Goal: Information Seeking & Learning: Learn about a topic

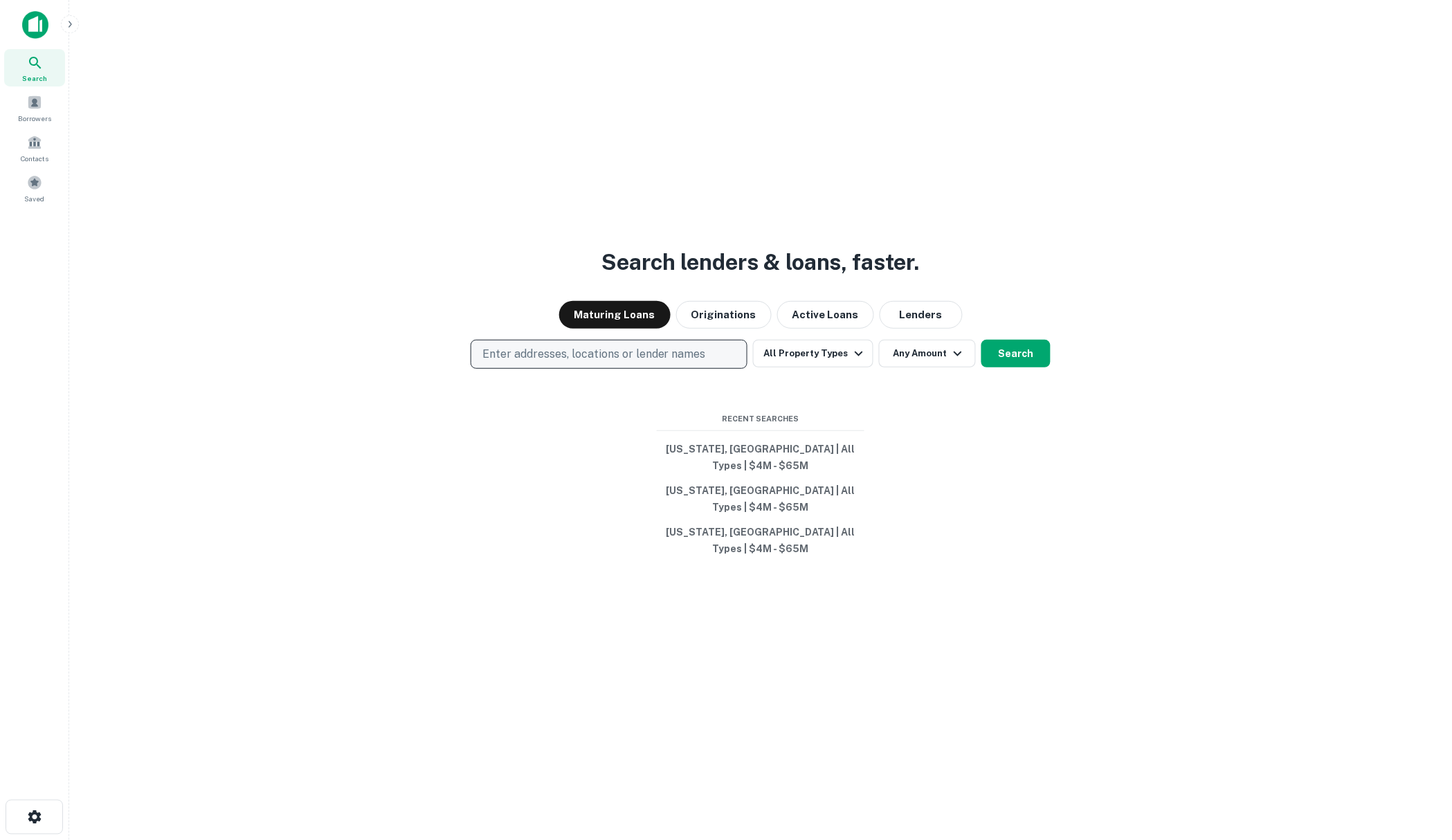
click at [552, 362] on p "Enter addresses, locations or lender names" at bounding box center [594, 354] width 223 height 17
type input "*******"
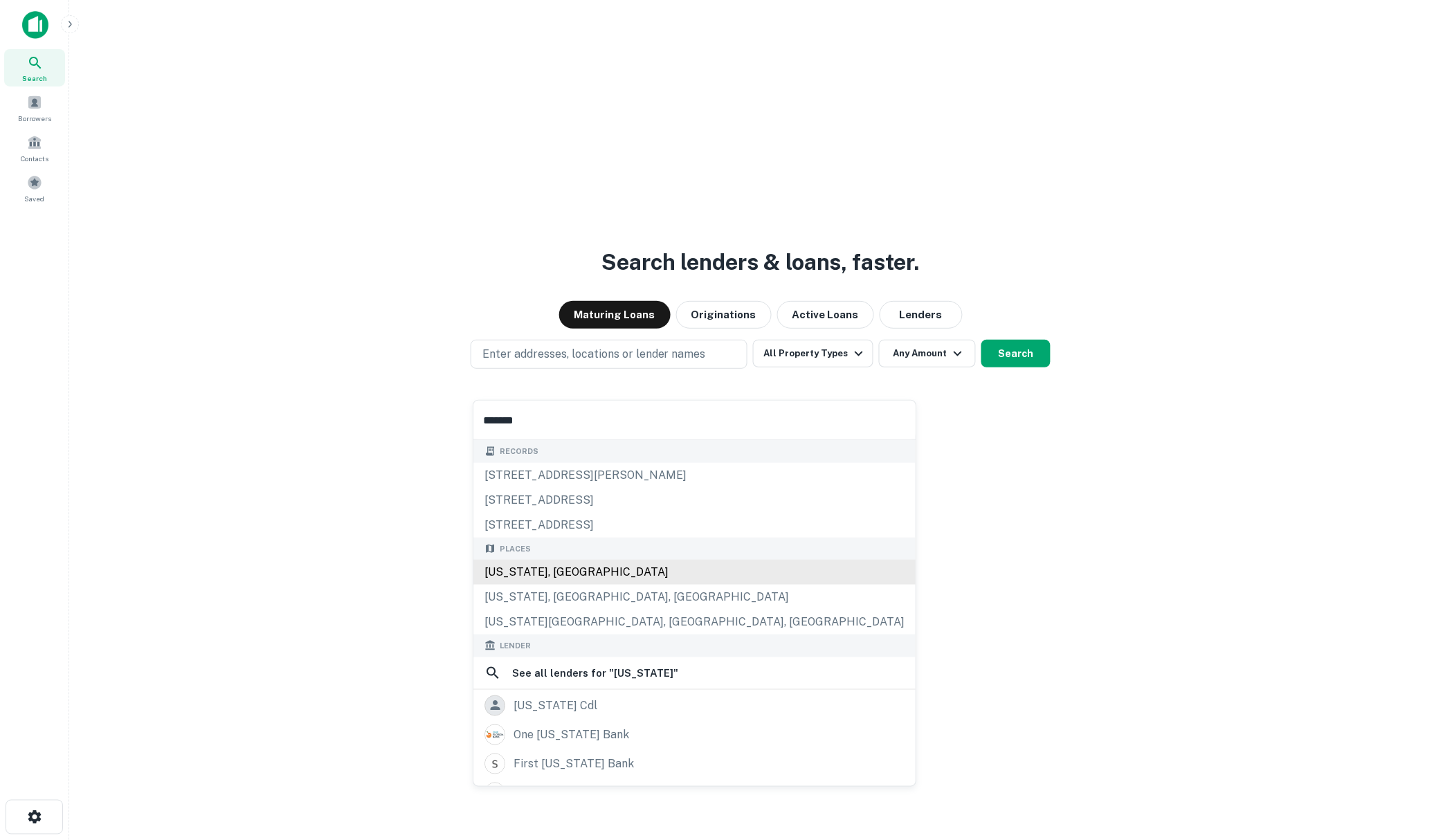
click at [510, 568] on div "[US_STATE], [GEOGRAPHIC_DATA]" at bounding box center [694, 572] width 442 height 25
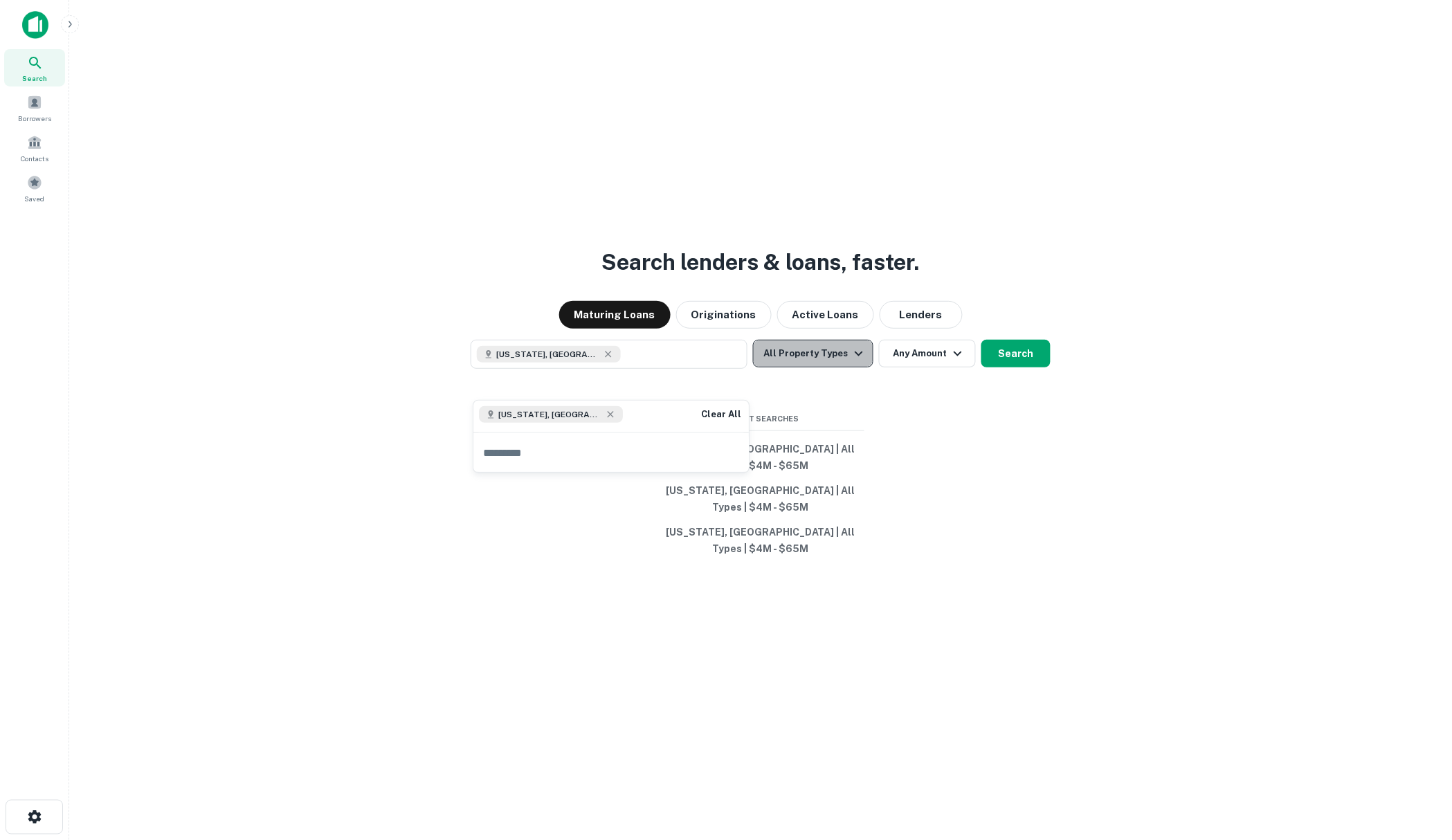
click at [856, 362] on icon "button" at bounding box center [858, 353] width 17 height 17
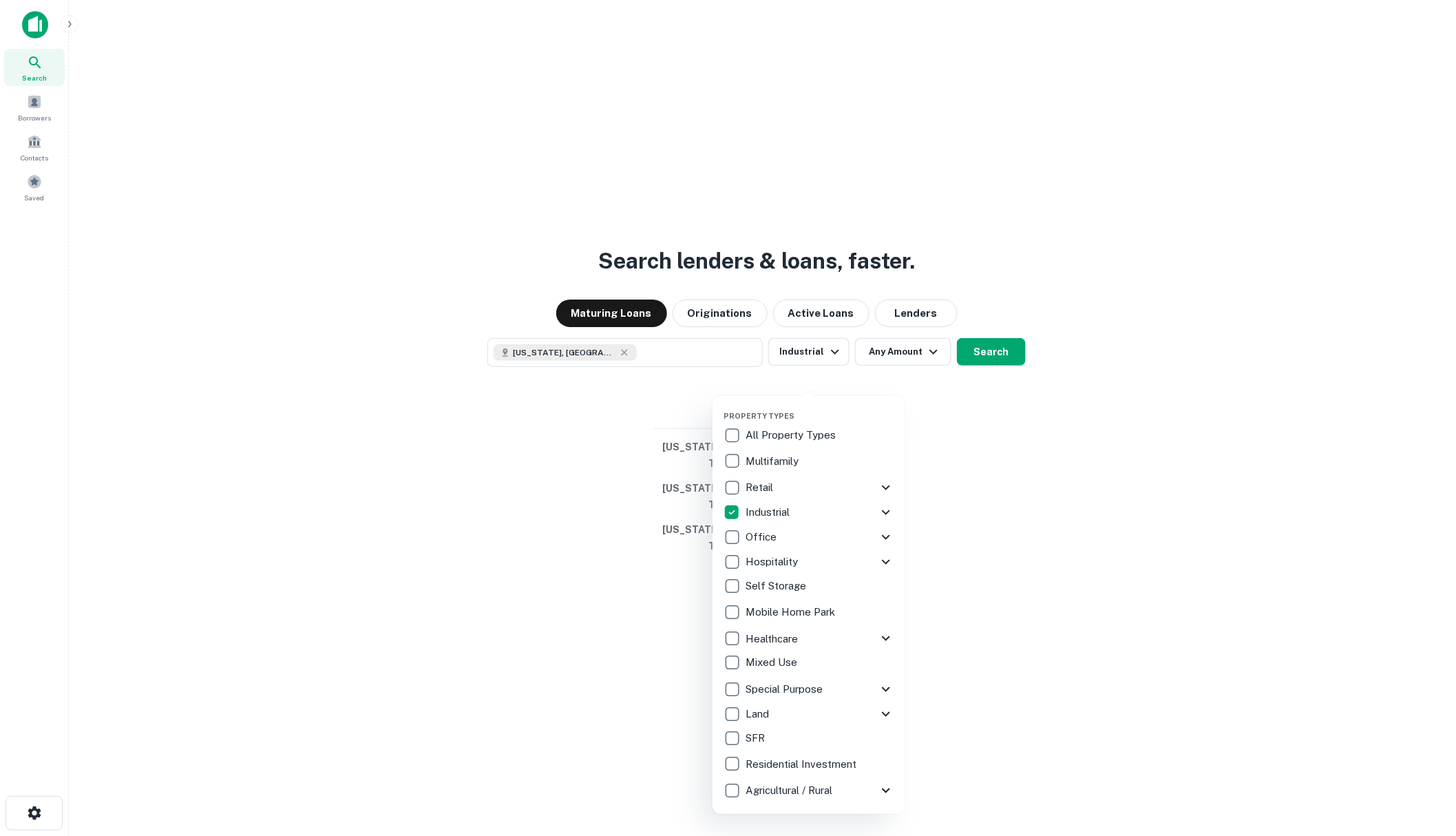
click at [886, 507] on icon at bounding box center [885, 512] width 16 height 16
click at [409, 593] on div at bounding box center [728, 418] width 1456 height 836
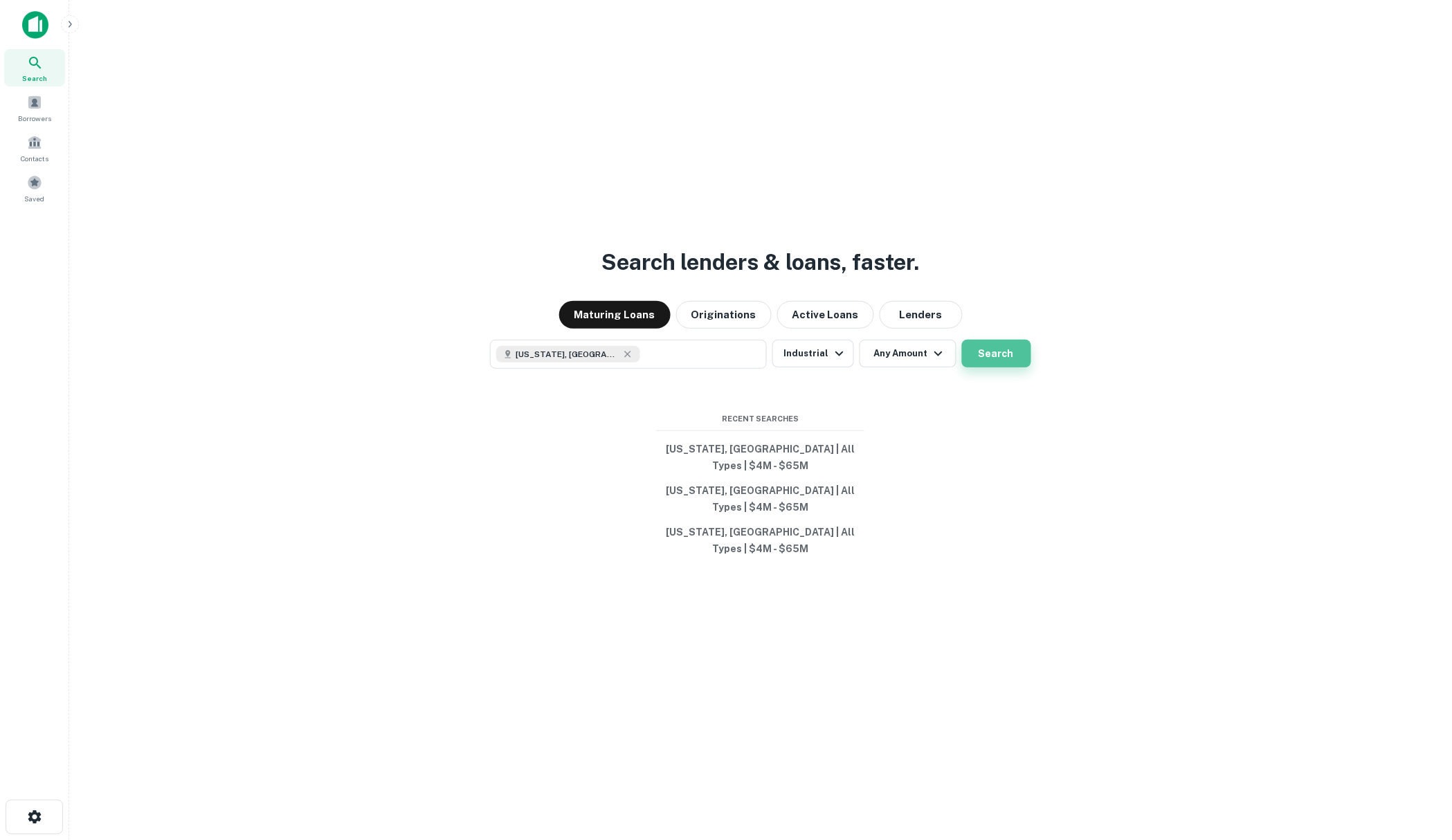
click at [1007, 368] on button "Search" at bounding box center [996, 354] width 69 height 28
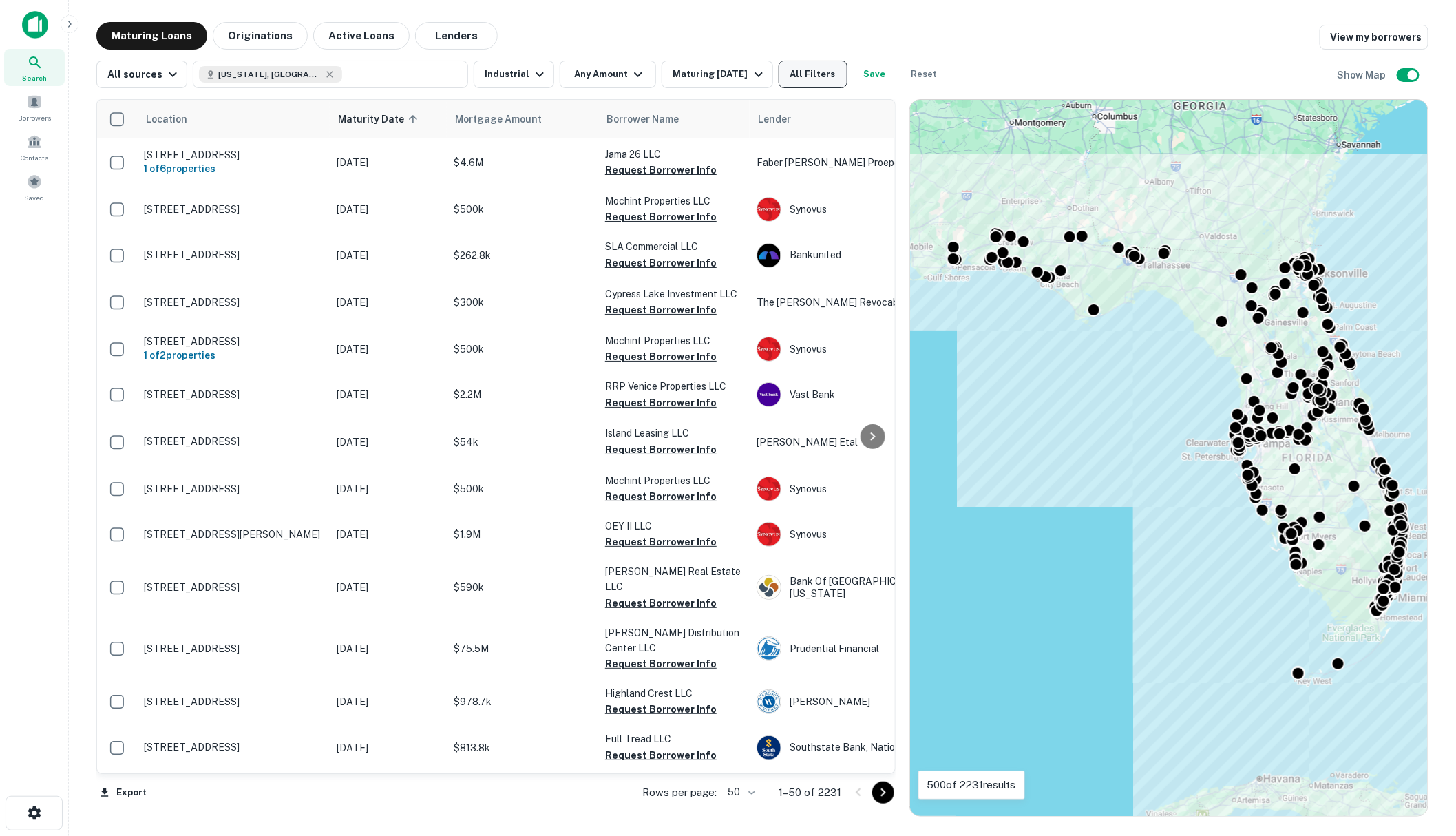
click at [813, 72] on button "All Filters" at bounding box center [813, 75] width 69 height 28
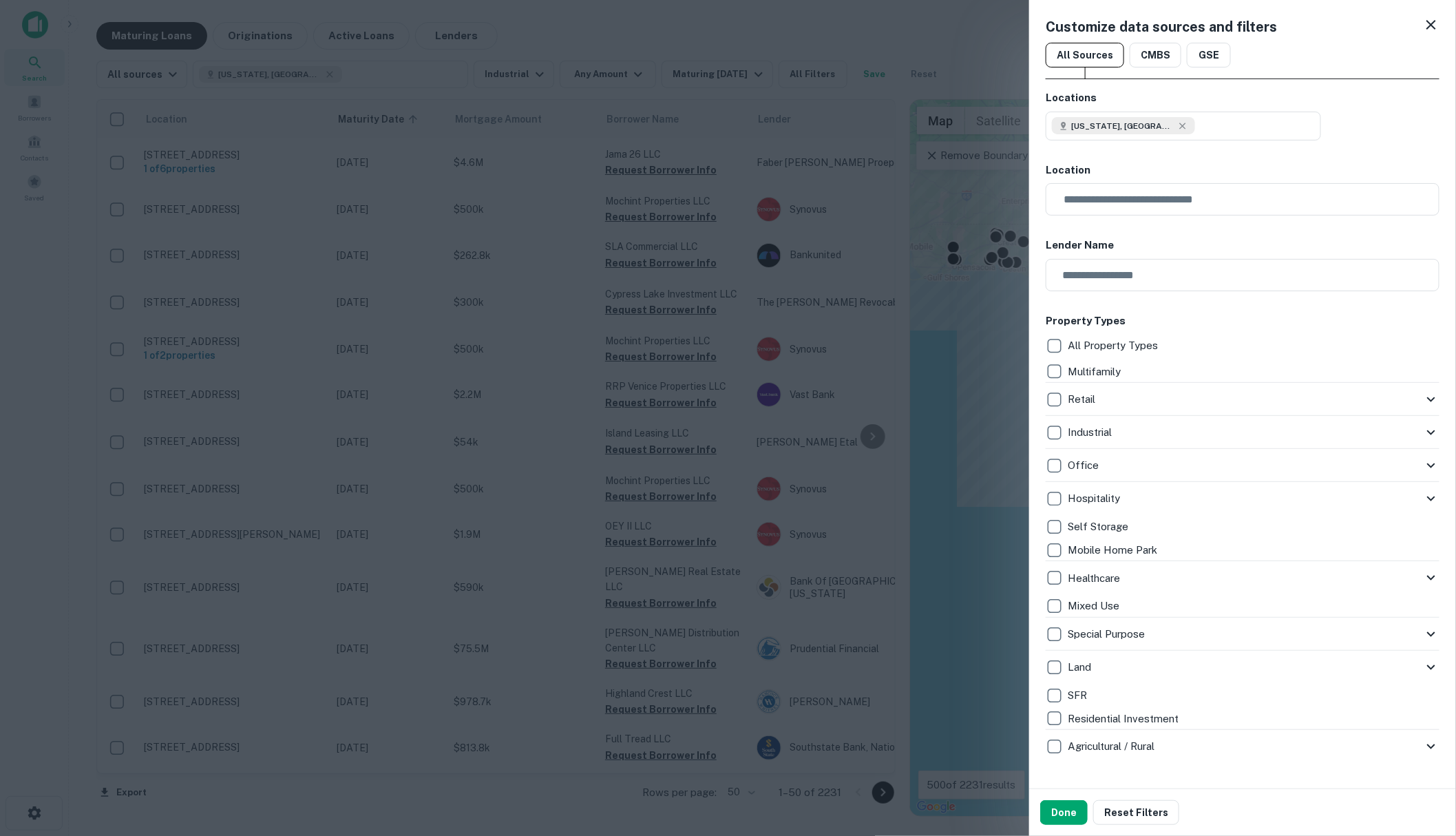
click at [1423, 26] on icon at bounding box center [1431, 24] width 16 height 16
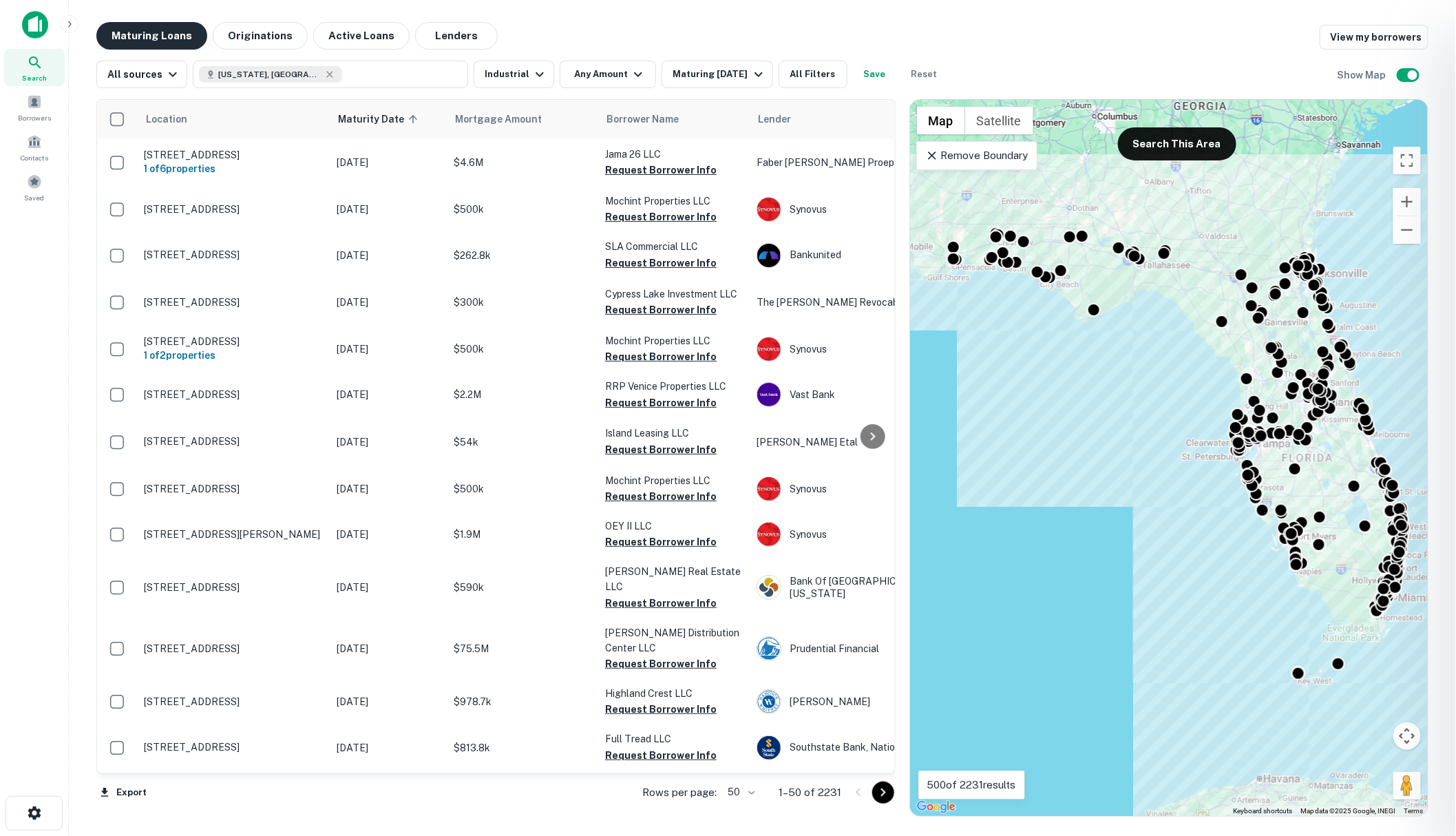
drag, startPoint x: 146, startPoint y: 30, endPoint x: 149, endPoint y: 38, distance: 8.5
click at [146, 31] on div at bounding box center [728, 418] width 1456 height 836
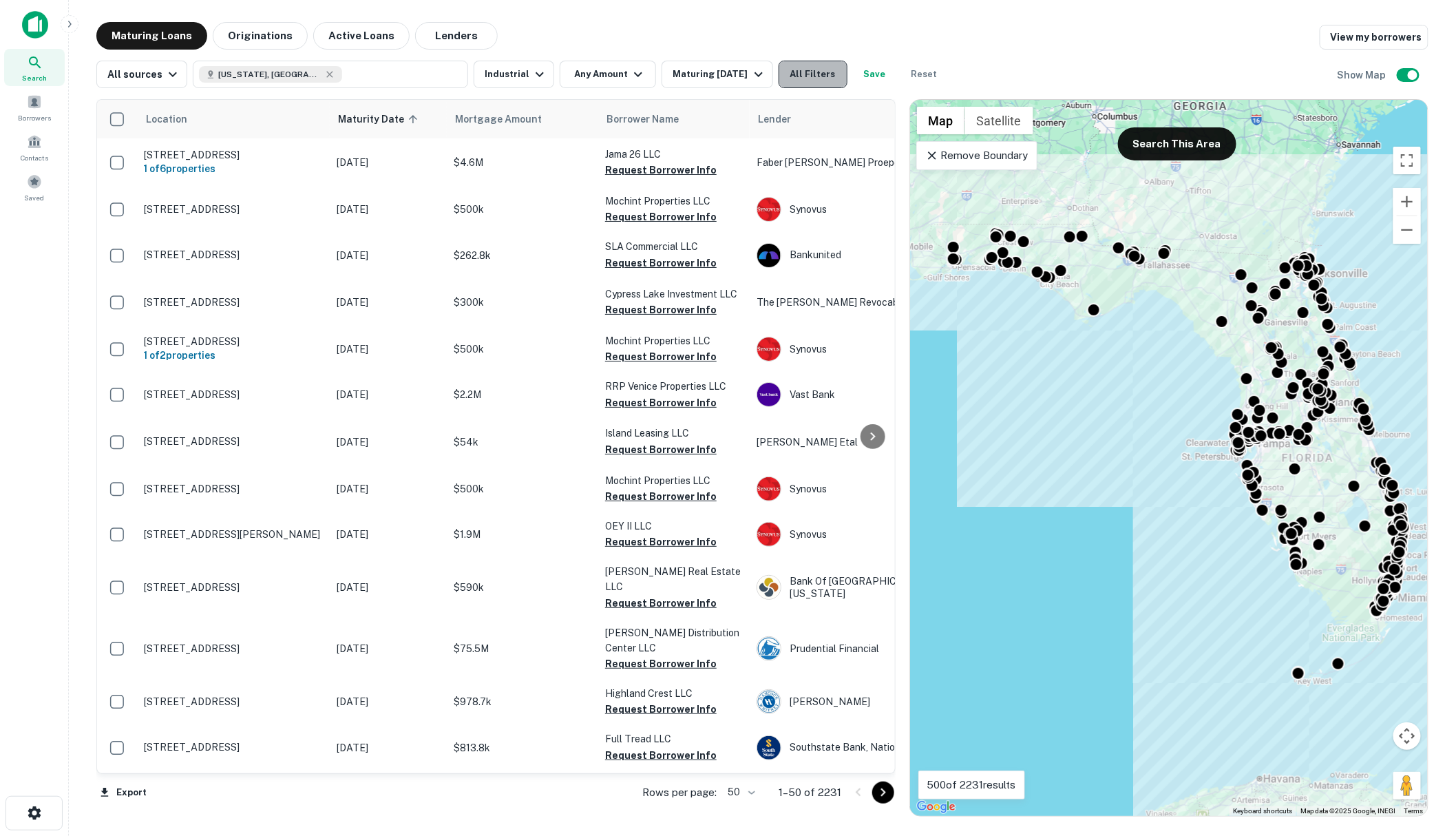
click at [804, 71] on button "All Filters" at bounding box center [813, 75] width 69 height 28
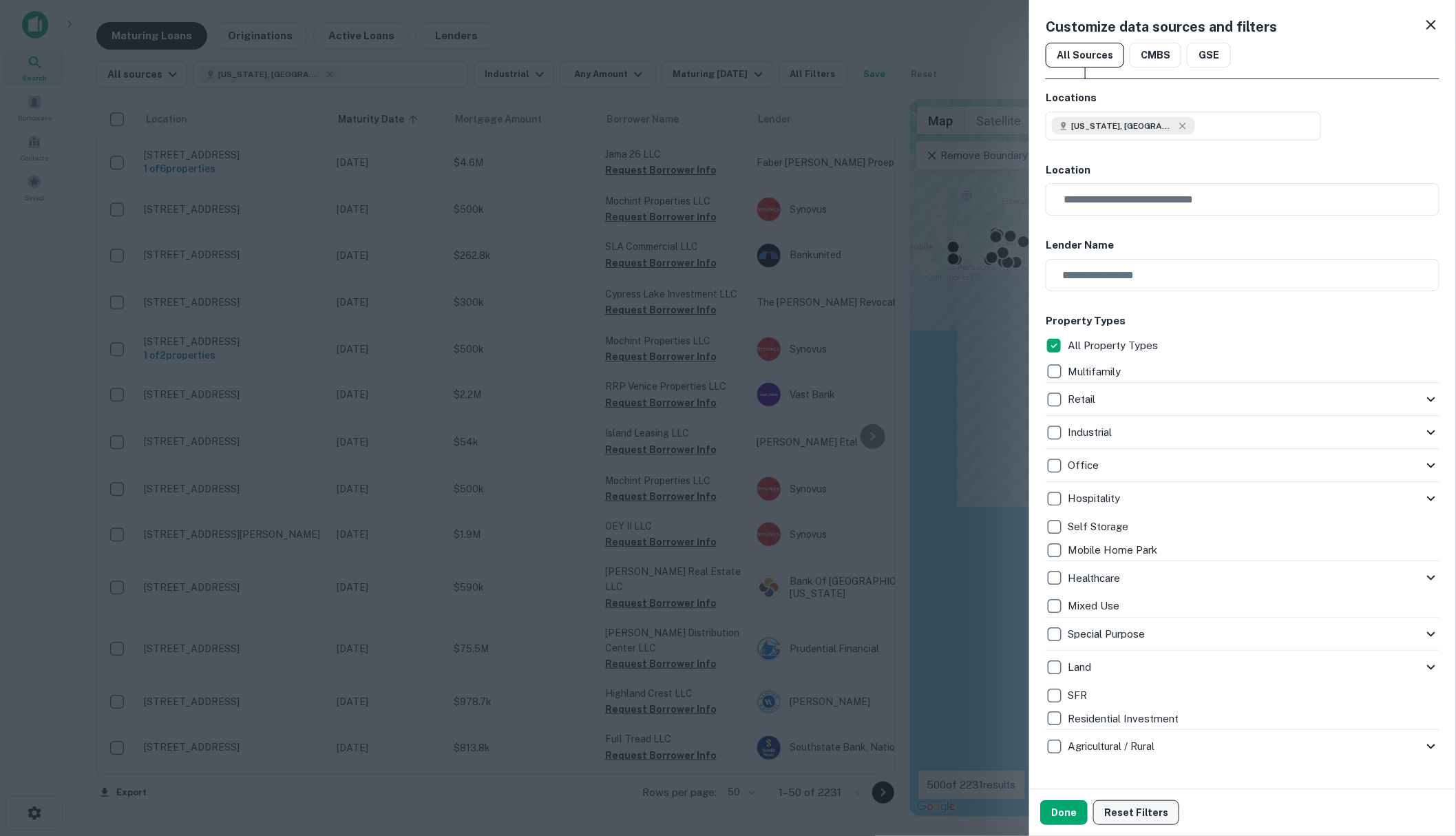
click at [1139, 811] on button "Reset Filters" at bounding box center [1136, 813] width 86 height 25
click at [1427, 22] on icon at bounding box center [1431, 24] width 10 height 10
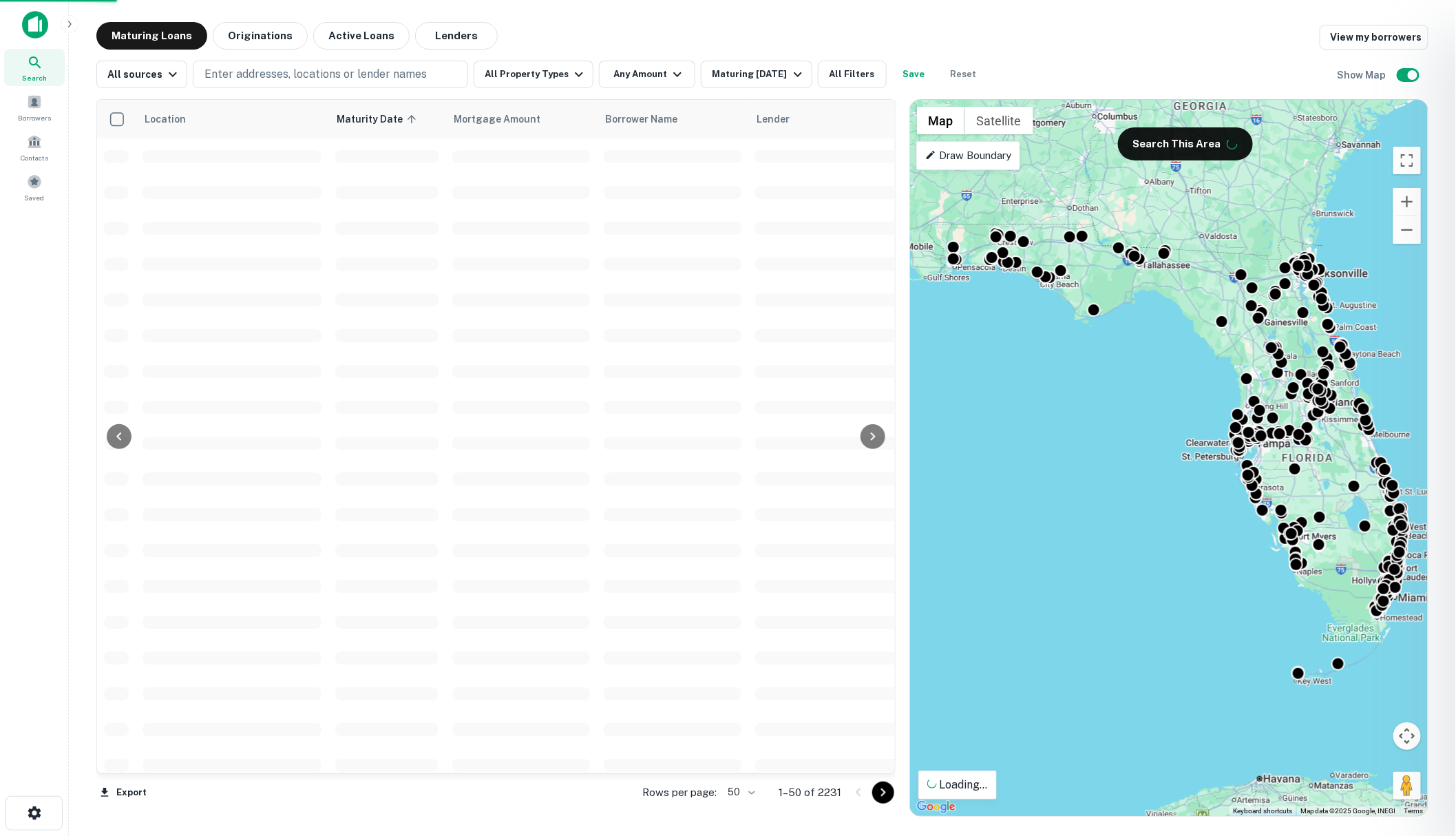
click at [37, 60] on div at bounding box center [728, 418] width 1456 height 836
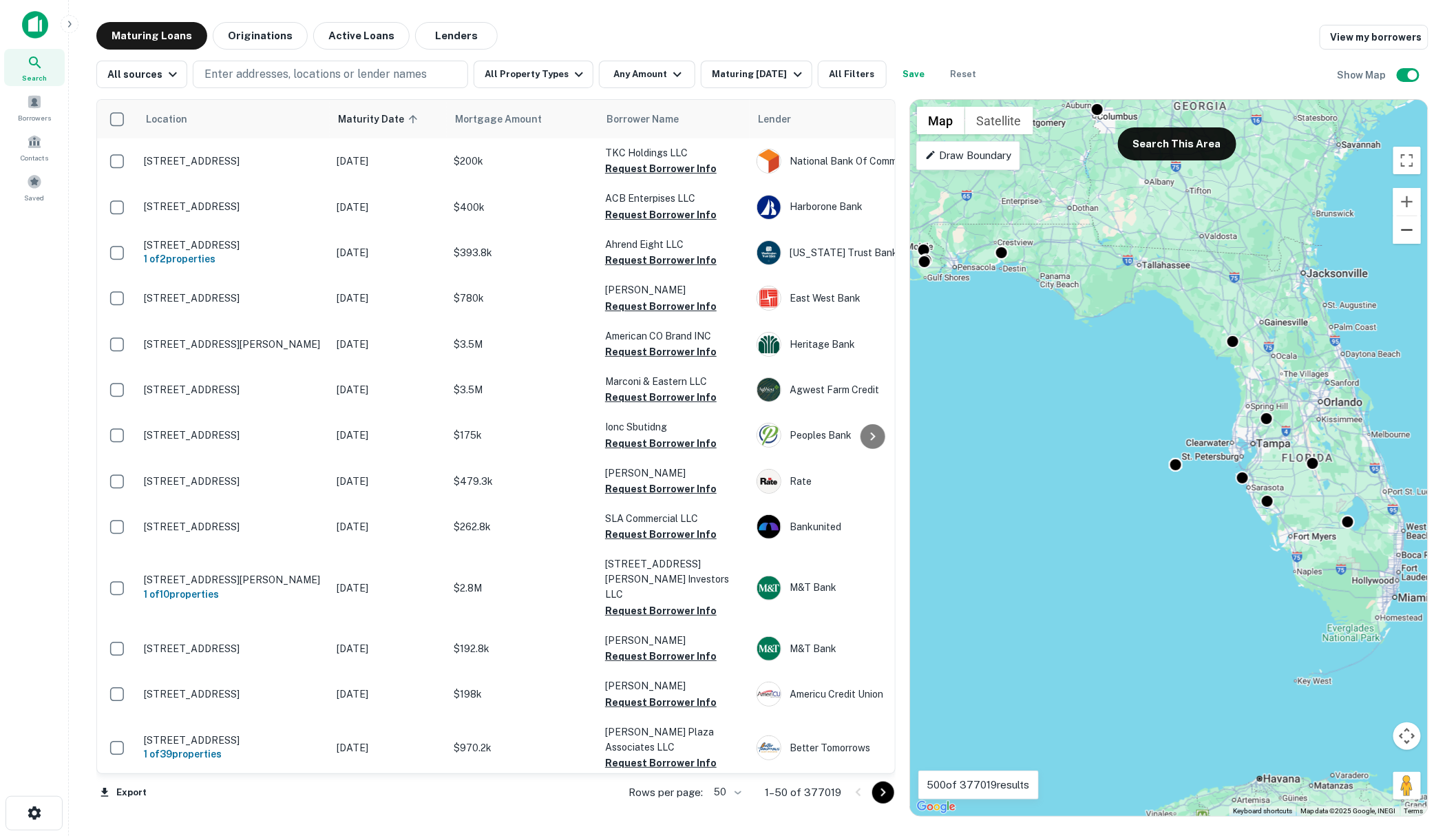
click at [1405, 235] on button "Zoom out" at bounding box center [1407, 230] width 28 height 28
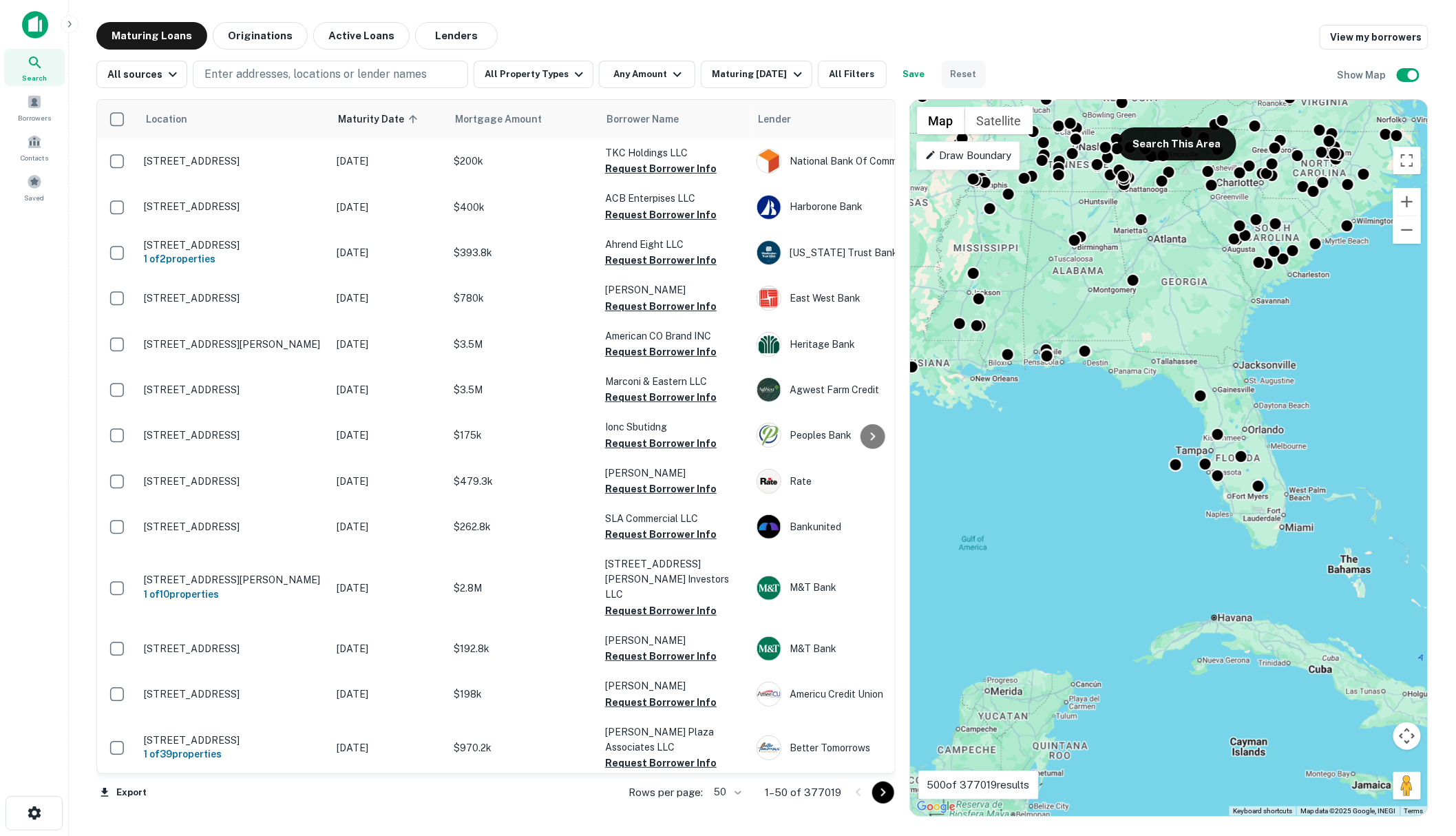
click at [961, 72] on button "Reset" at bounding box center [963, 75] width 44 height 28
click at [29, 64] on icon at bounding box center [35, 62] width 16 height 16
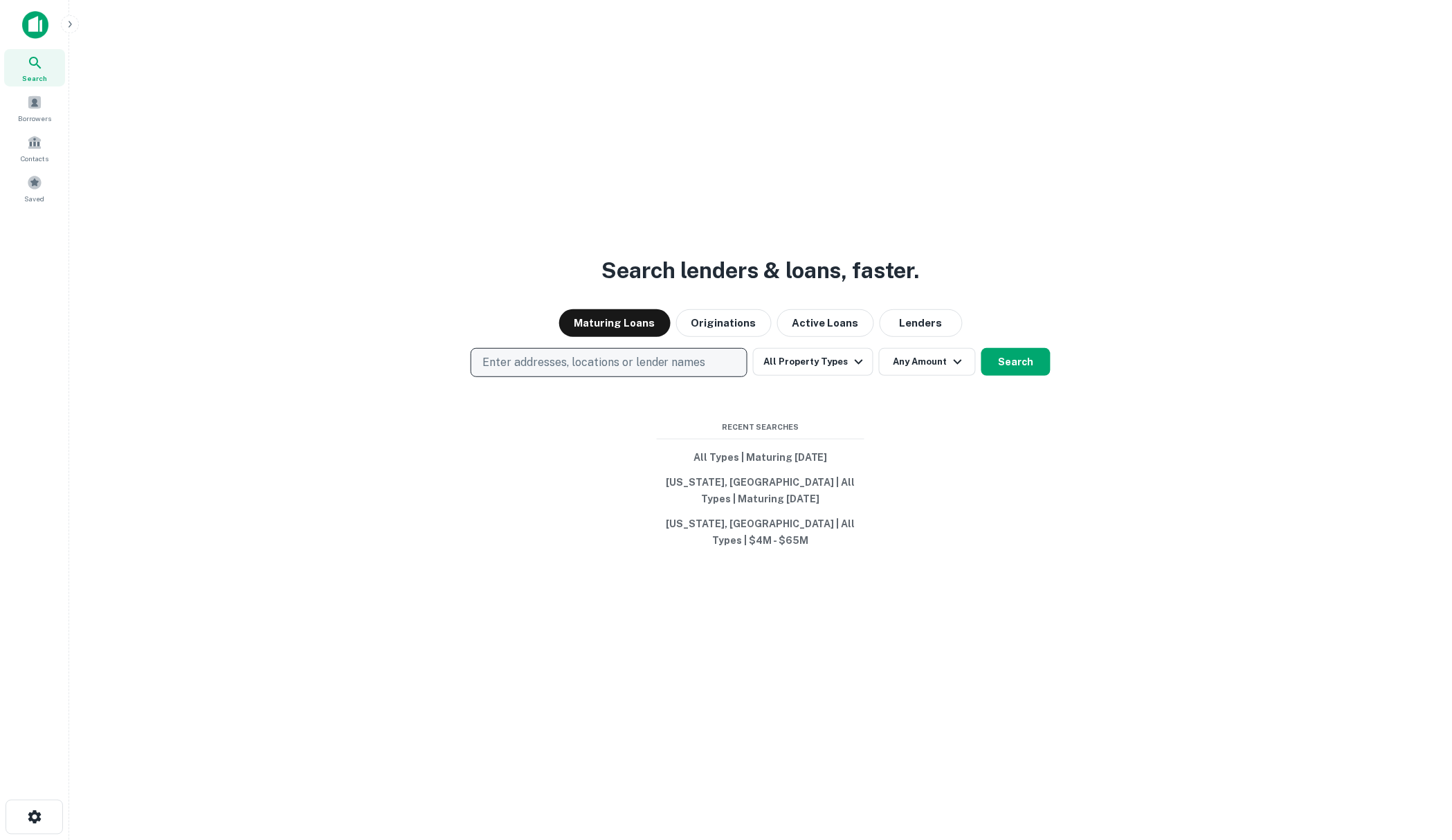
click at [558, 371] on p "Enter addresses, locations or lender names" at bounding box center [594, 362] width 223 height 17
type input "*******"
click at [845, 371] on button "All Property Types" at bounding box center [813, 362] width 120 height 28
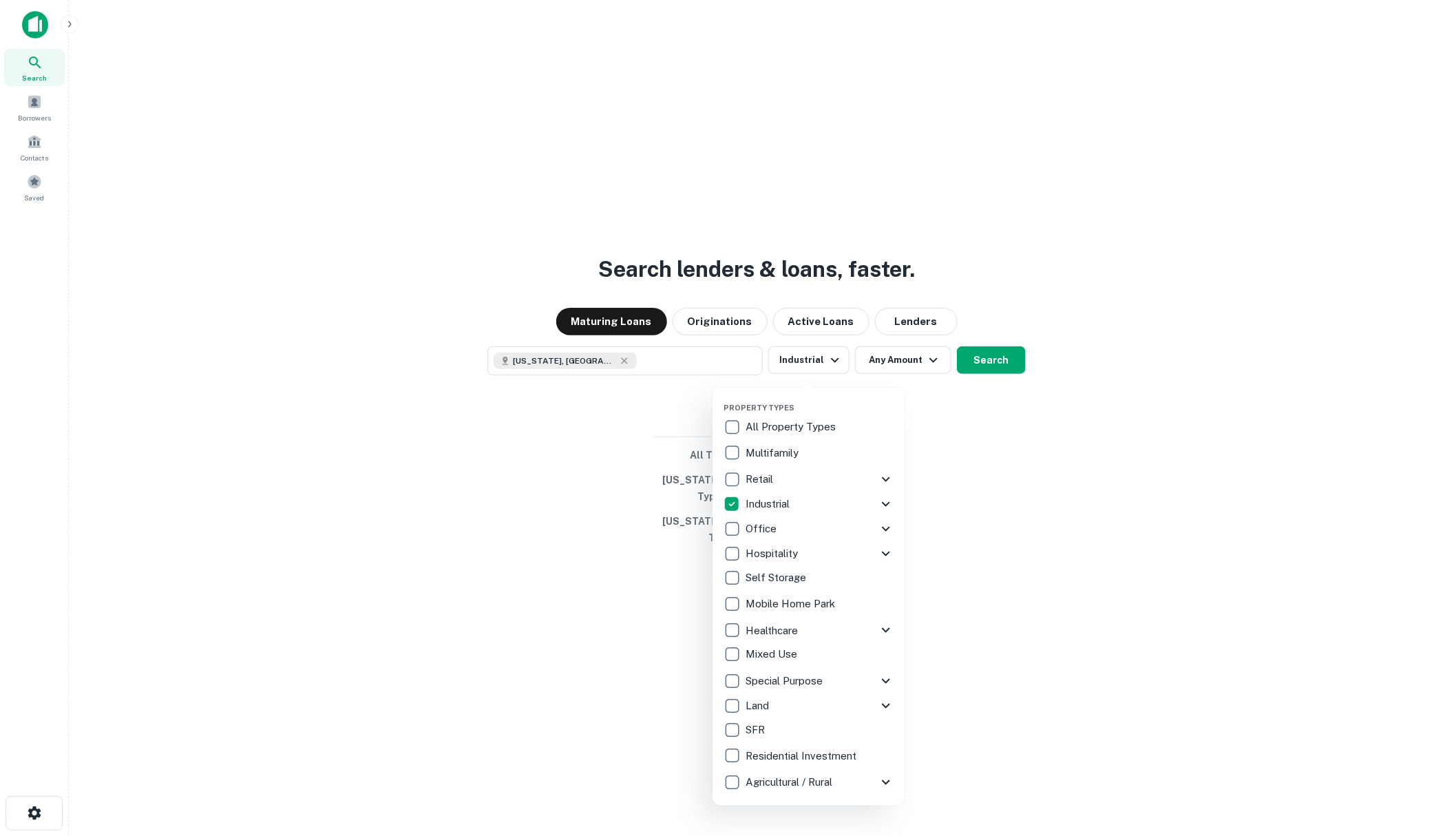
click at [899, 369] on div at bounding box center [728, 418] width 1456 height 836
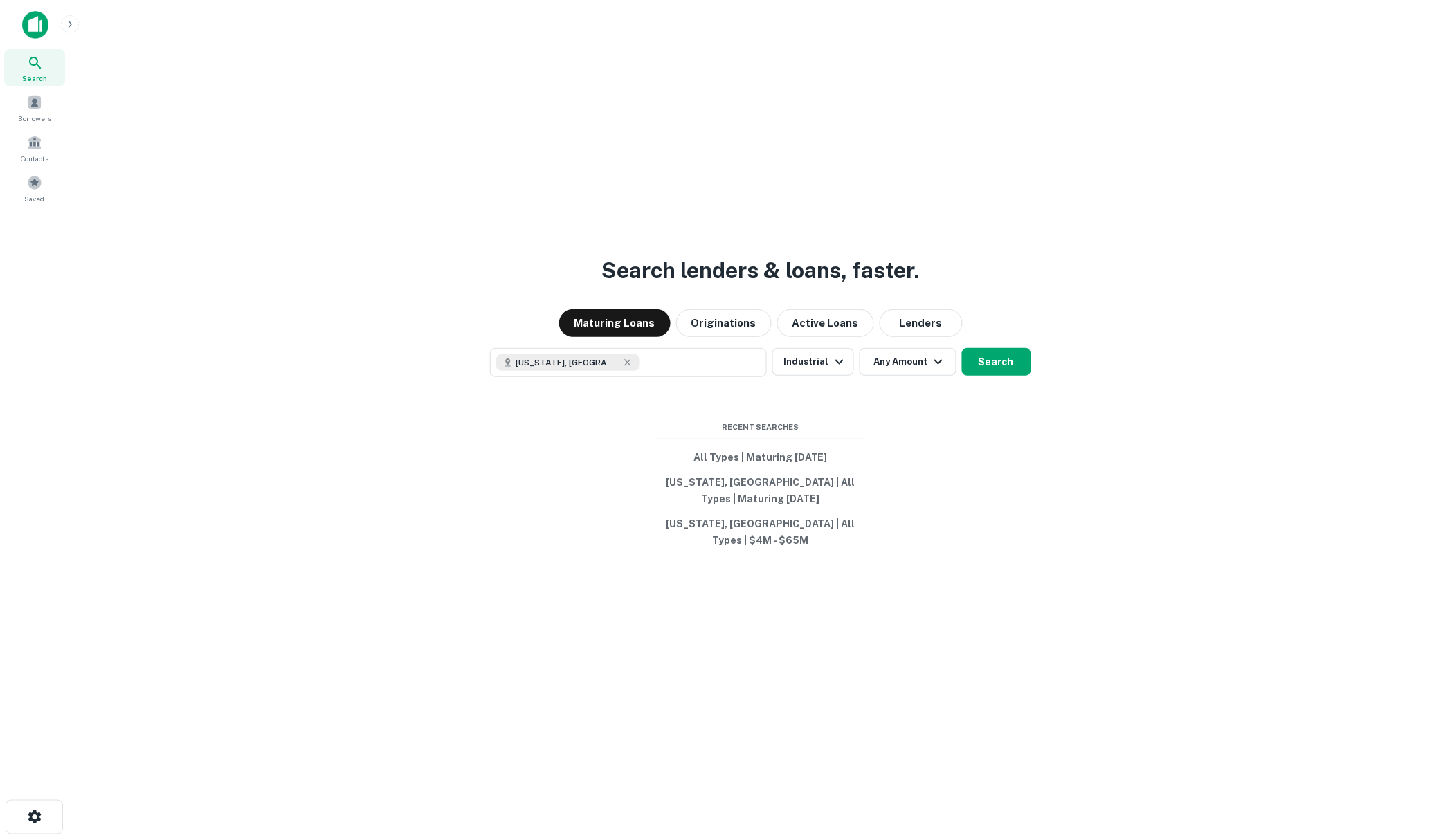
click at [937, 368] on icon "button" at bounding box center [938, 362] width 17 height 17
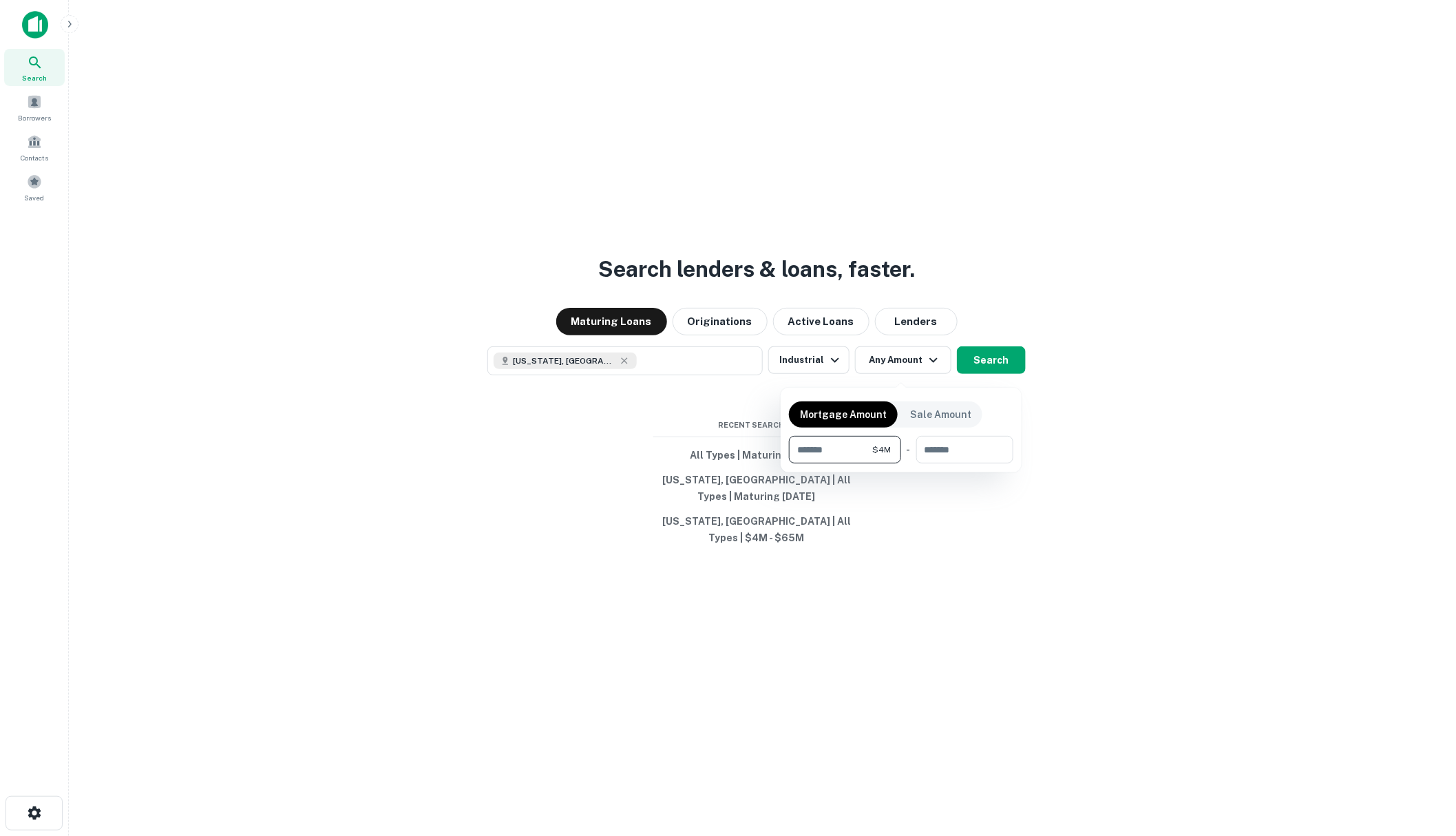
type input "*******"
type input "********"
click at [999, 366] on div at bounding box center [728, 418] width 1456 height 836
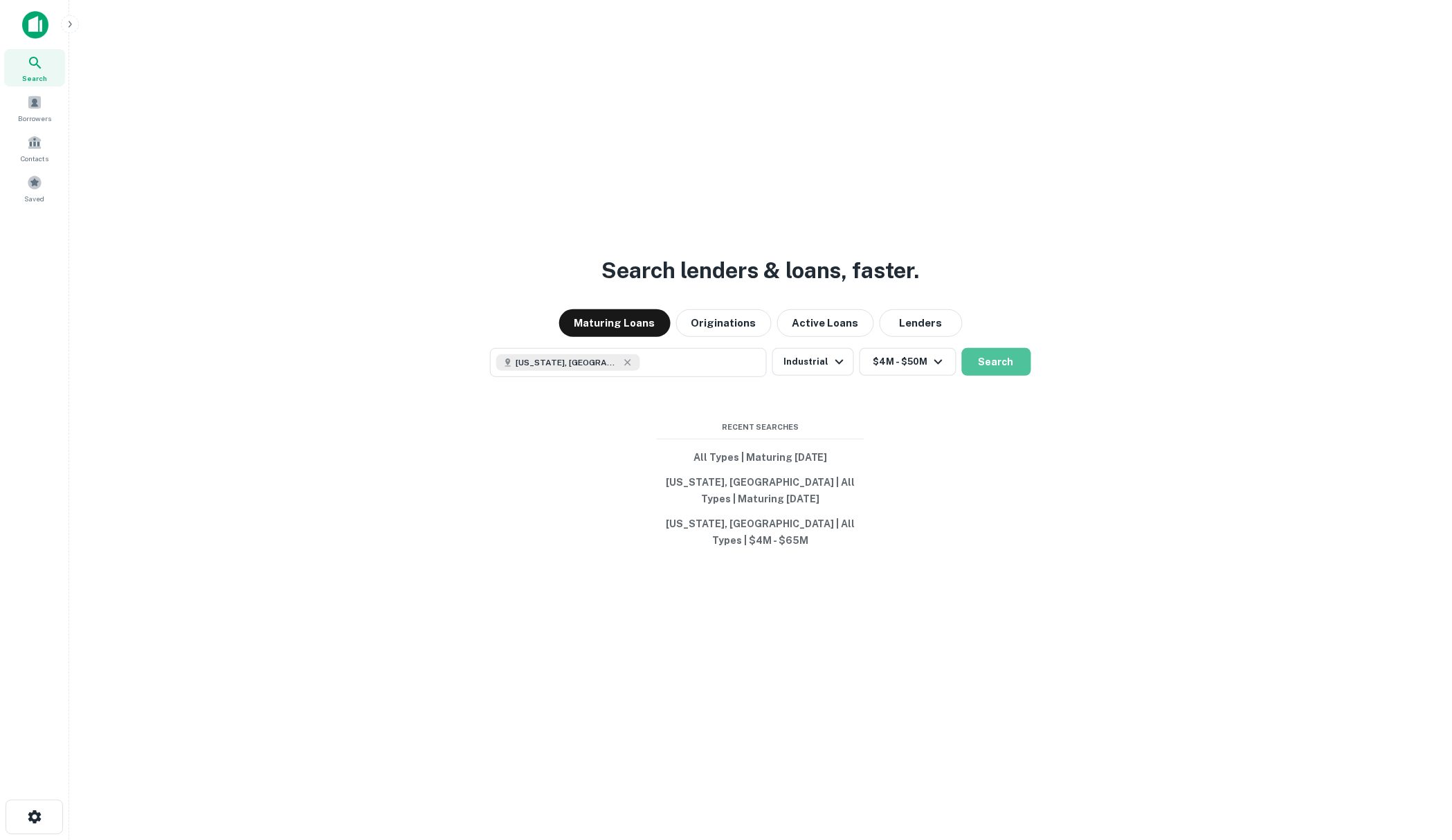
click at [1006, 368] on button "Search" at bounding box center [996, 362] width 69 height 28
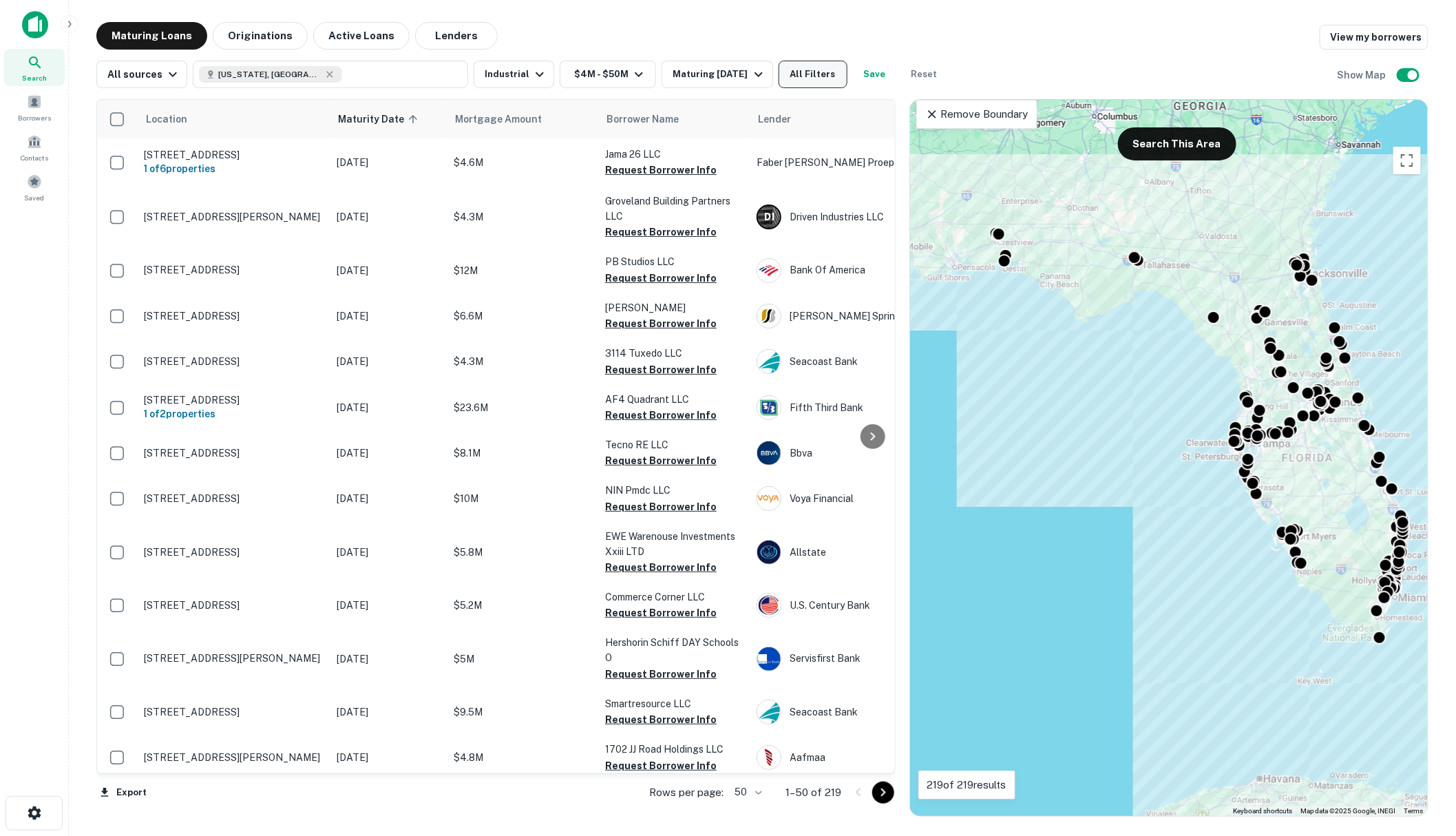
click at [814, 69] on button "All Filters" at bounding box center [813, 75] width 69 height 28
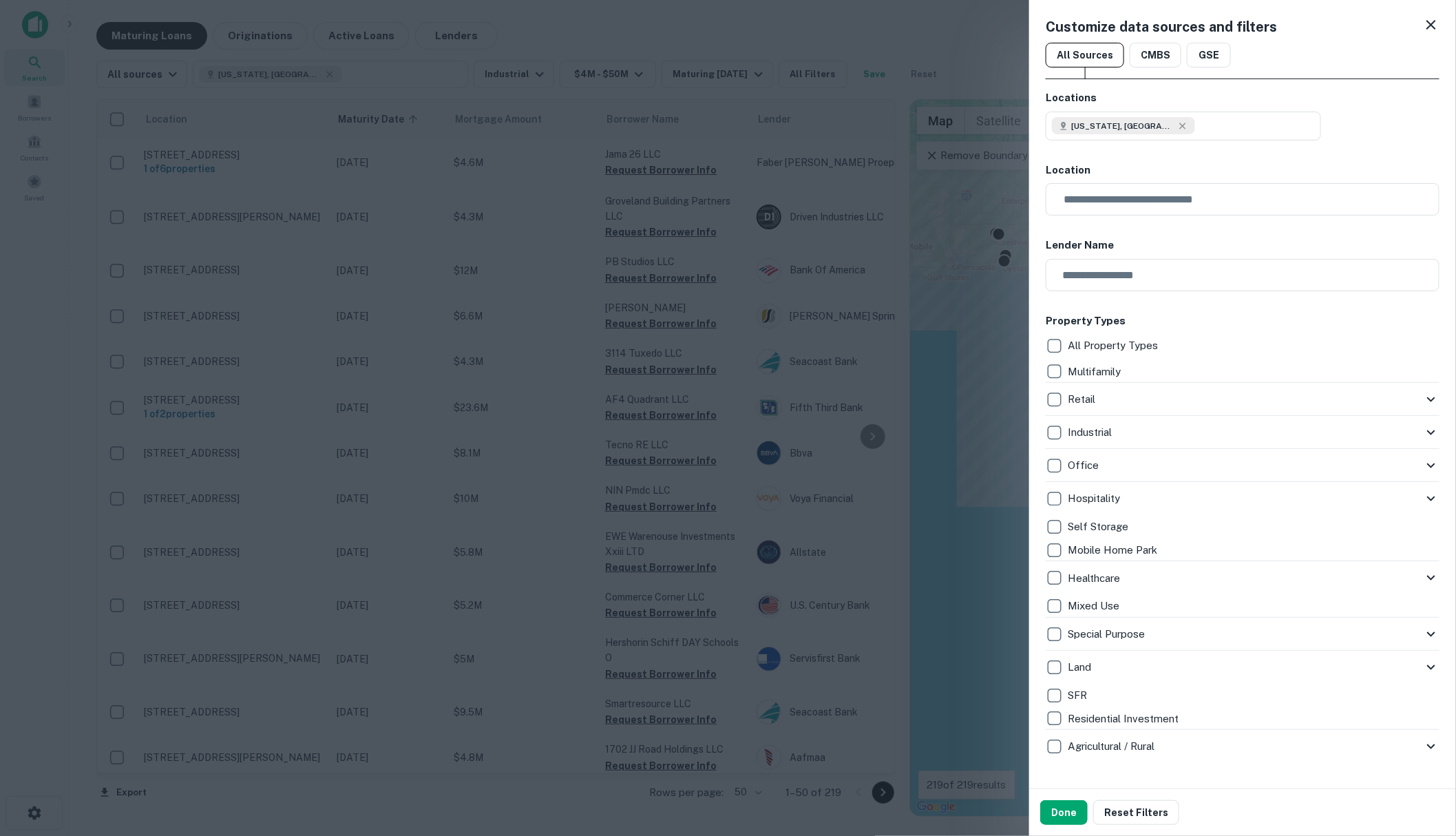
click at [1423, 28] on icon at bounding box center [1431, 24] width 16 height 16
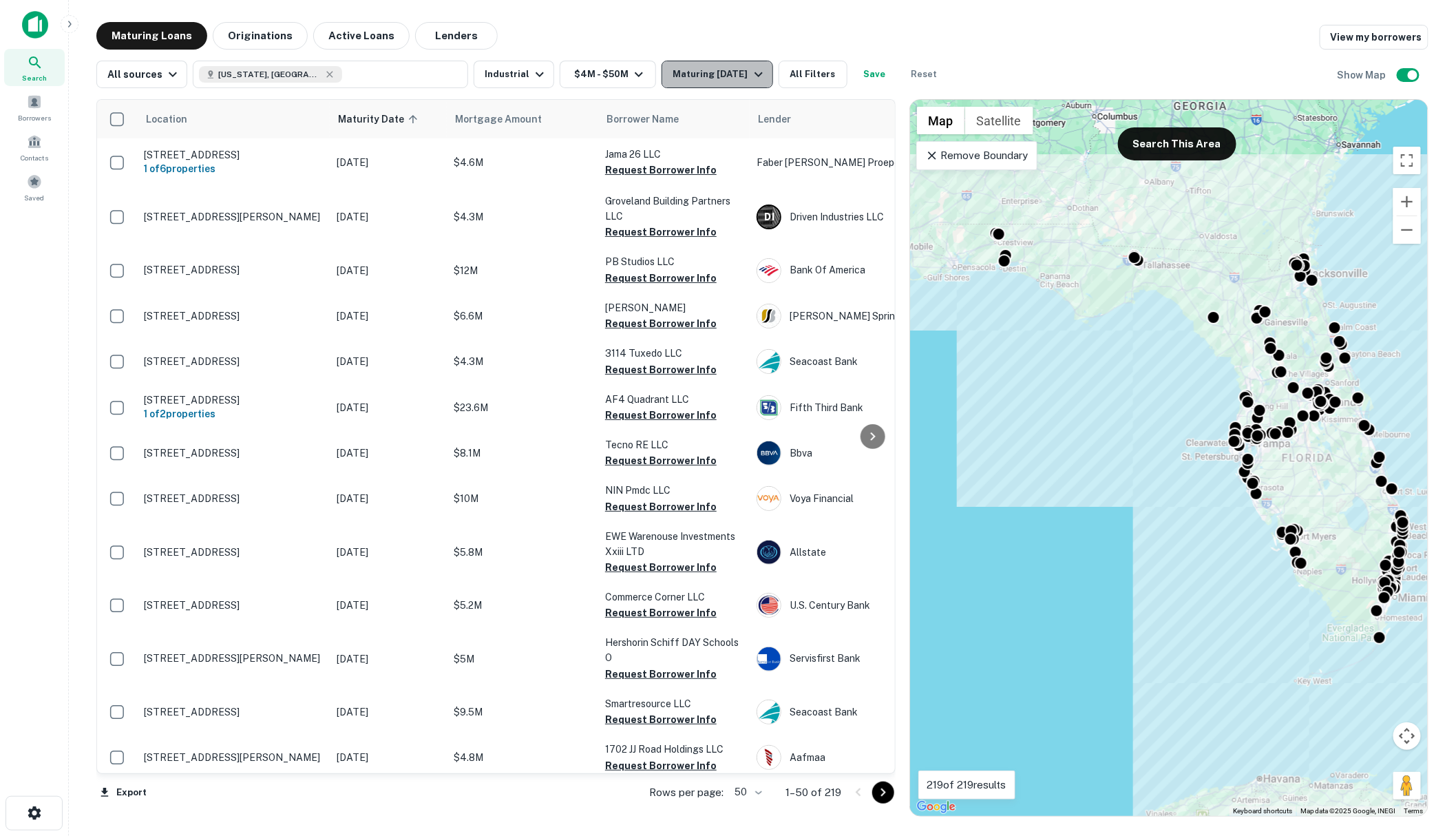
click at [754, 73] on icon "button" at bounding box center [758, 74] width 16 height 16
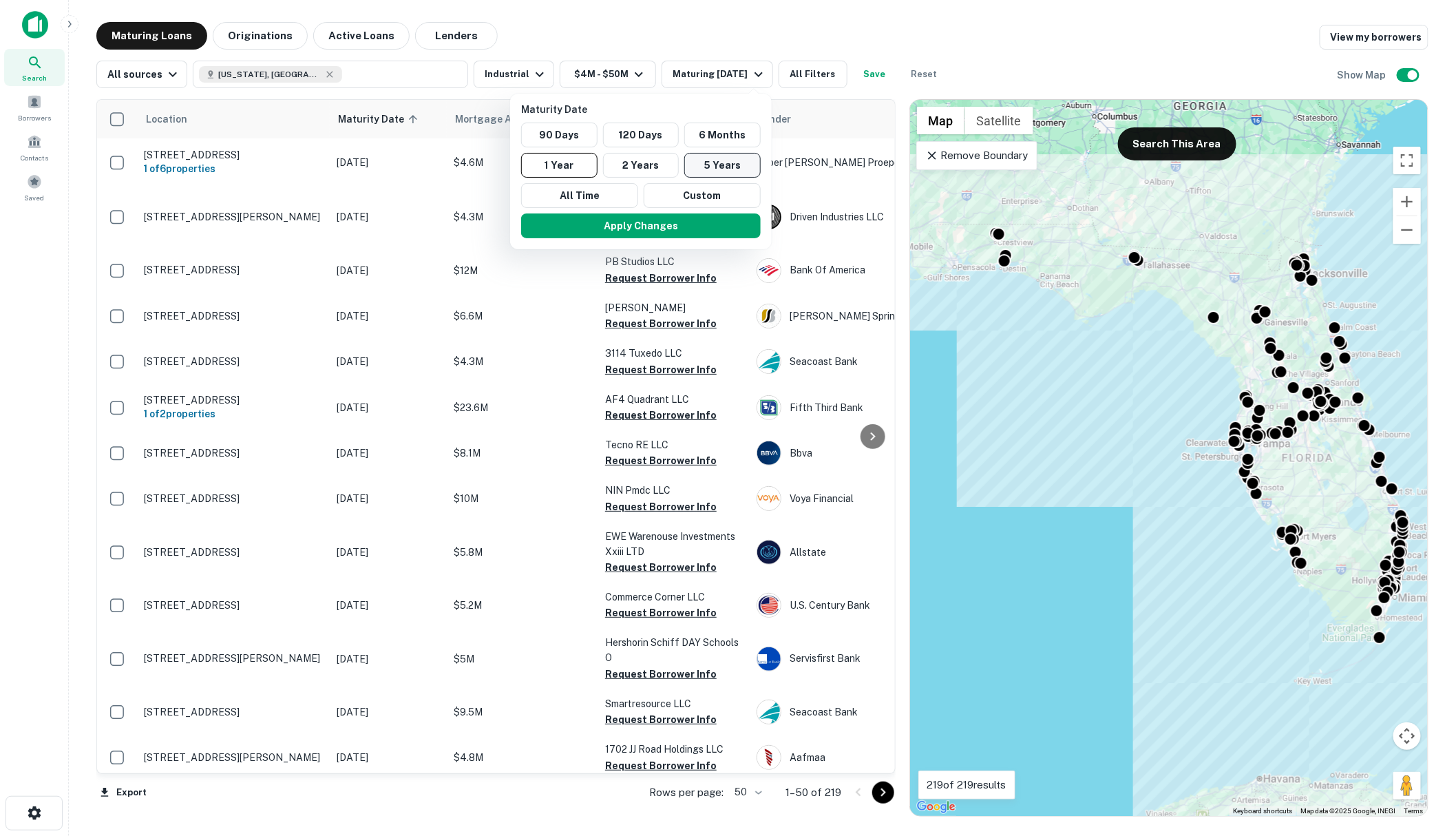
click at [714, 166] on button "5 Years" at bounding box center [722, 165] width 76 height 25
click at [659, 224] on button "Apply Changes" at bounding box center [648, 225] width 239 height 25
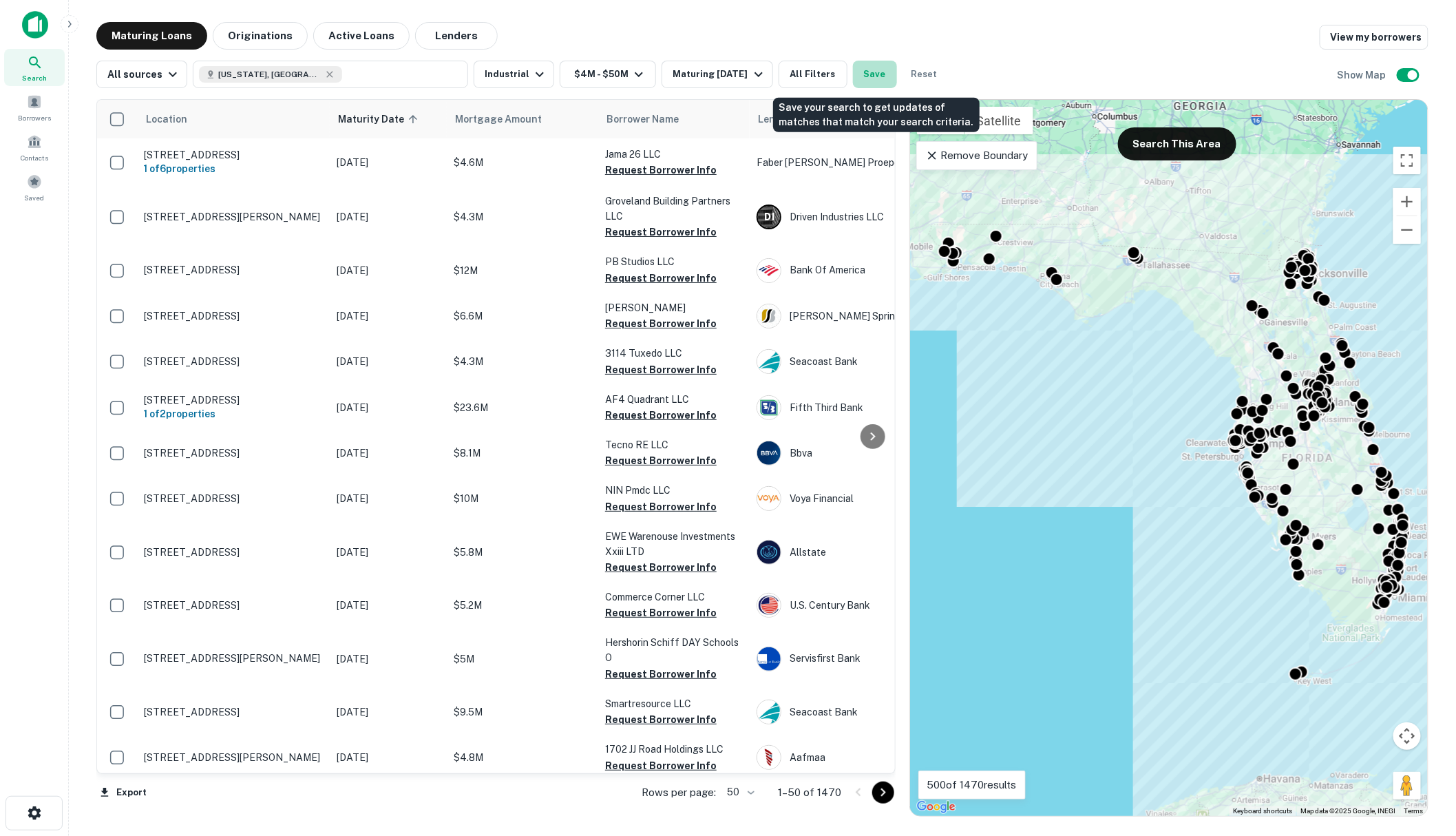
click at [876, 71] on button "Save" at bounding box center [875, 75] width 44 height 28
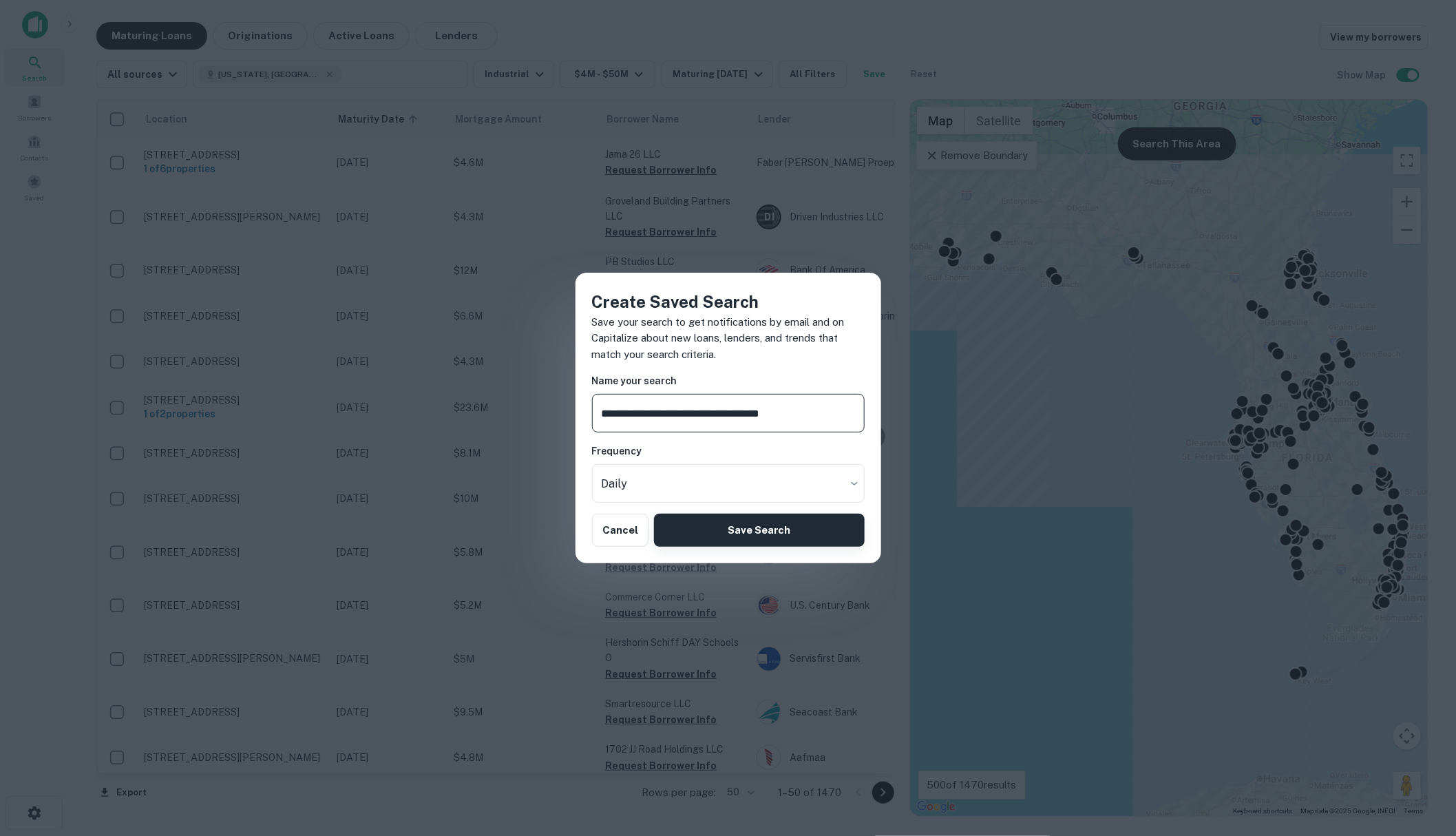
type input "**********"
click at [751, 521] on button "Save Search" at bounding box center [759, 530] width 210 height 33
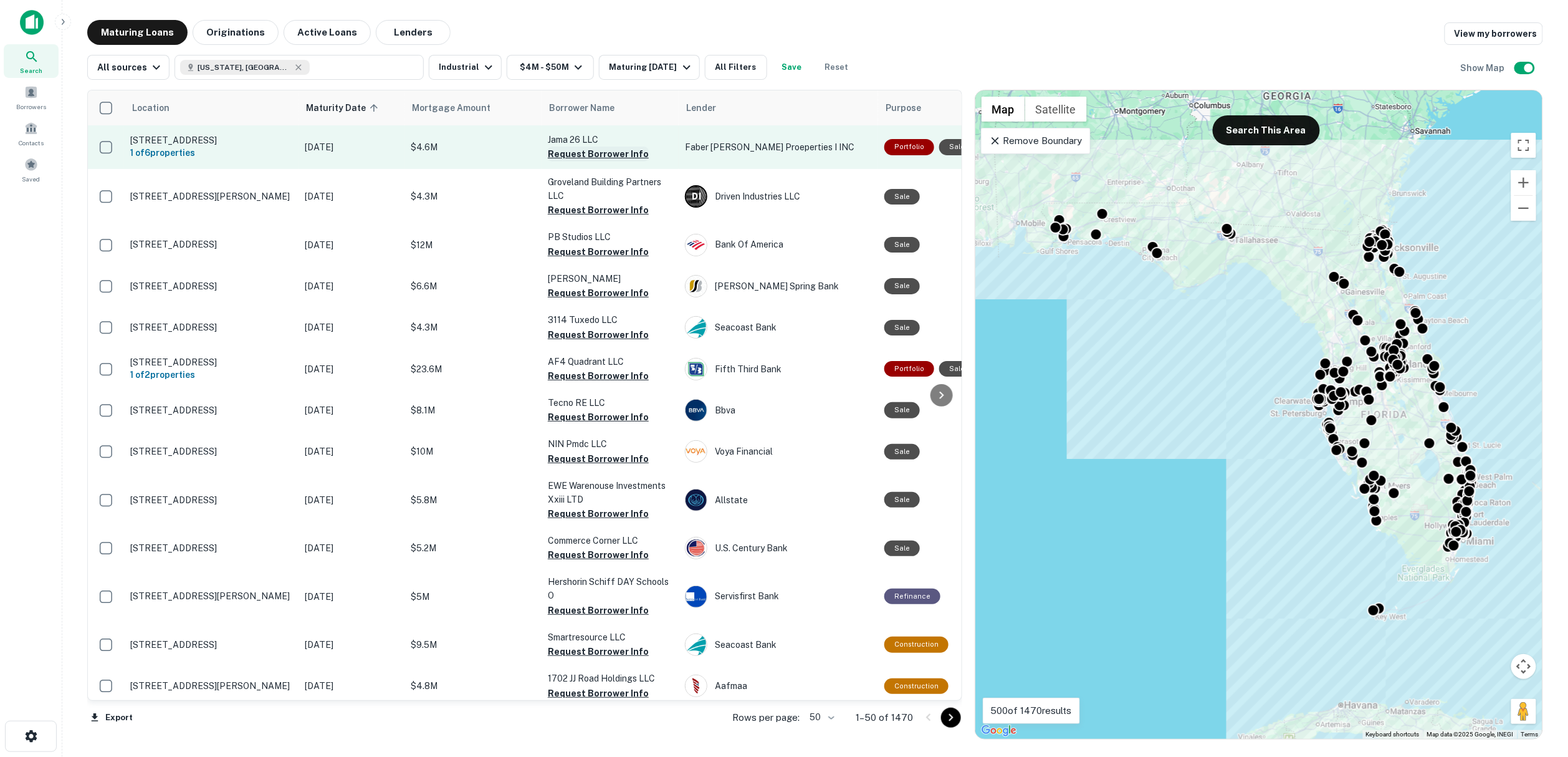
drag, startPoint x: 593, startPoint y: 150, endPoint x: 590, endPoint y: 161, distance: 11.4
click at [593, 150] on button "Request Borrower Info" at bounding box center [598, 154] width 101 height 15
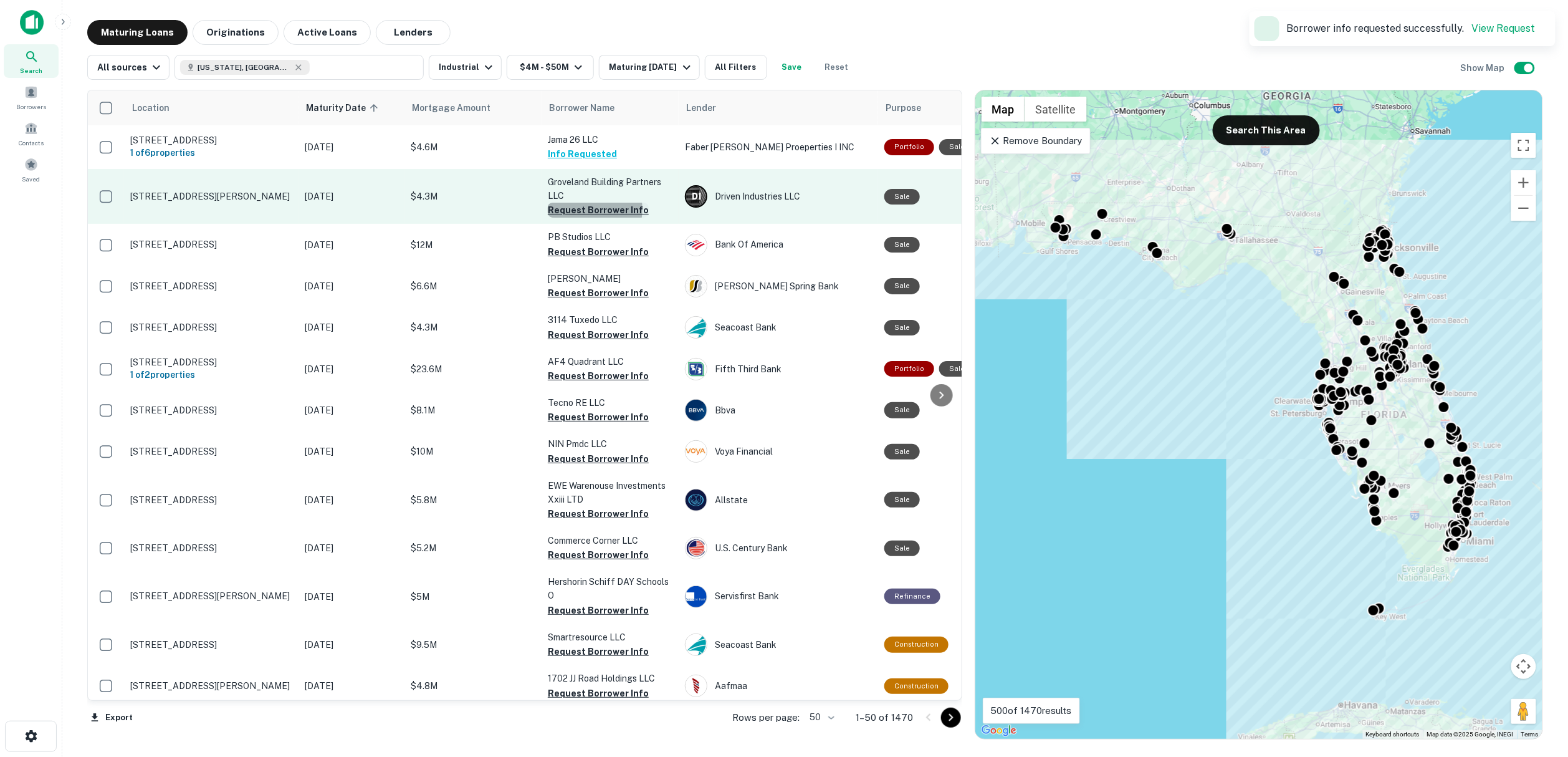
click at [589, 214] on button "Request Borrower Info" at bounding box center [598, 210] width 101 height 15
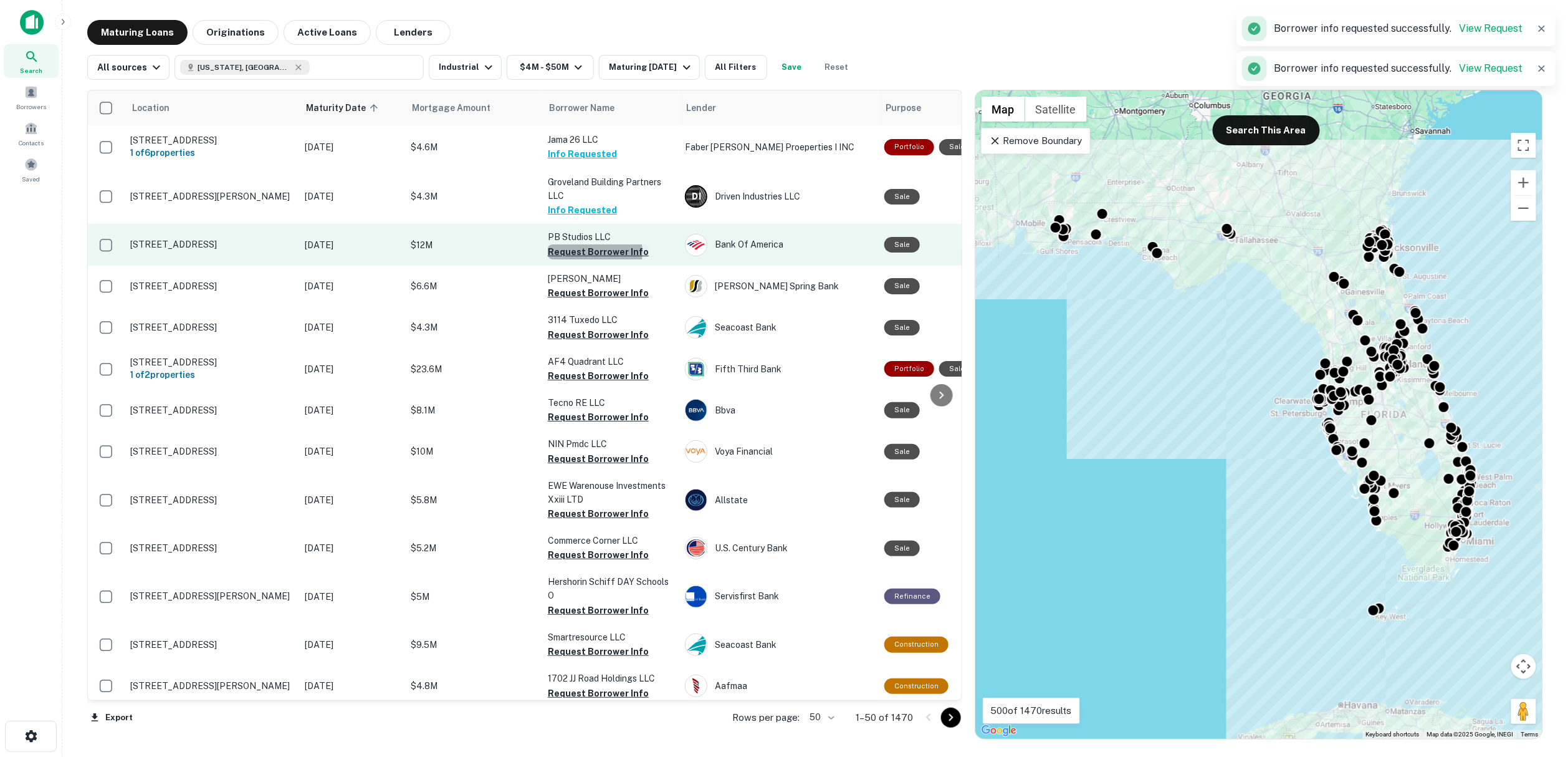
click at [589, 257] on button "Request Borrower Info" at bounding box center [598, 251] width 101 height 15
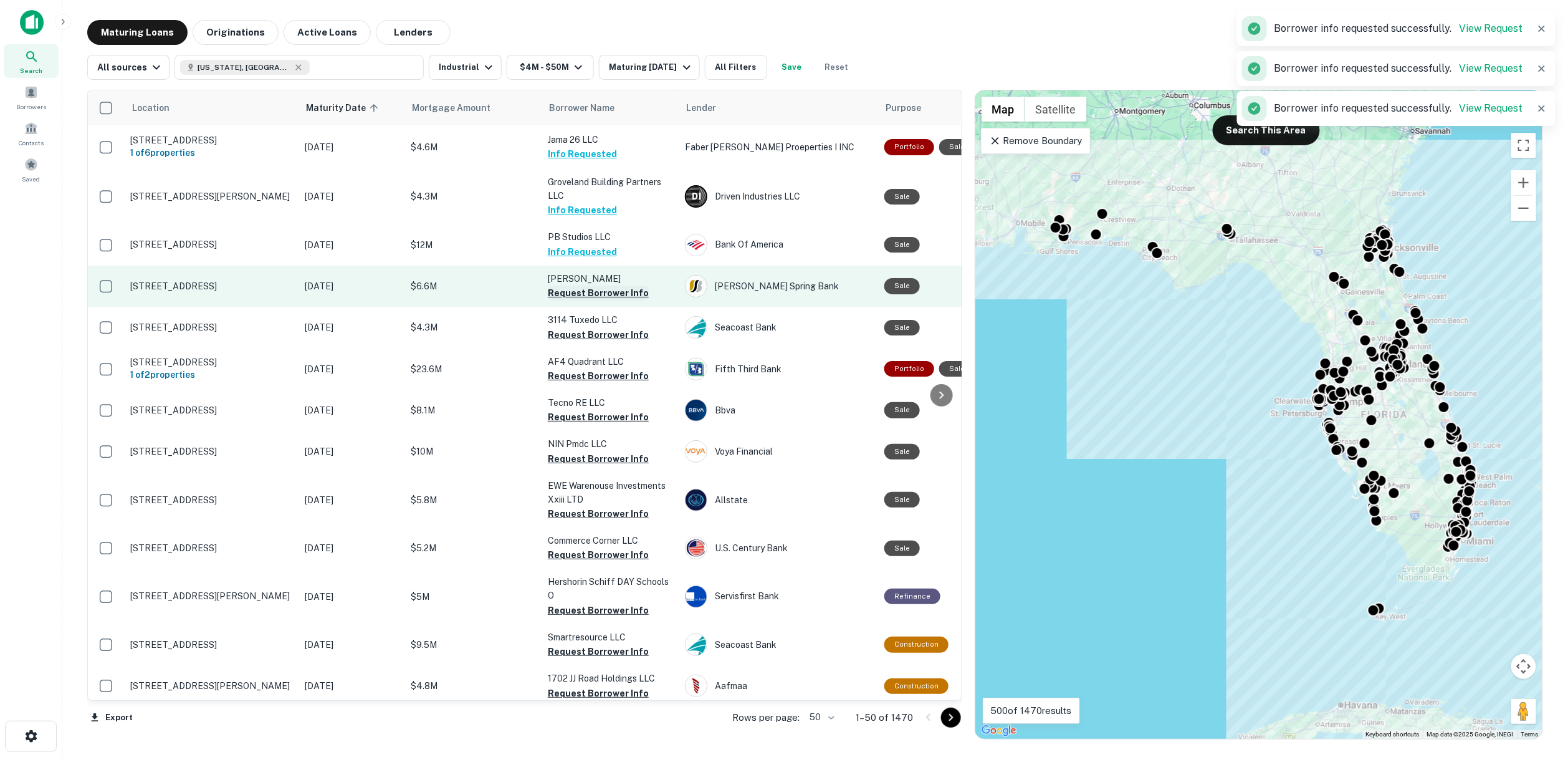
click at [591, 299] on button "Request Borrower Info" at bounding box center [598, 293] width 101 height 15
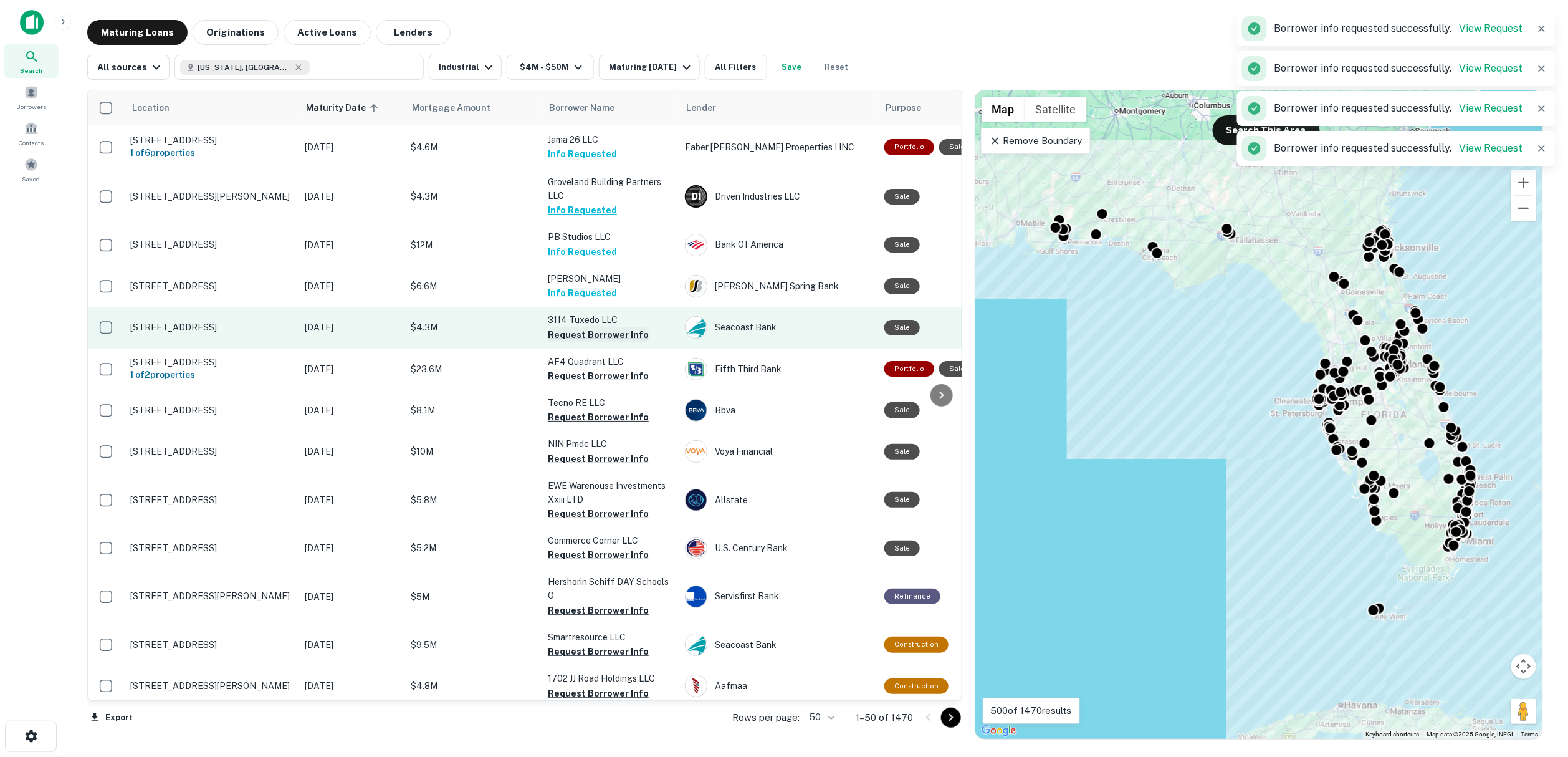
click at [596, 338] on button "Request Borrower Info" at bounding box center [598, 335] width 101 height 15
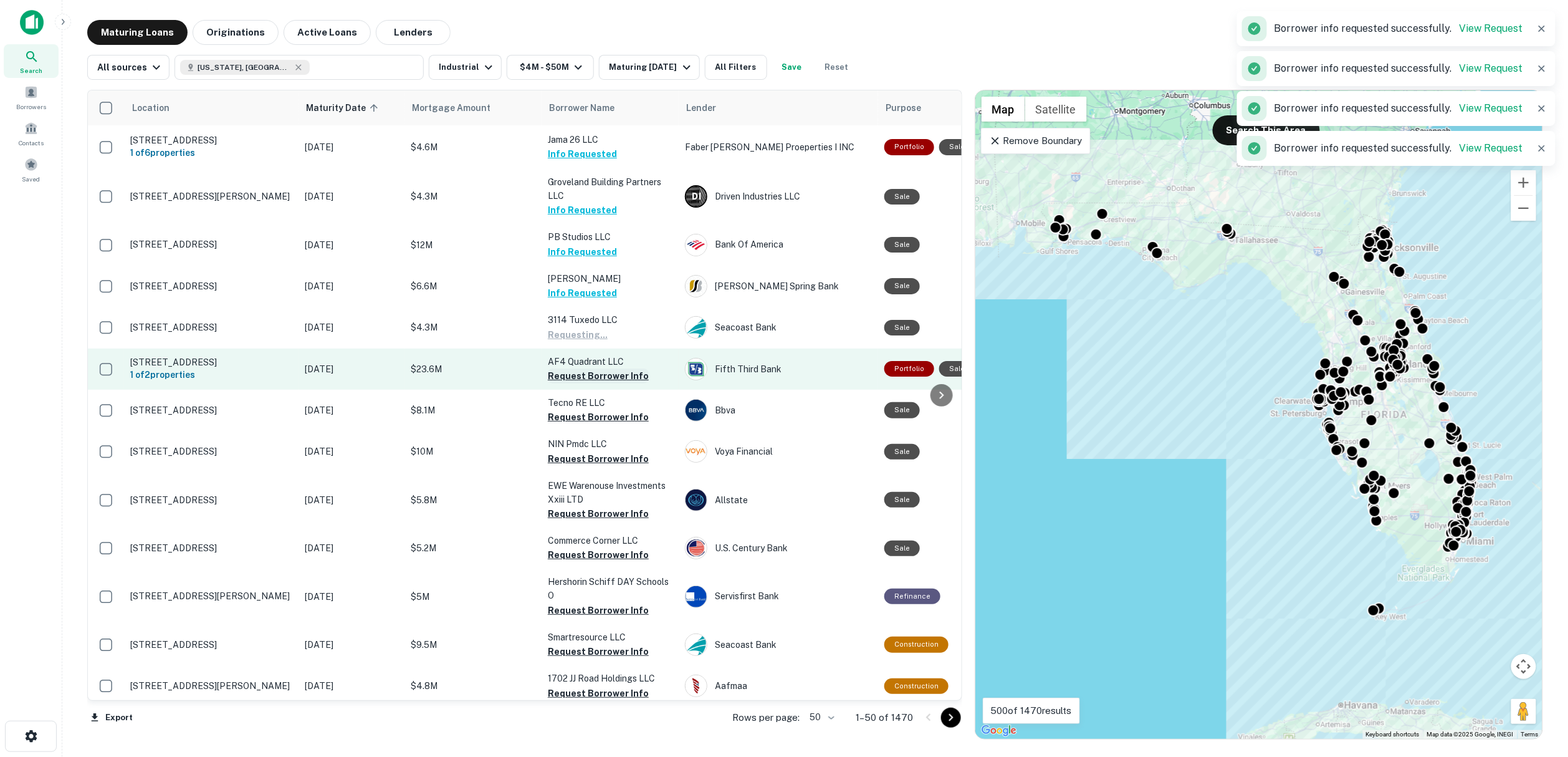
click at [598, 383] on button "Request Borrower Info" at bounding box center [598, 375] width 101 height 15
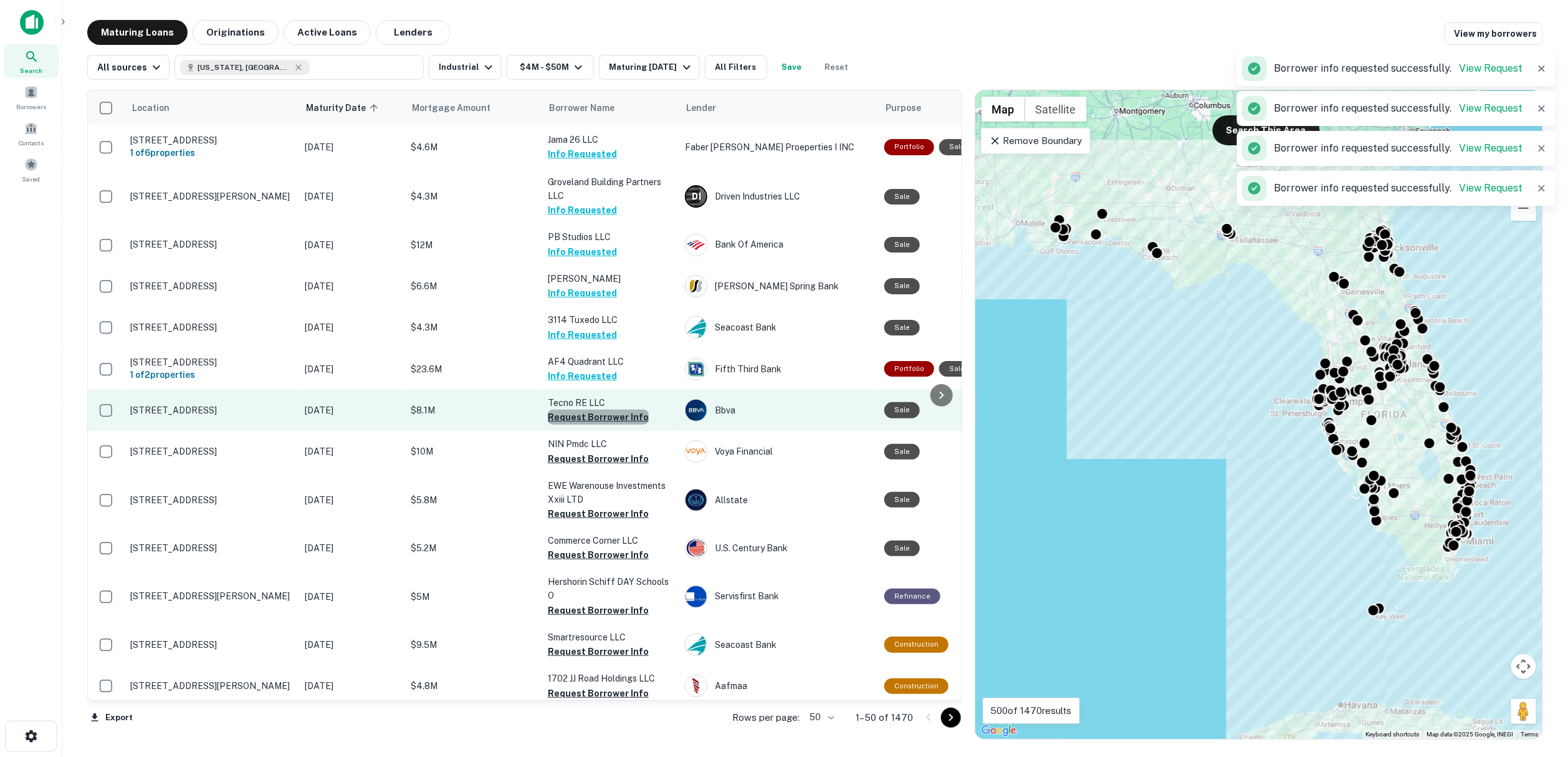
click at [600, 425] on button "Request Borrower Info" at bounding box center [598, 417] width 101 height 15
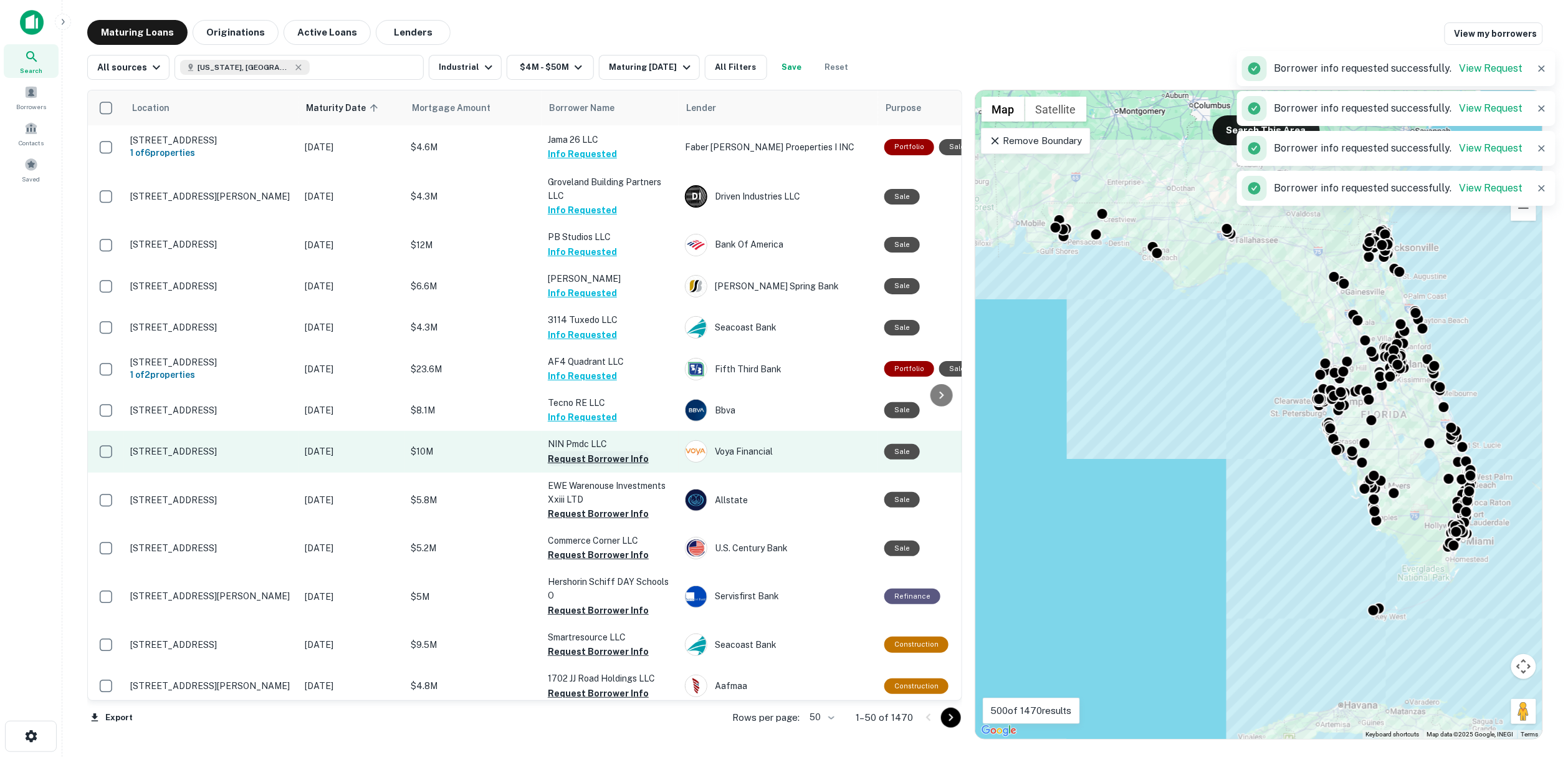
click at [581, 465] on button "Request Borrower Info" at bounding box center [598, 459] width 101 height 15
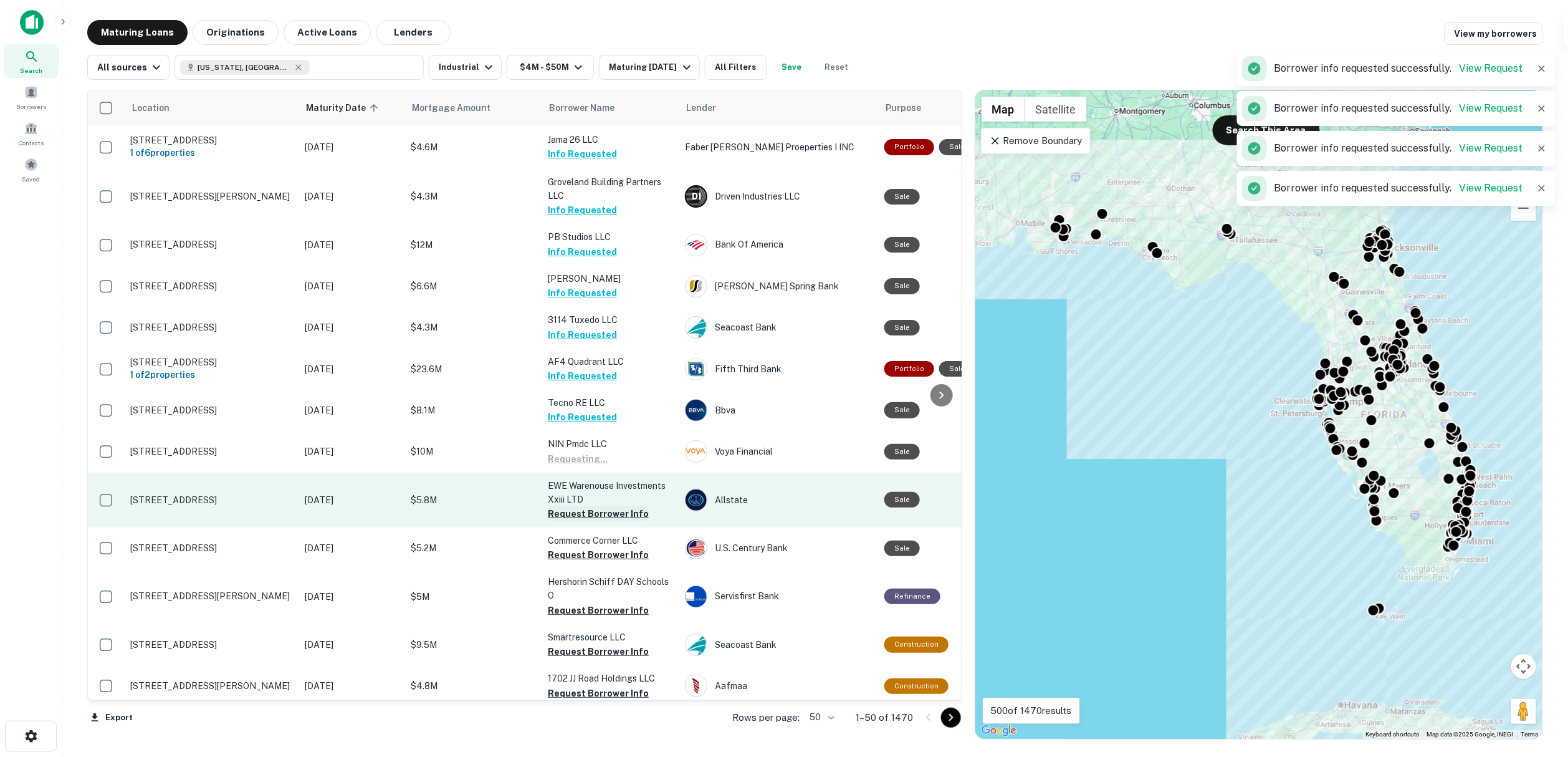
click at [590, 520] on button "Request Borrower Info" at bounding box center [598, 514] width 101 height 15
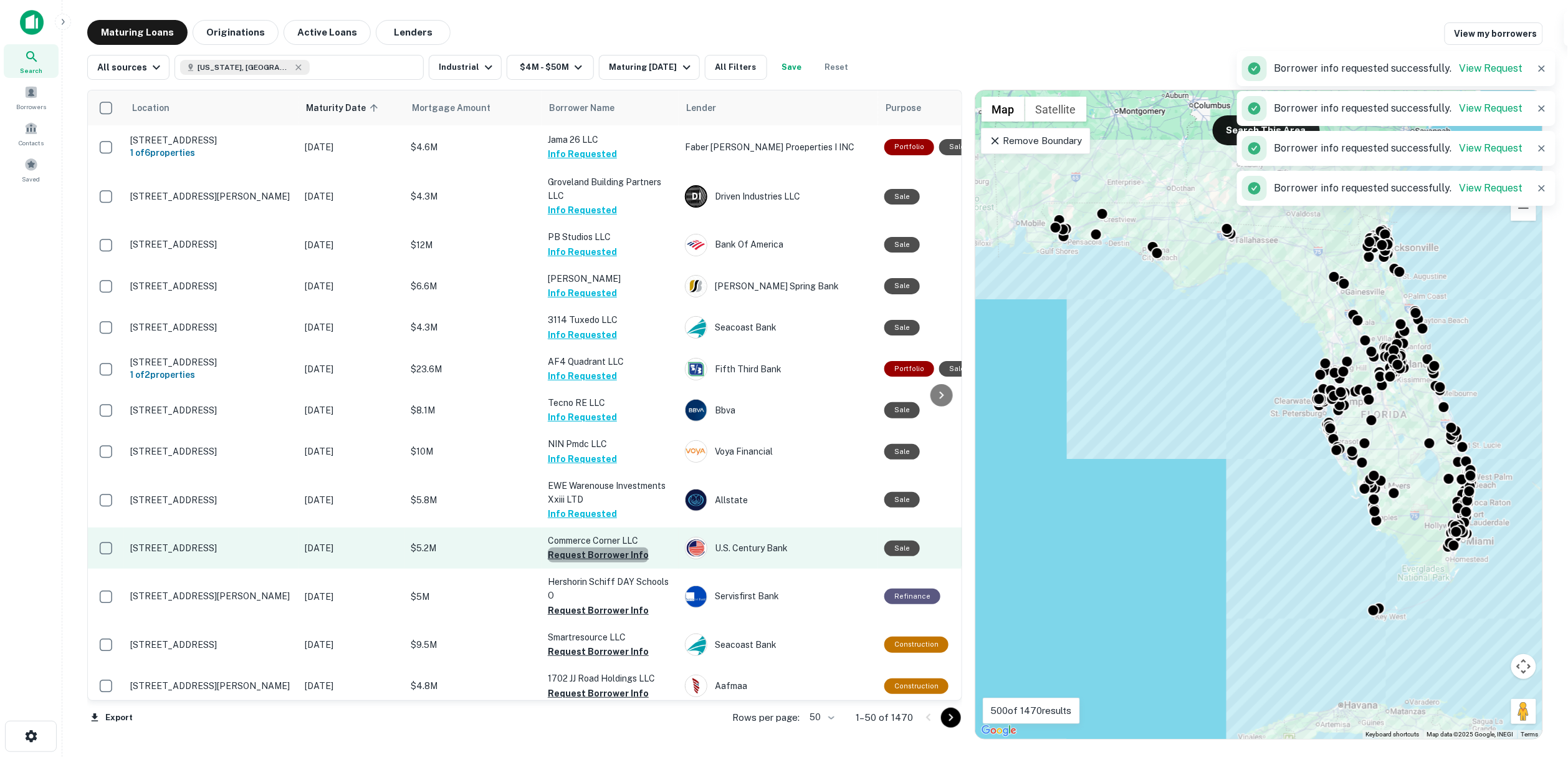
click at [597, 562] on button "Request Borrower Info" at bounding box center [598, 554] width 101 height 15
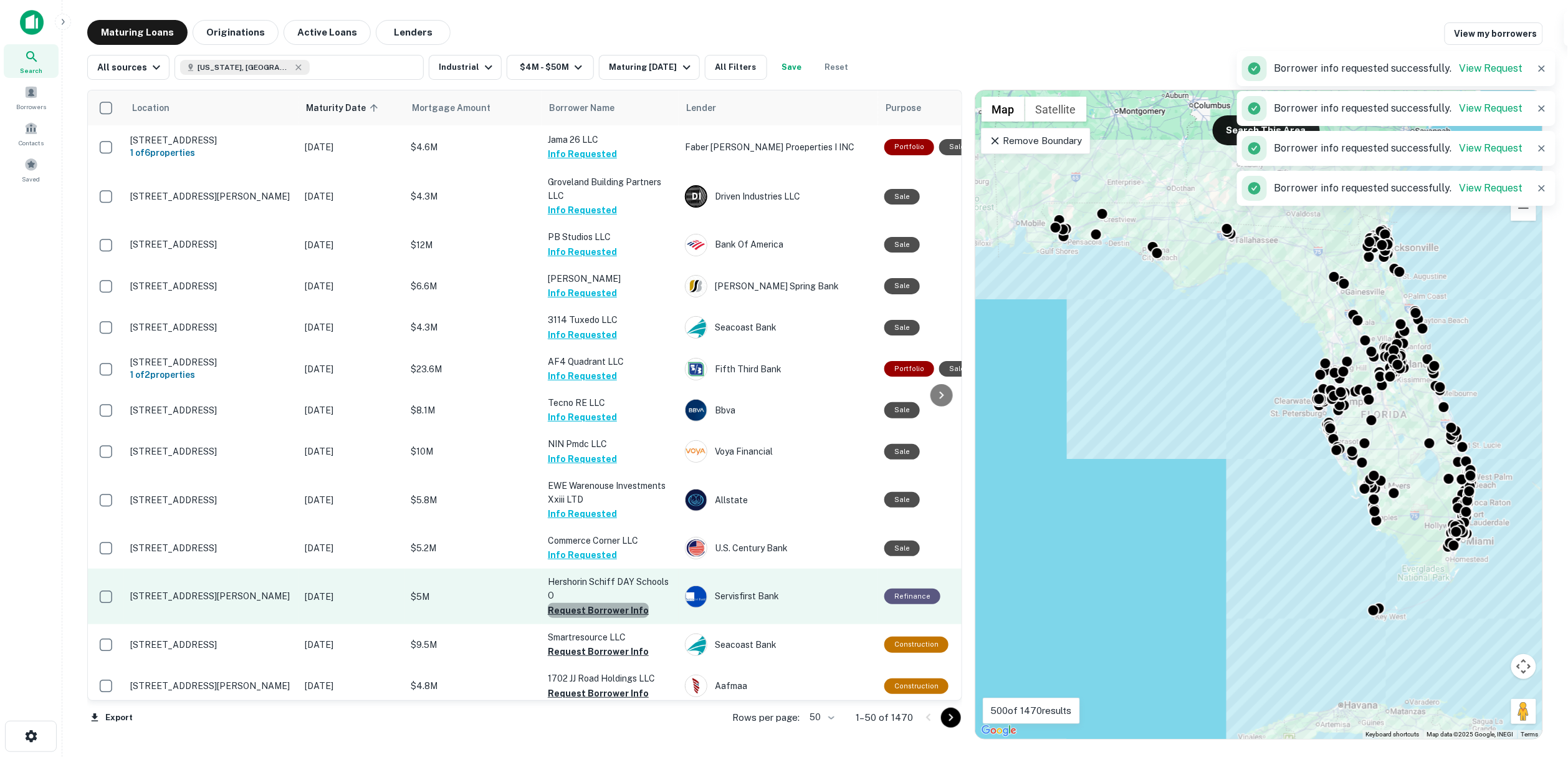
click at [603, 616] on button "Request Borrower Info" at bounding box center [598, 610] width 101 height 15
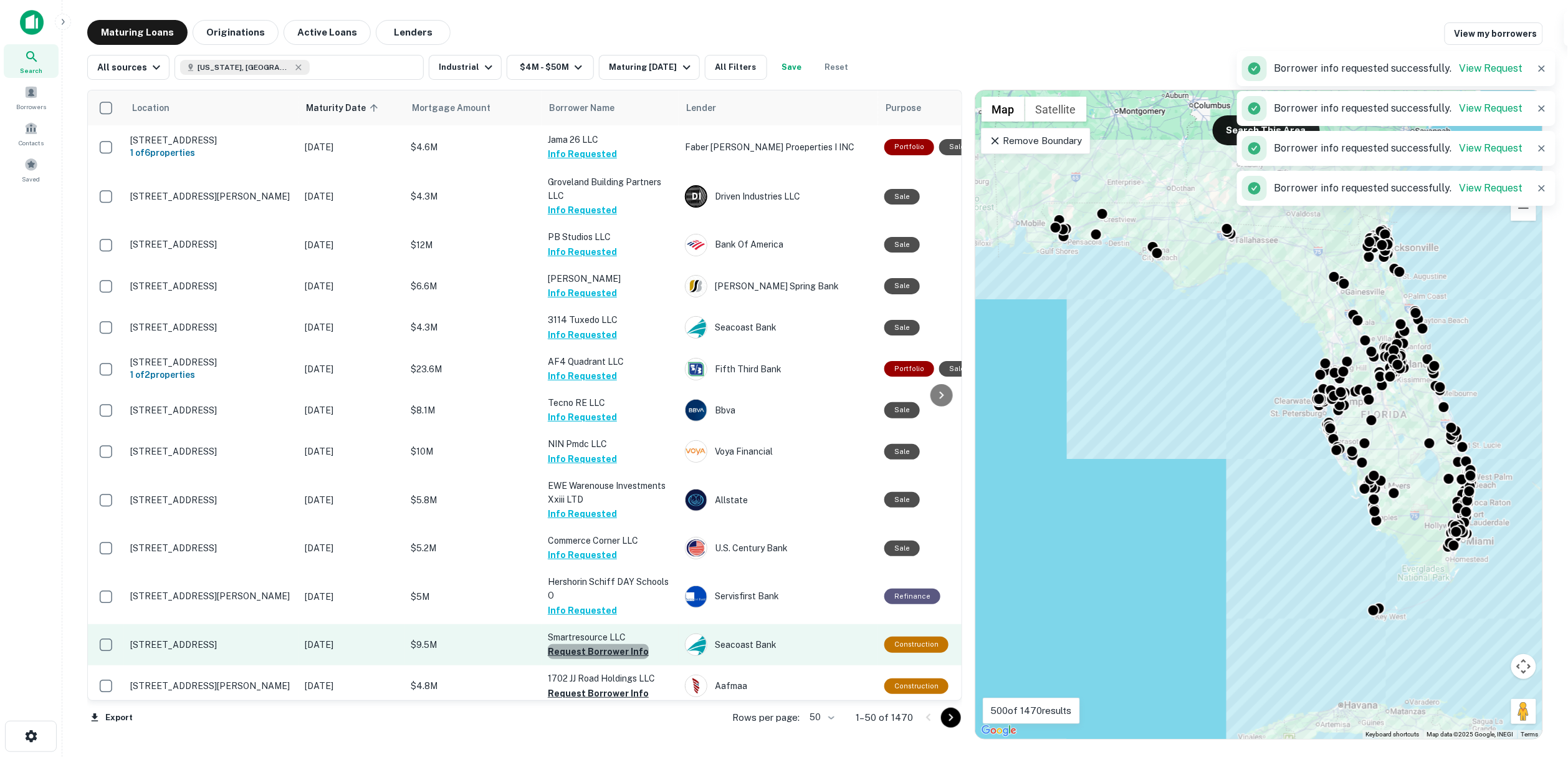
click at [607, 659] on button "Request Borrower Info" at bounding box center [598, 651] width 101 height 15
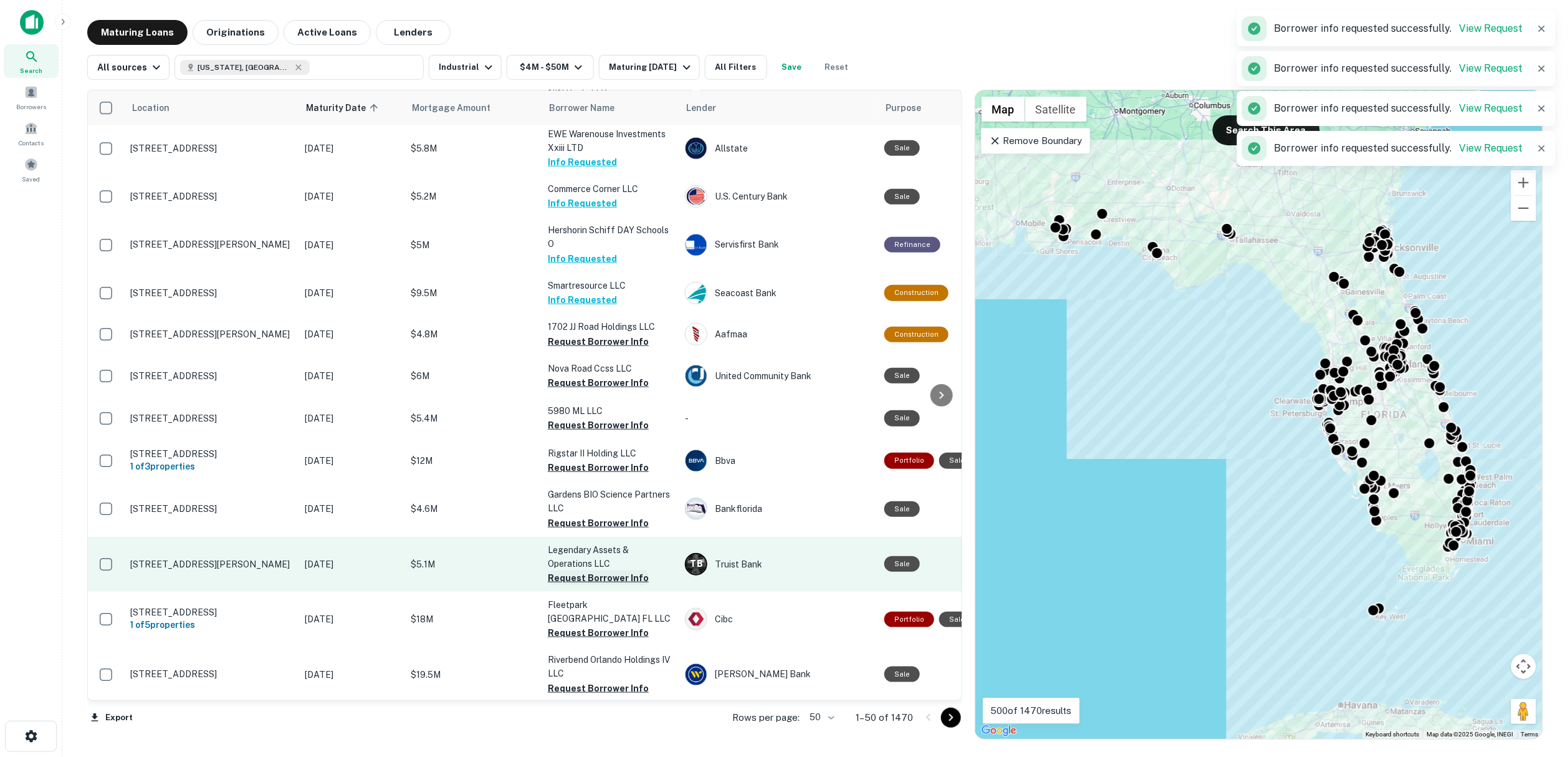
scroll to position [485, 0]
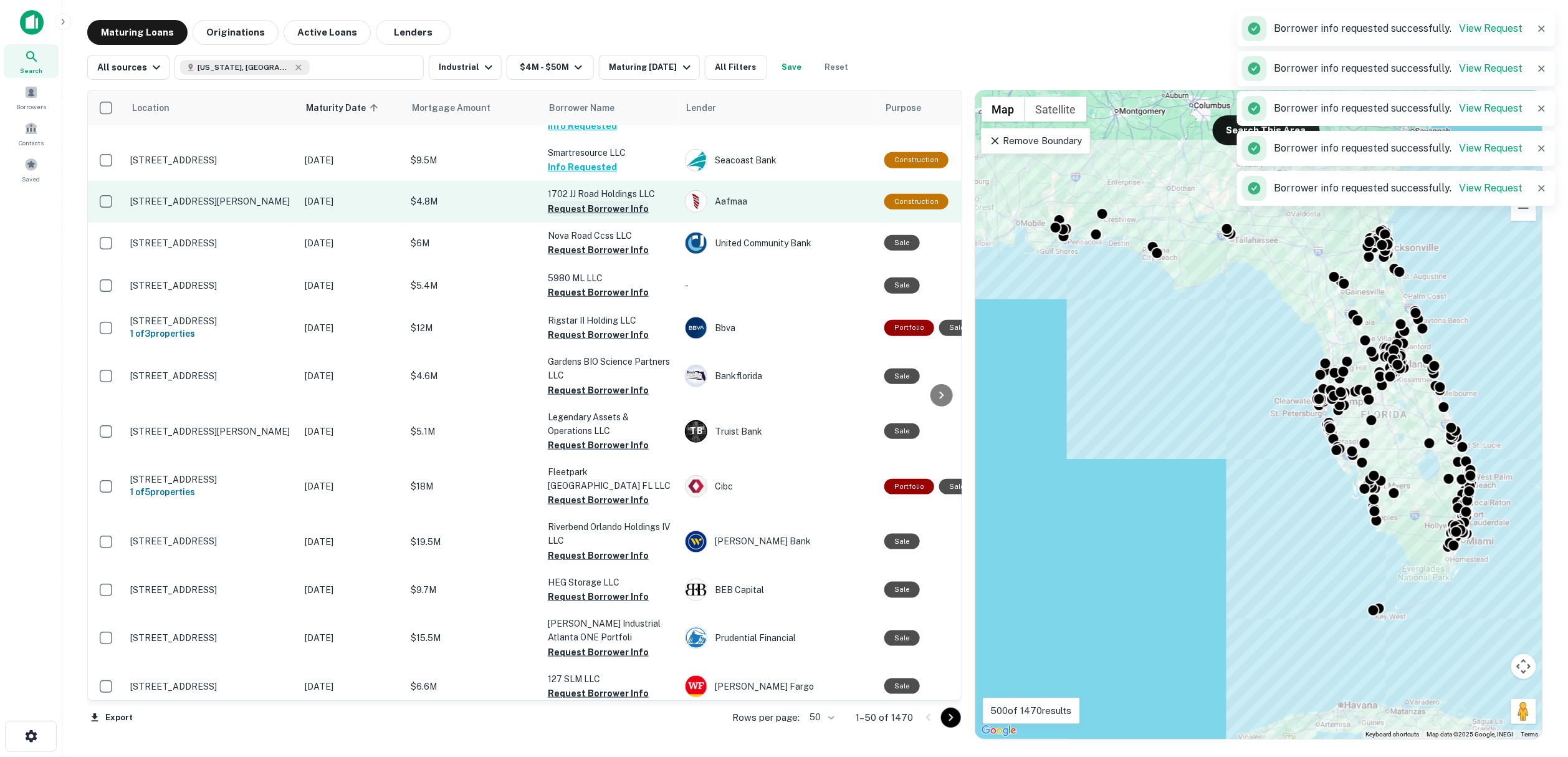
click at [576, 217] on button "Request Borrower Info" at bounding box center [598, 208] width 101 height 15
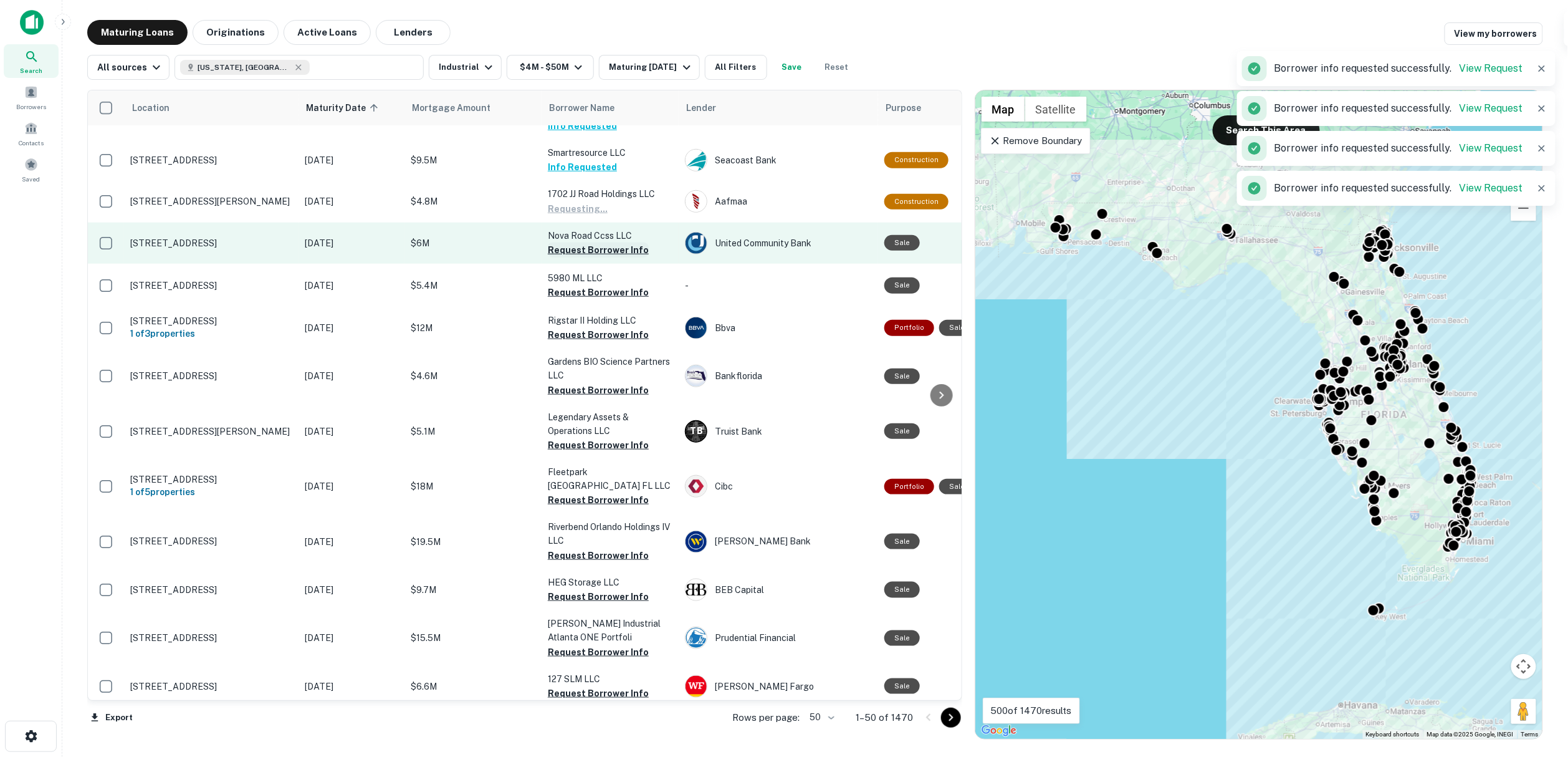
click at [577, 256] on button "Request Borrower Info" at bounding box center [598, 250] width 101 height 15
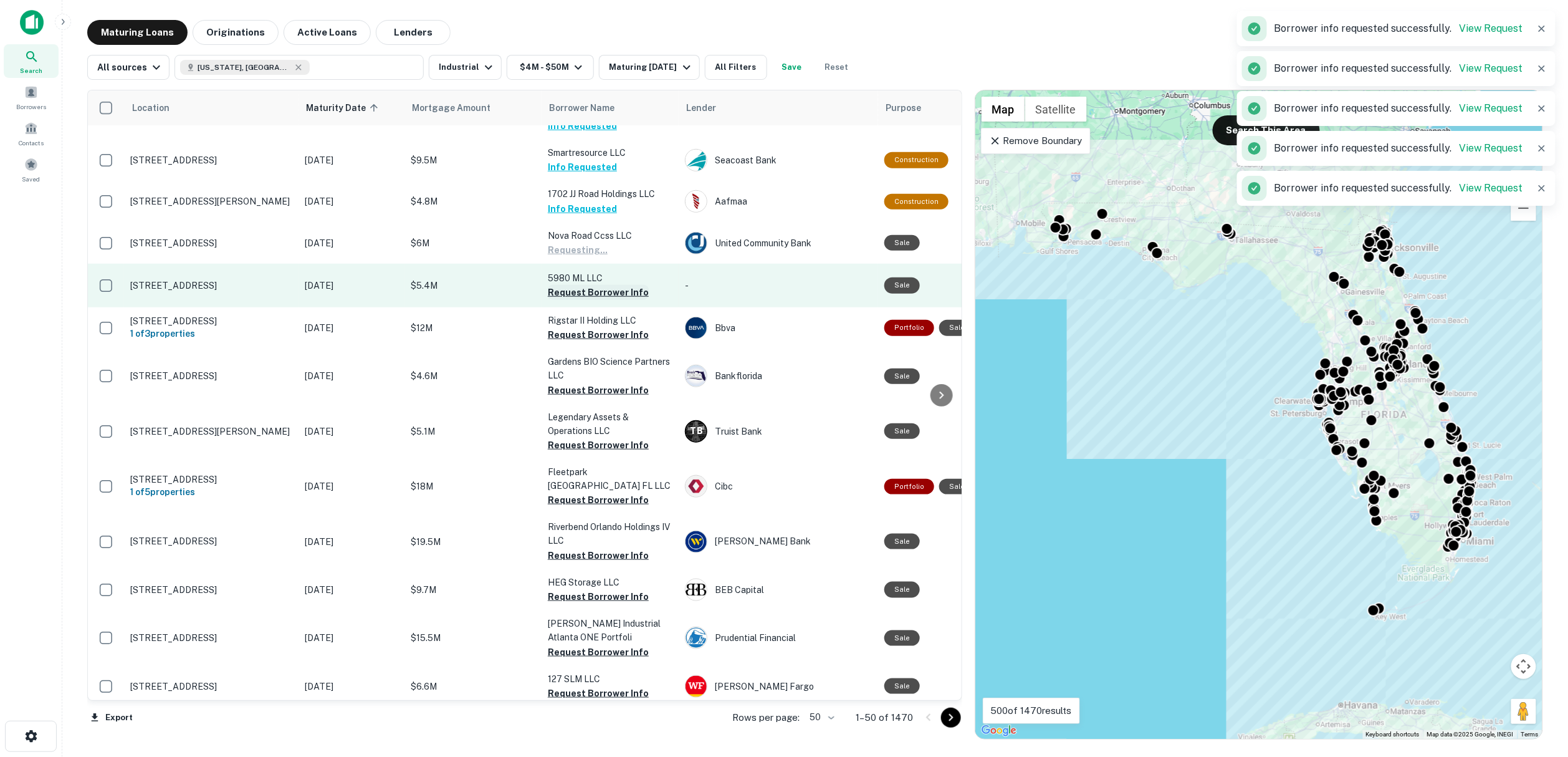
click at [577, 300] on button "Request Borrower Info" at bounding box center [598, 292] width 101 height 15
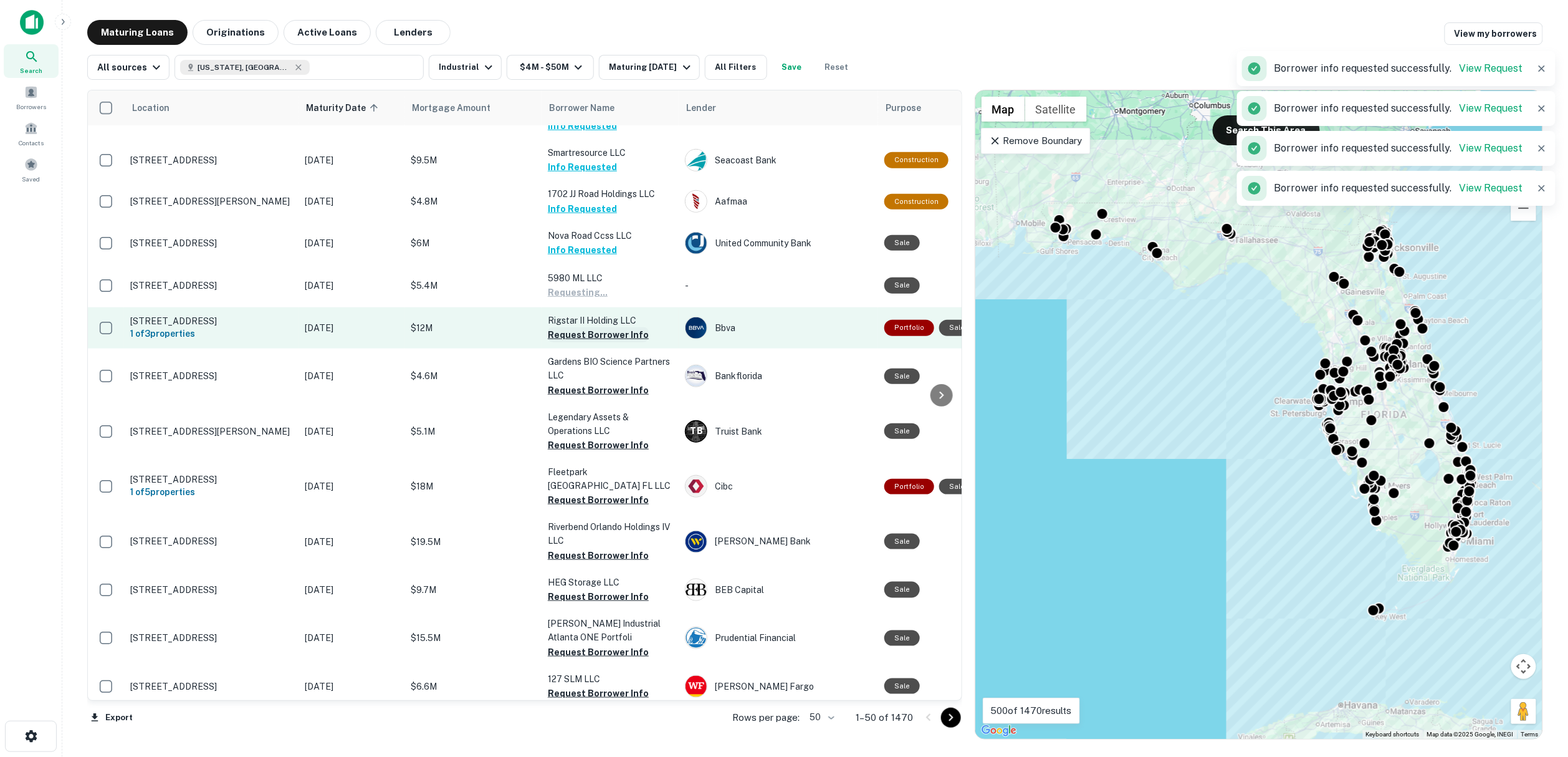
click at [578, 342] on button "Request Borrower Info" at bounding box center [598, 335] width 101 height 15
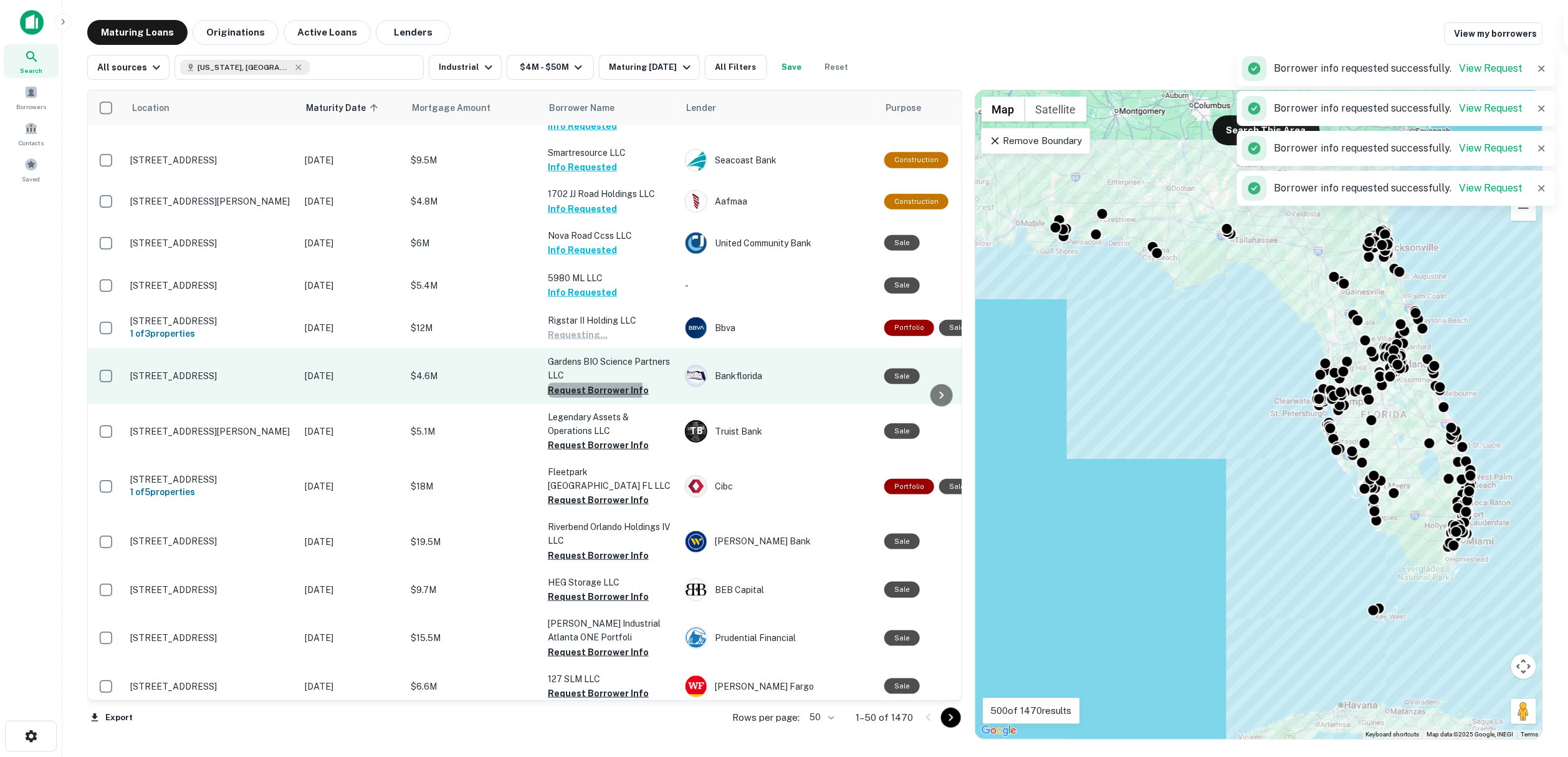
click at [581, 397] on button "Request Borrower Info" at bounding box center [598, 389] width 101 height 15
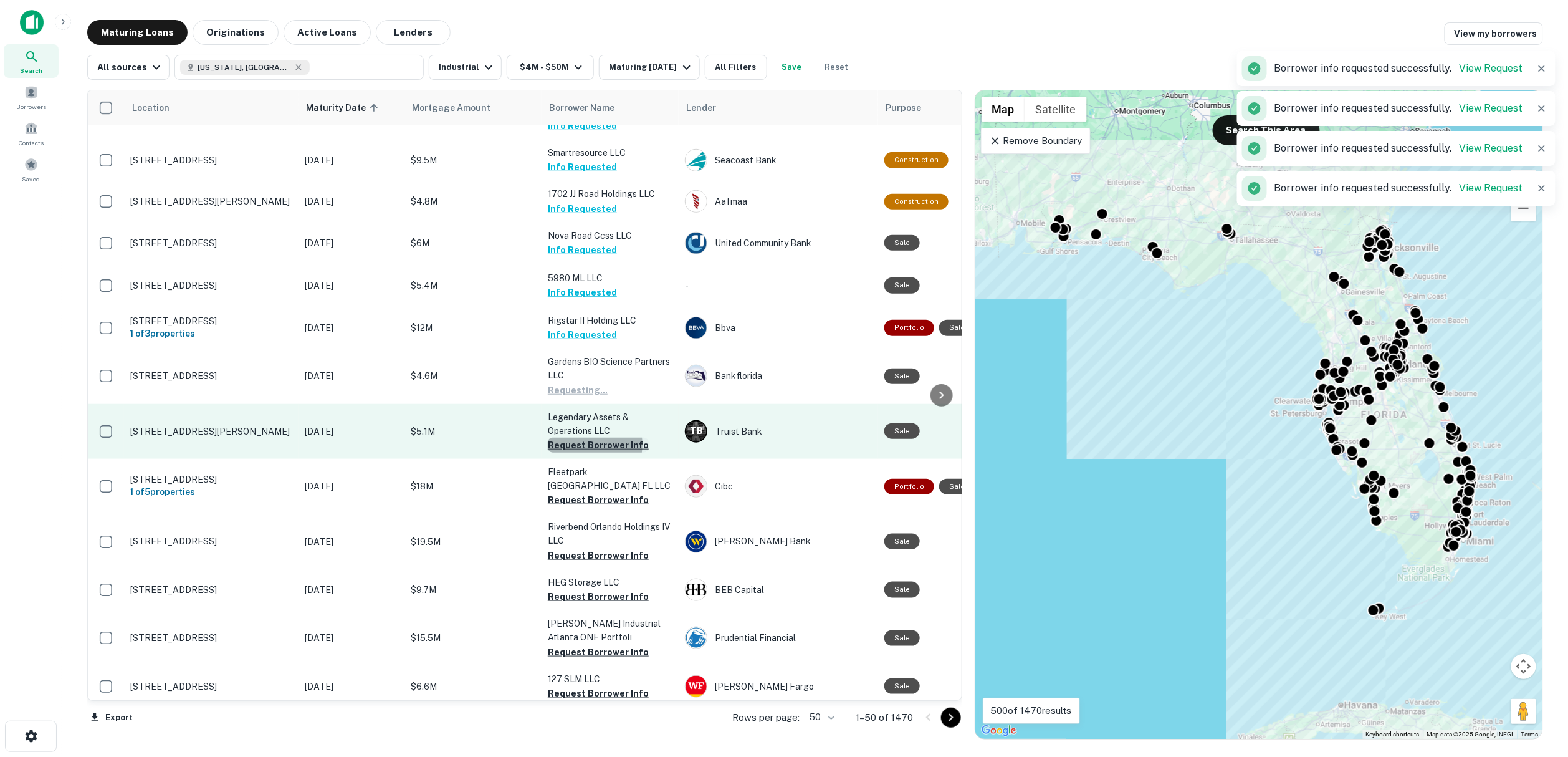
click at [582, 452] on button "Request Borrower Info" at bounding box center [598, 444] width 101 height 15
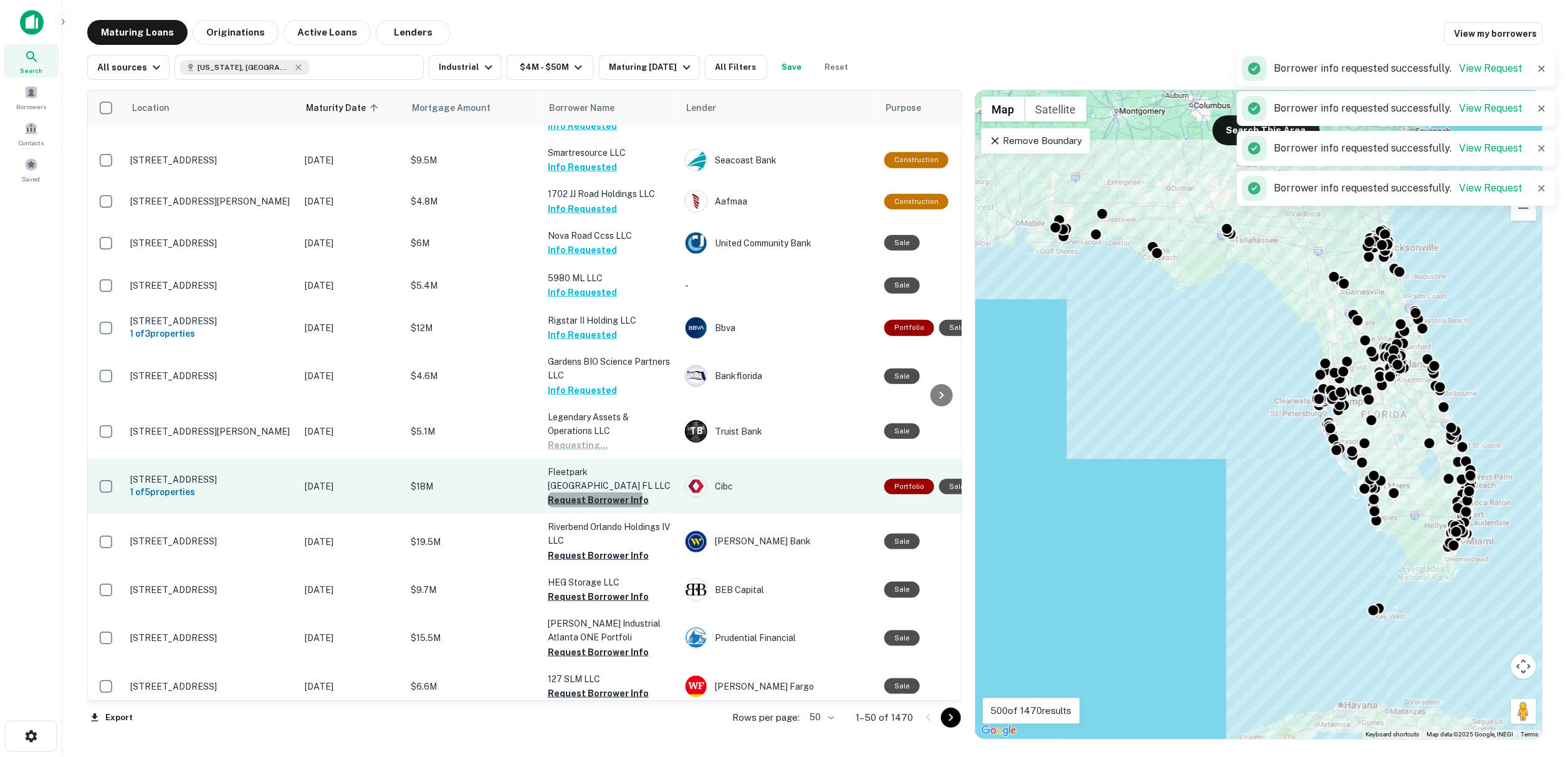
click at [584, 498] on button "Request Borrower Info" at bounding box center [598, 499] width 101 height 15
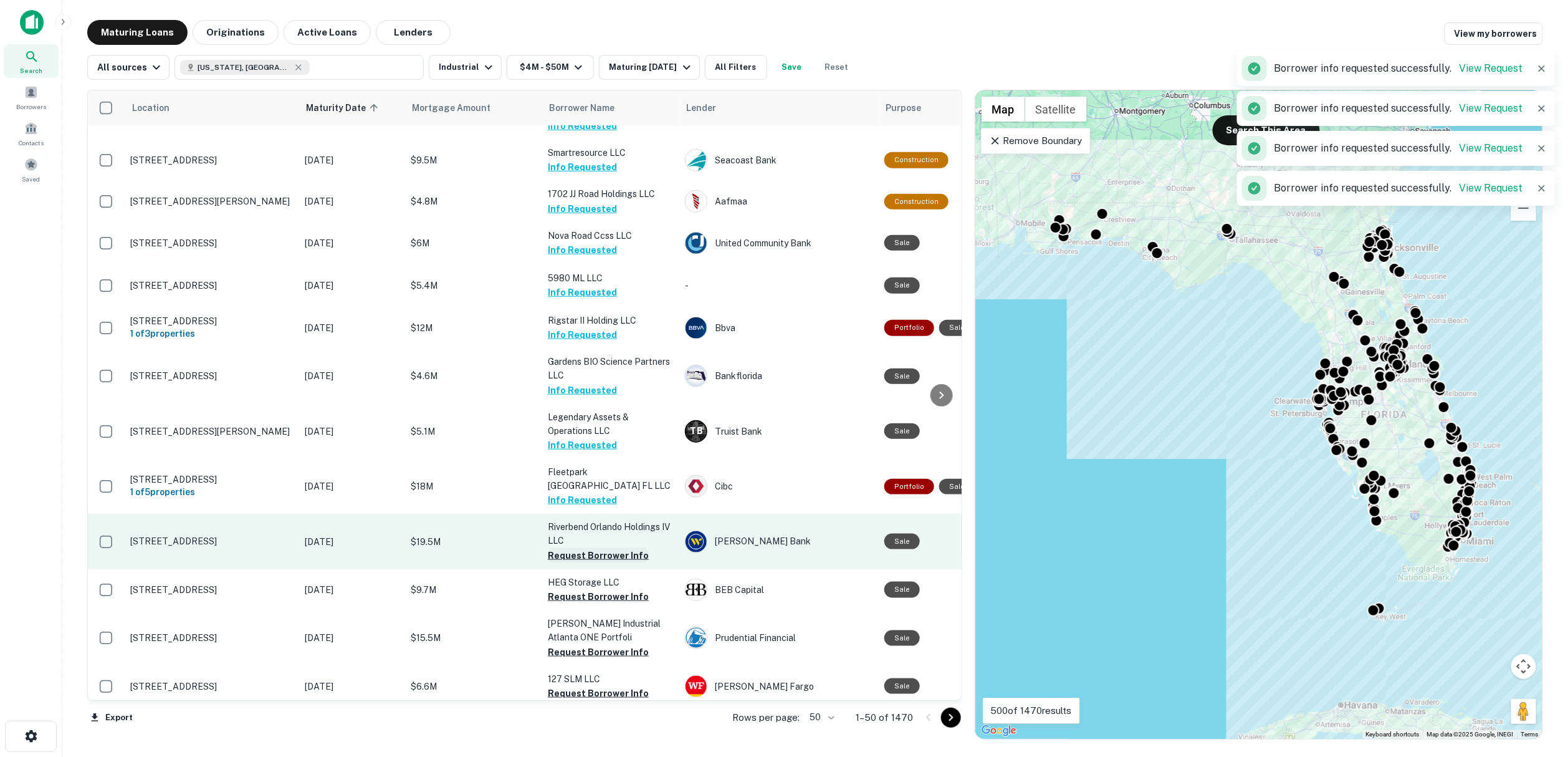
click at [589, 562] on button "Request Borrower Info" at bounding box center [598, 555] width 101 height 15
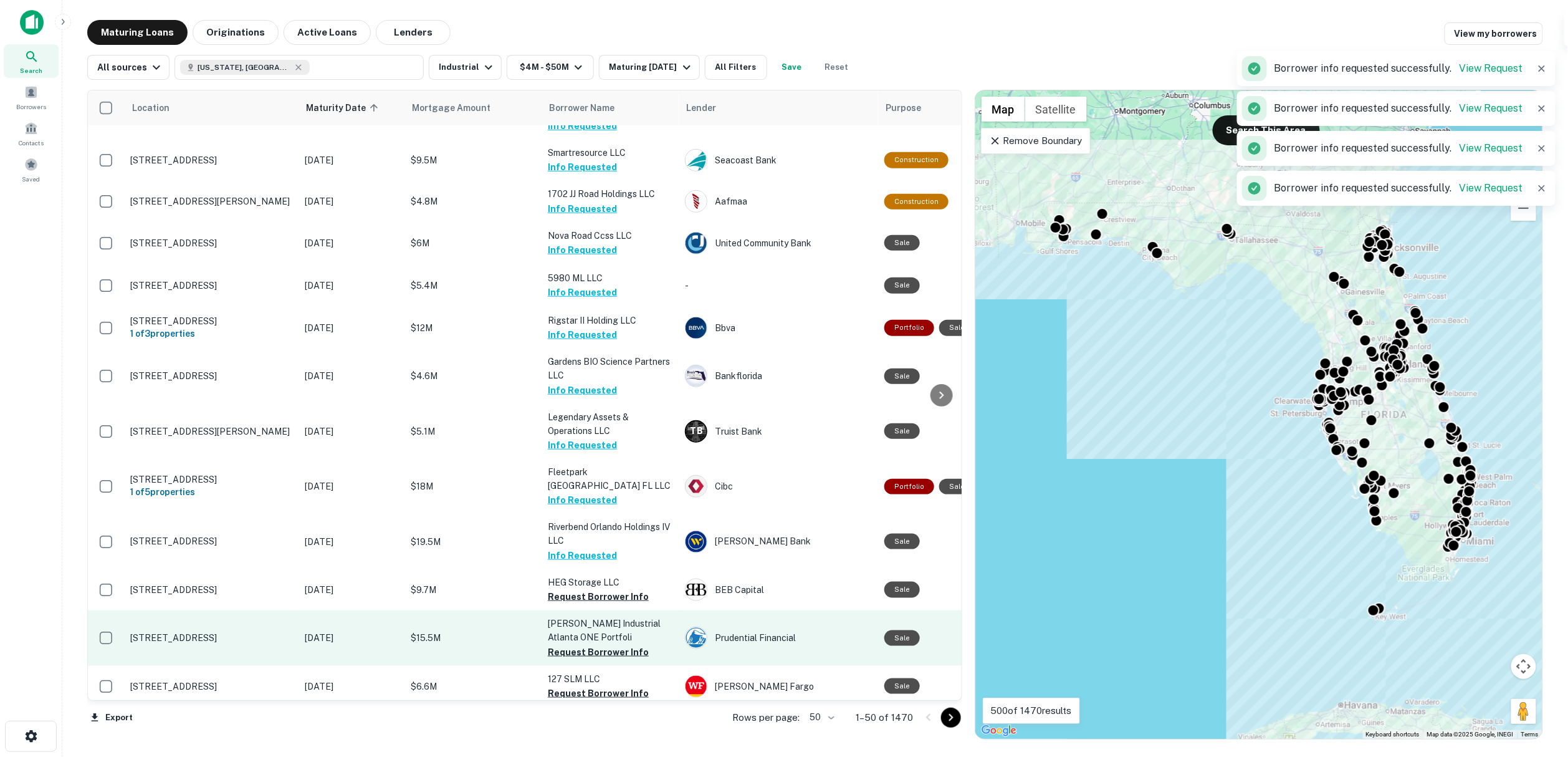
click at [594, 599] on button "Request Borrower Info" at bounding box center [598, 596] width 101 height 15
click at [596, 653] on button "Request Borrower Info" at bounding box center [598, 652] width 101 height 15
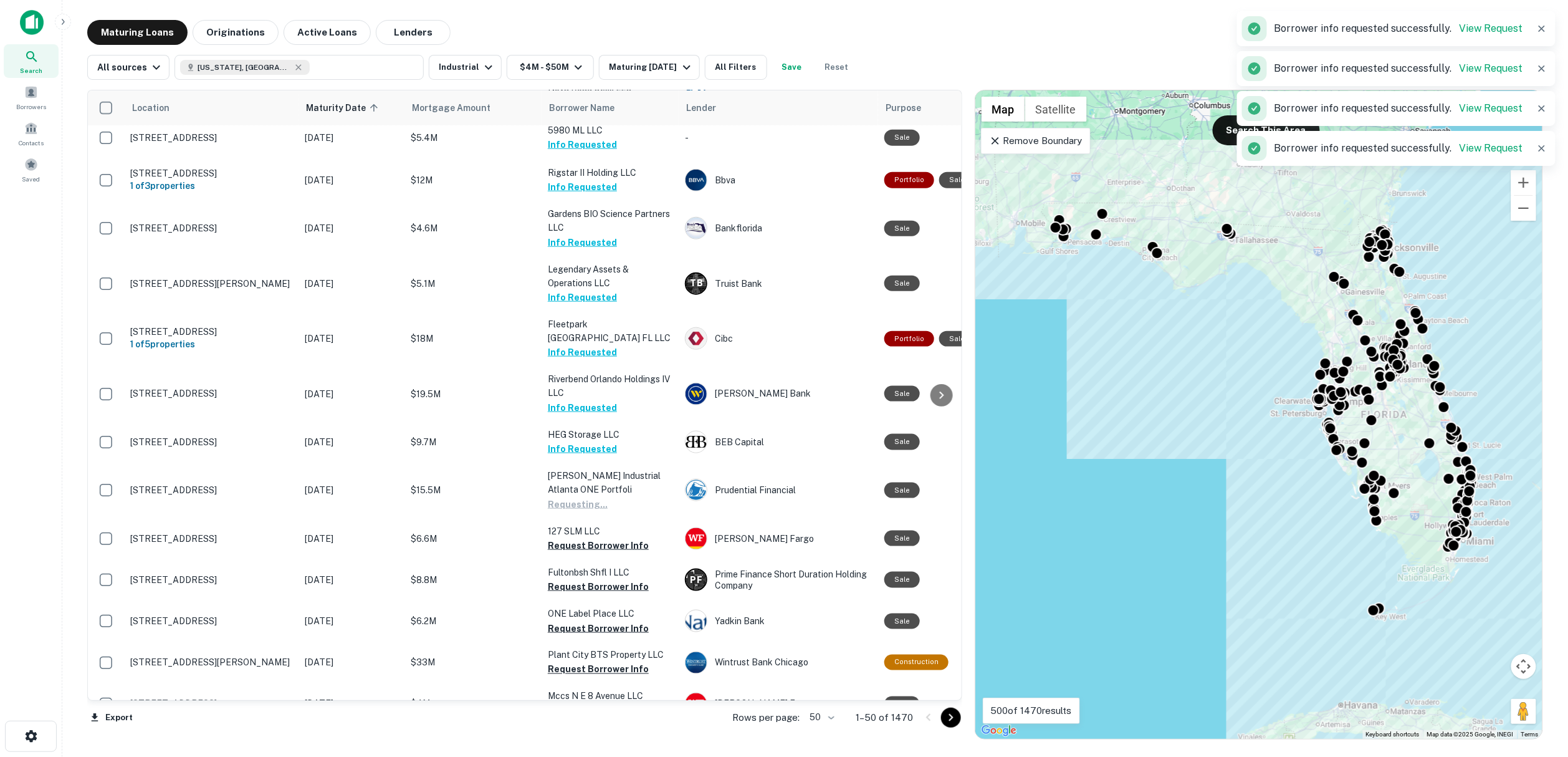
scroll to position [762, 0]
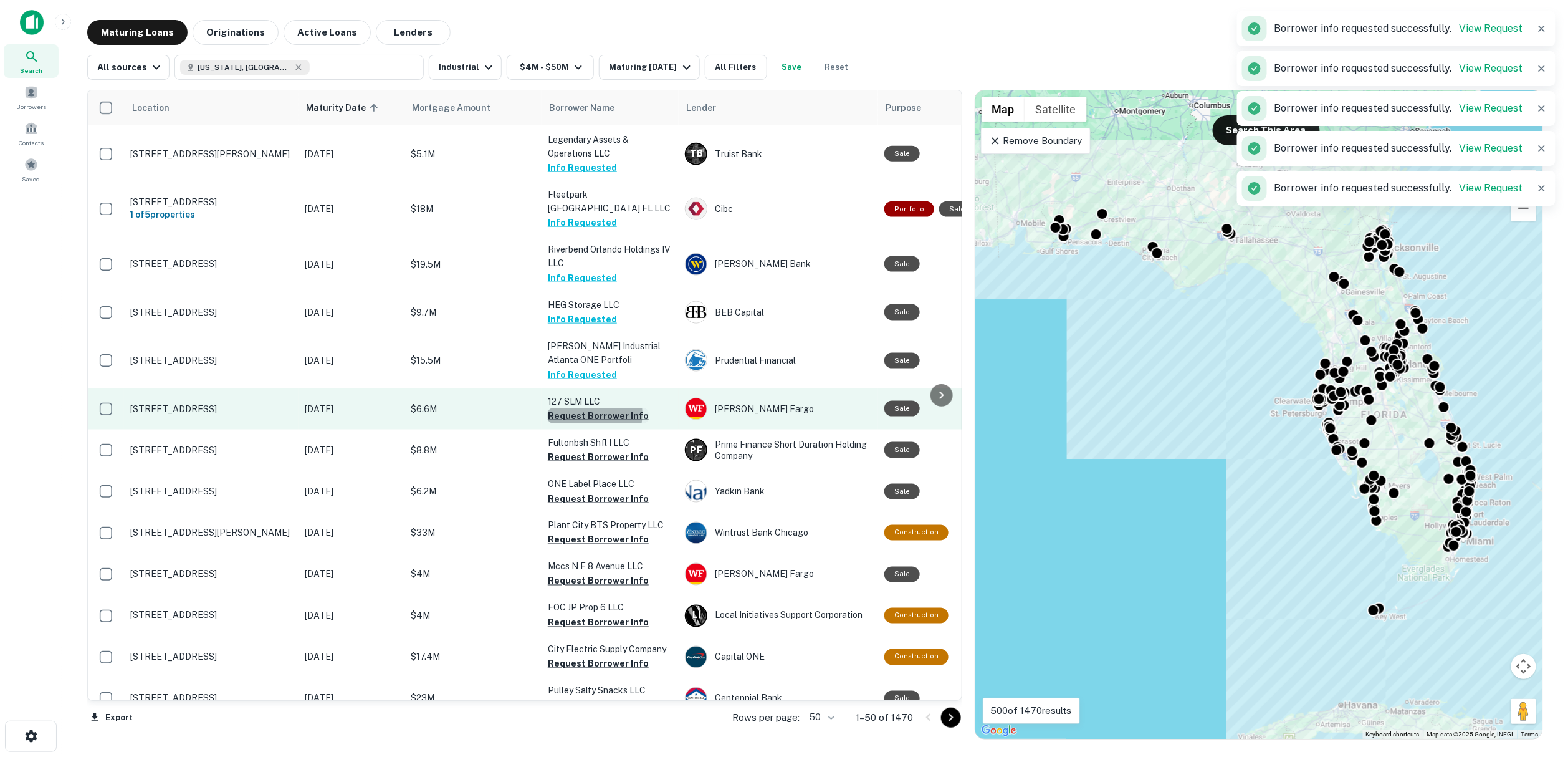
click at [581, 419] on button "Request Borrower Info" at bounding box center [598, 415] width 101 height 15
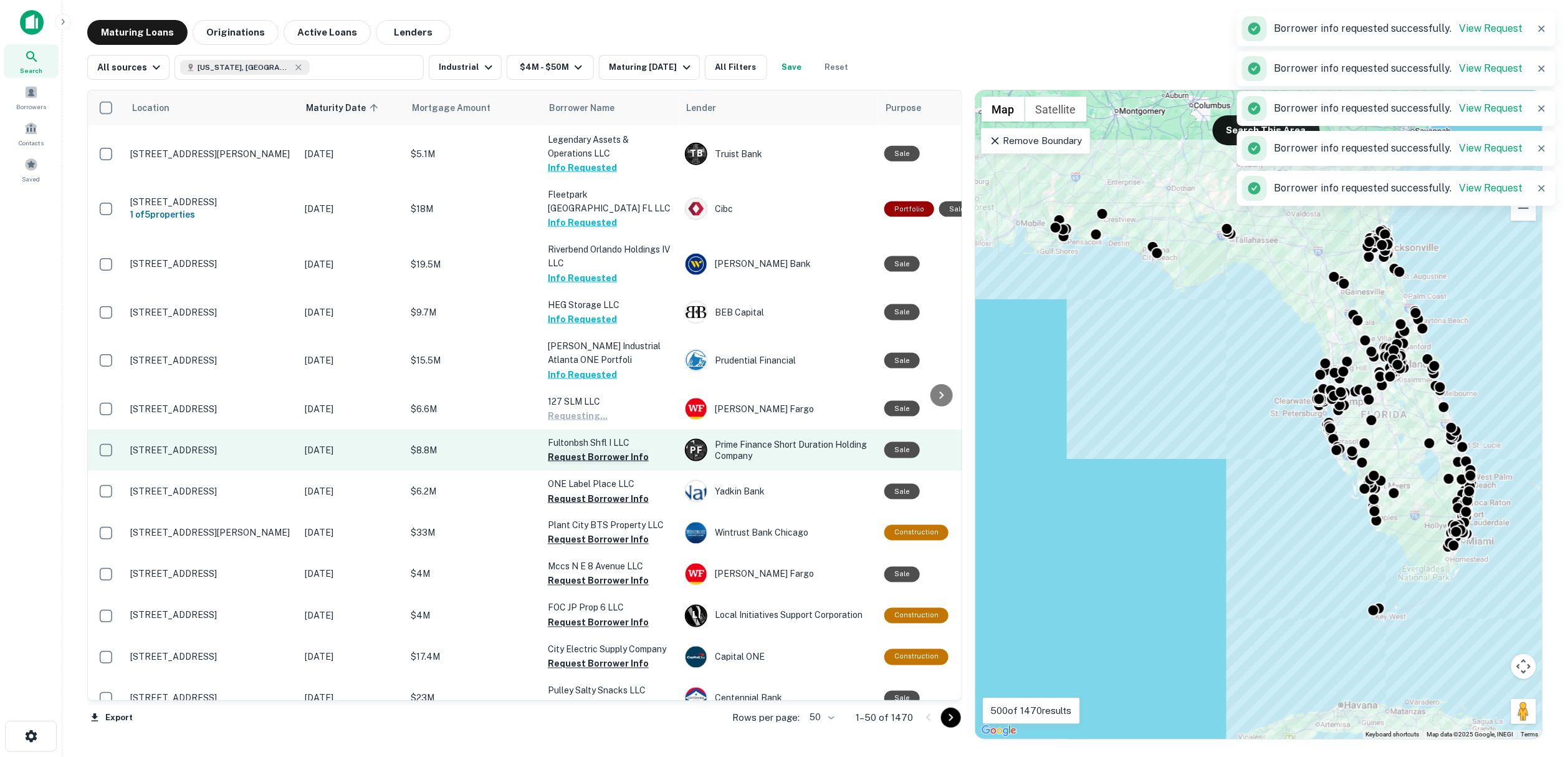
click at [573, 459] on button "Request Borrower Info" at bounding box center [598, 456] width 101 height 15
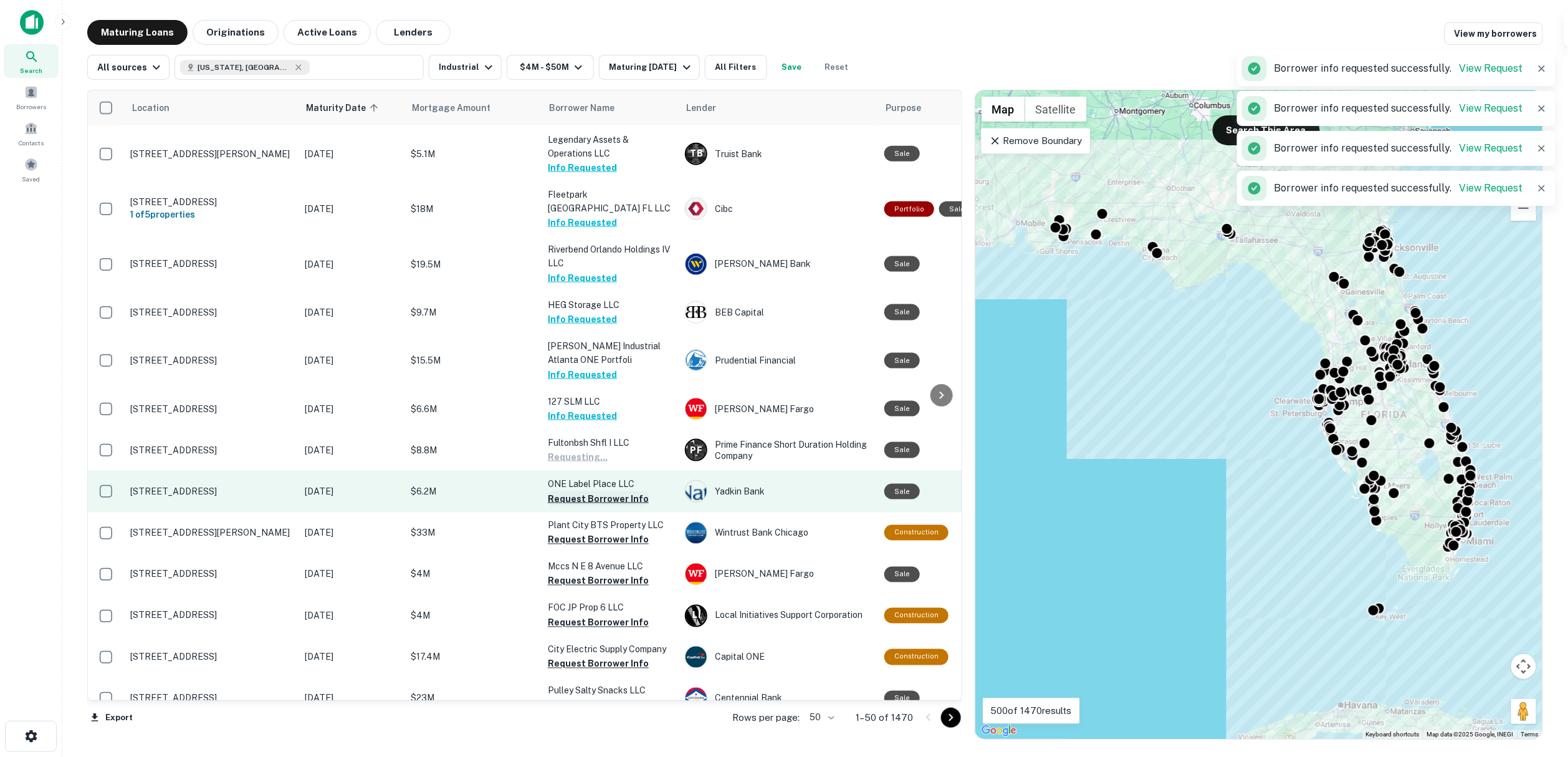
click at [588, 504] on button "Request Borrower Info" at bounding box center [598, 499] width 101 height 15
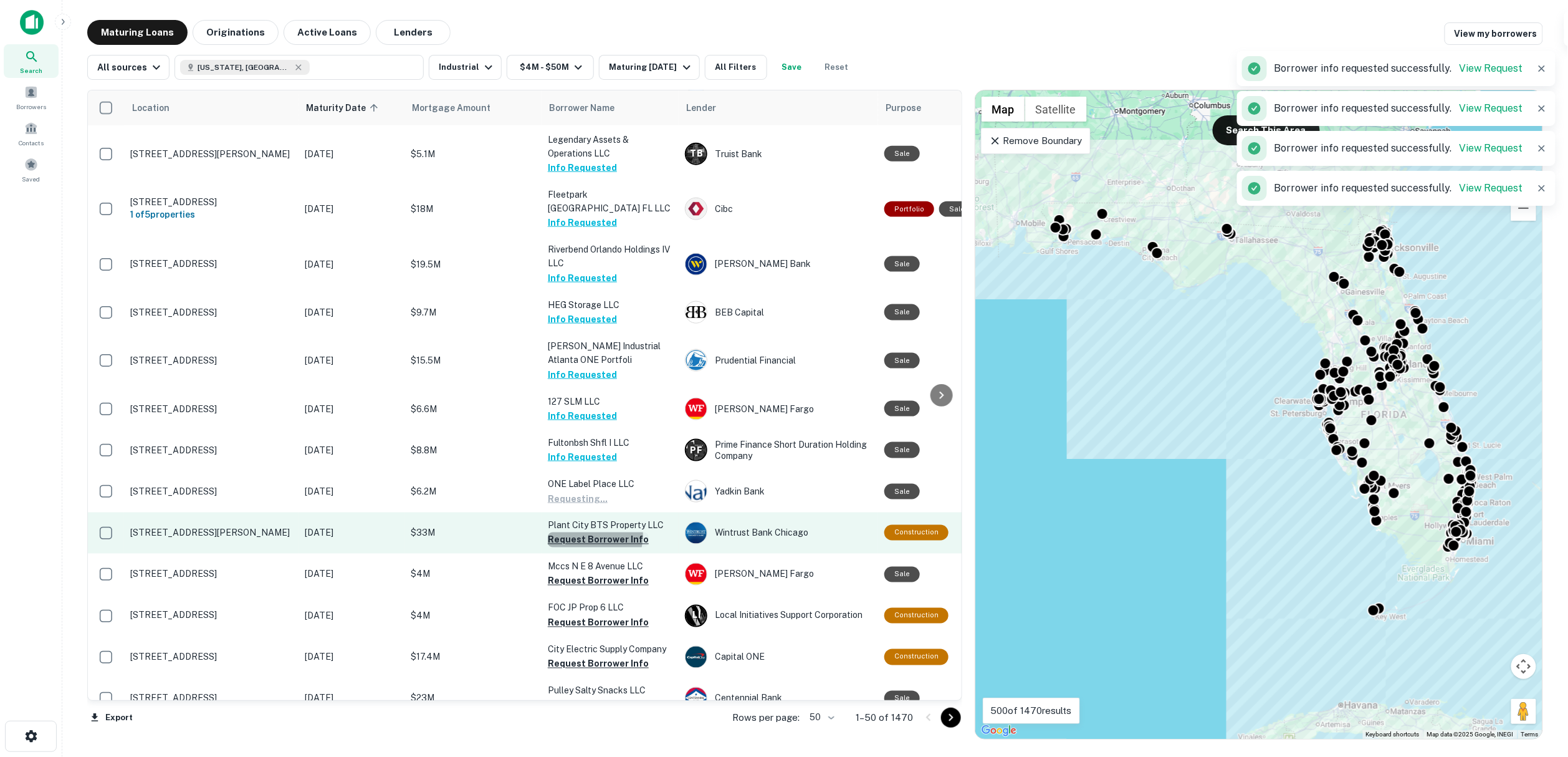
click at [590, 540] on button "Request Borrower Info" at bounding box center [598, 539] width 101 height 15
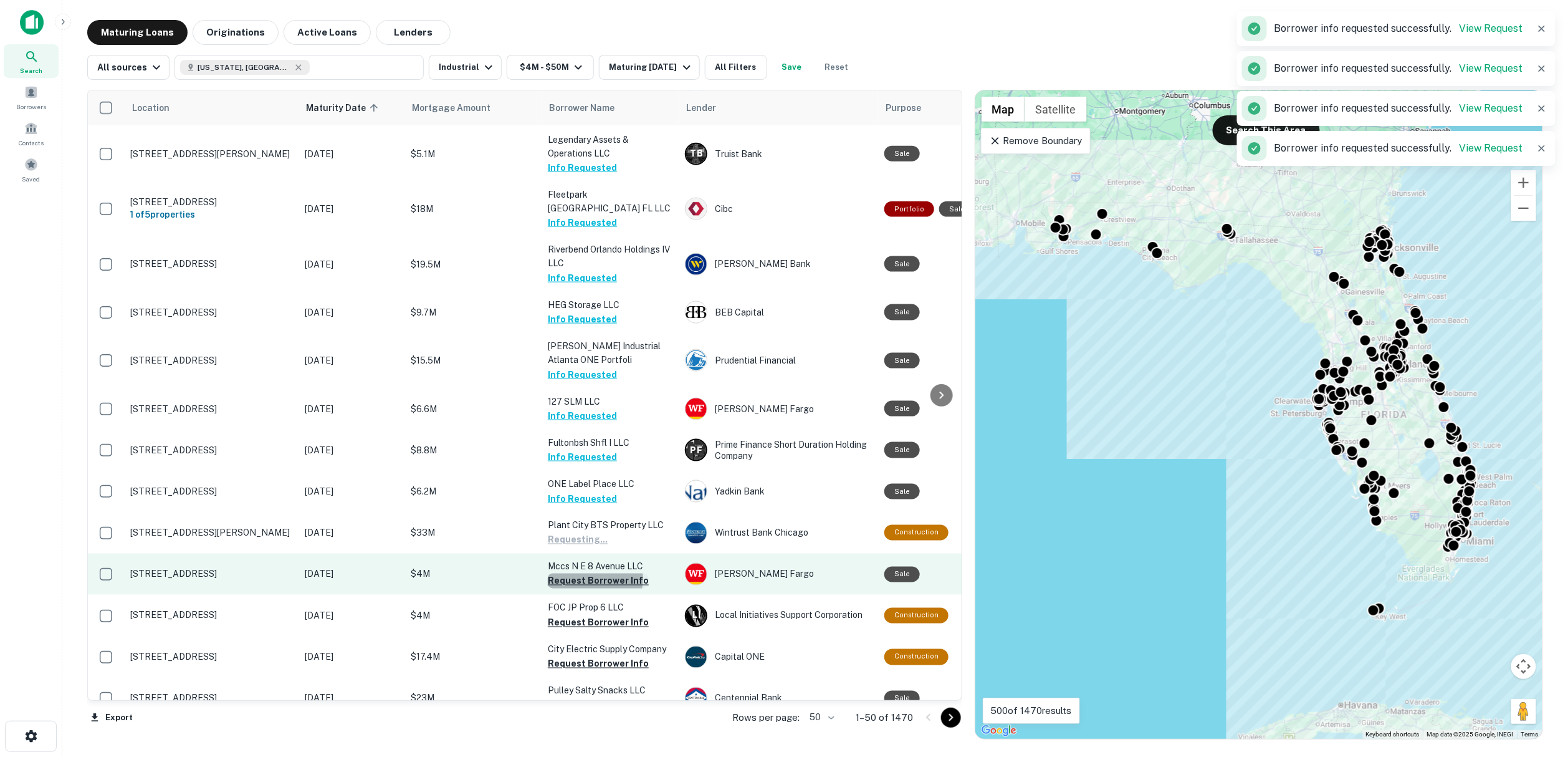
click at [593, 583] on button "Request Borrower Info" at bounding box center [598, 580] width 101 height 15
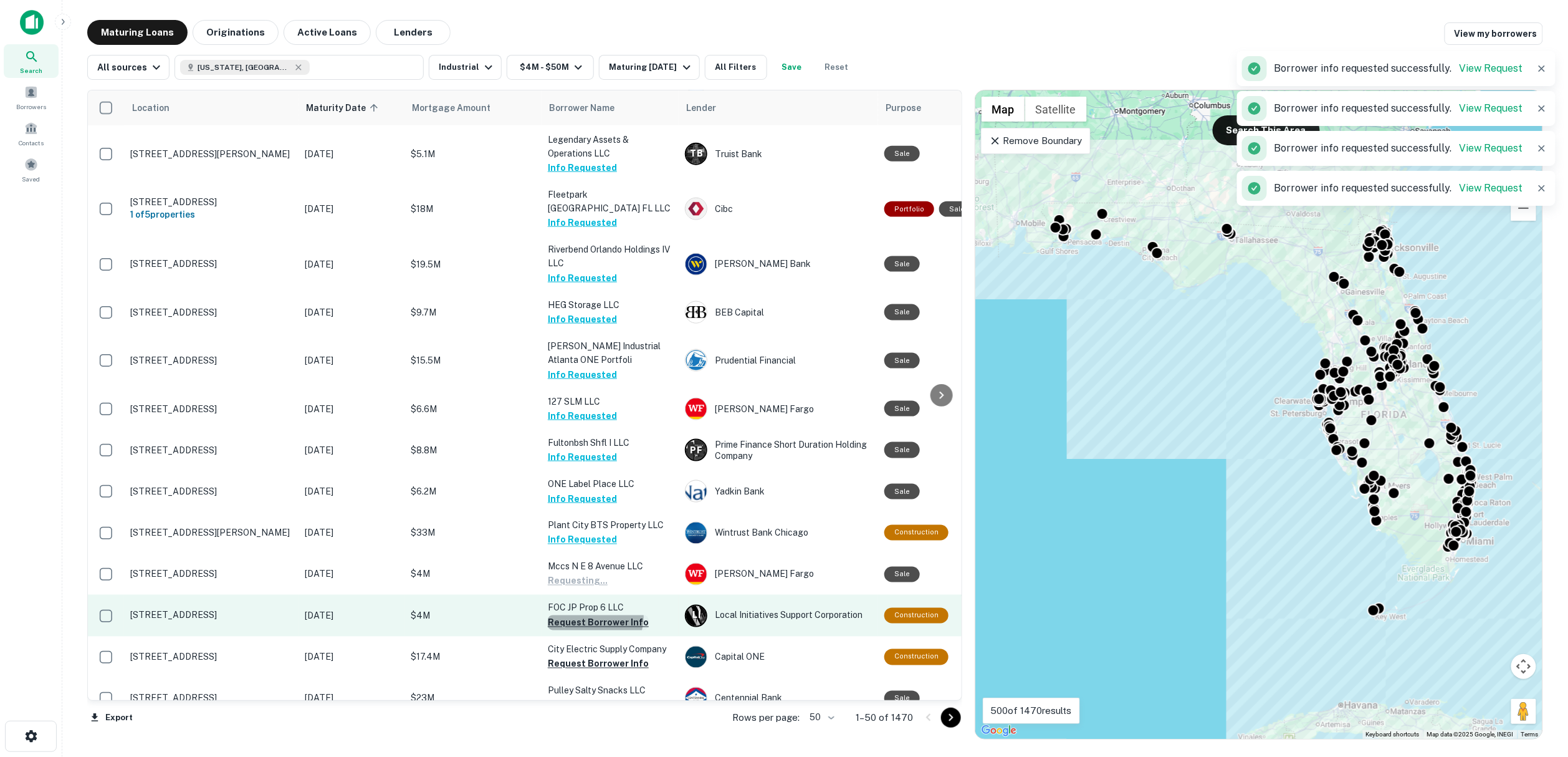
click at [594, 622] on button "Request Borrower Info" at bounding box center [598, 623] width 101 height 15
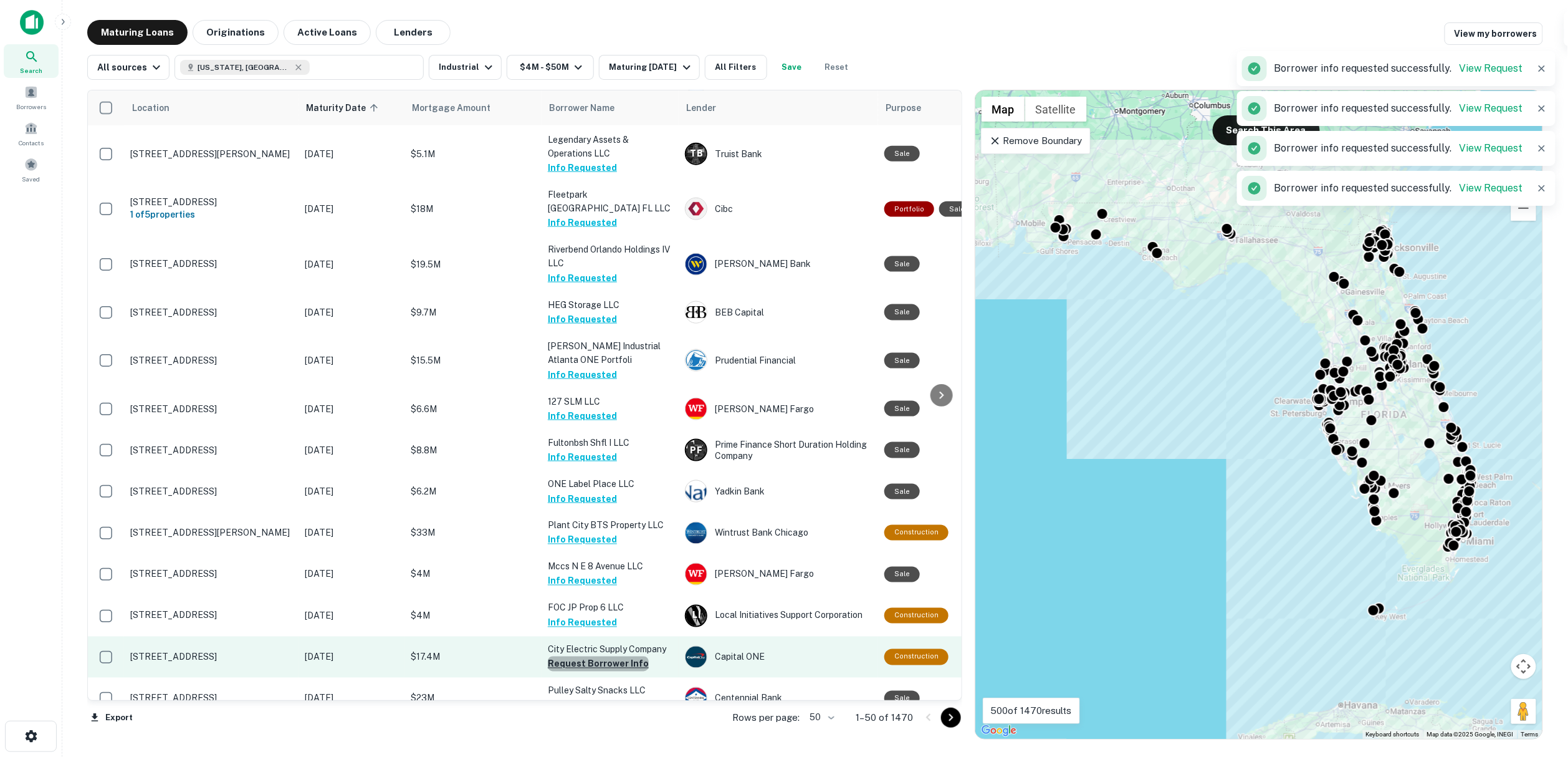
drag, startPoint x: 600, startPoint y: 667, endPoint x: 594, endPoint y: 656, distance: 12.5
click at [600, 667] on button "Request Borrower Info" at bounding box center [598, 664] width 101 height 15
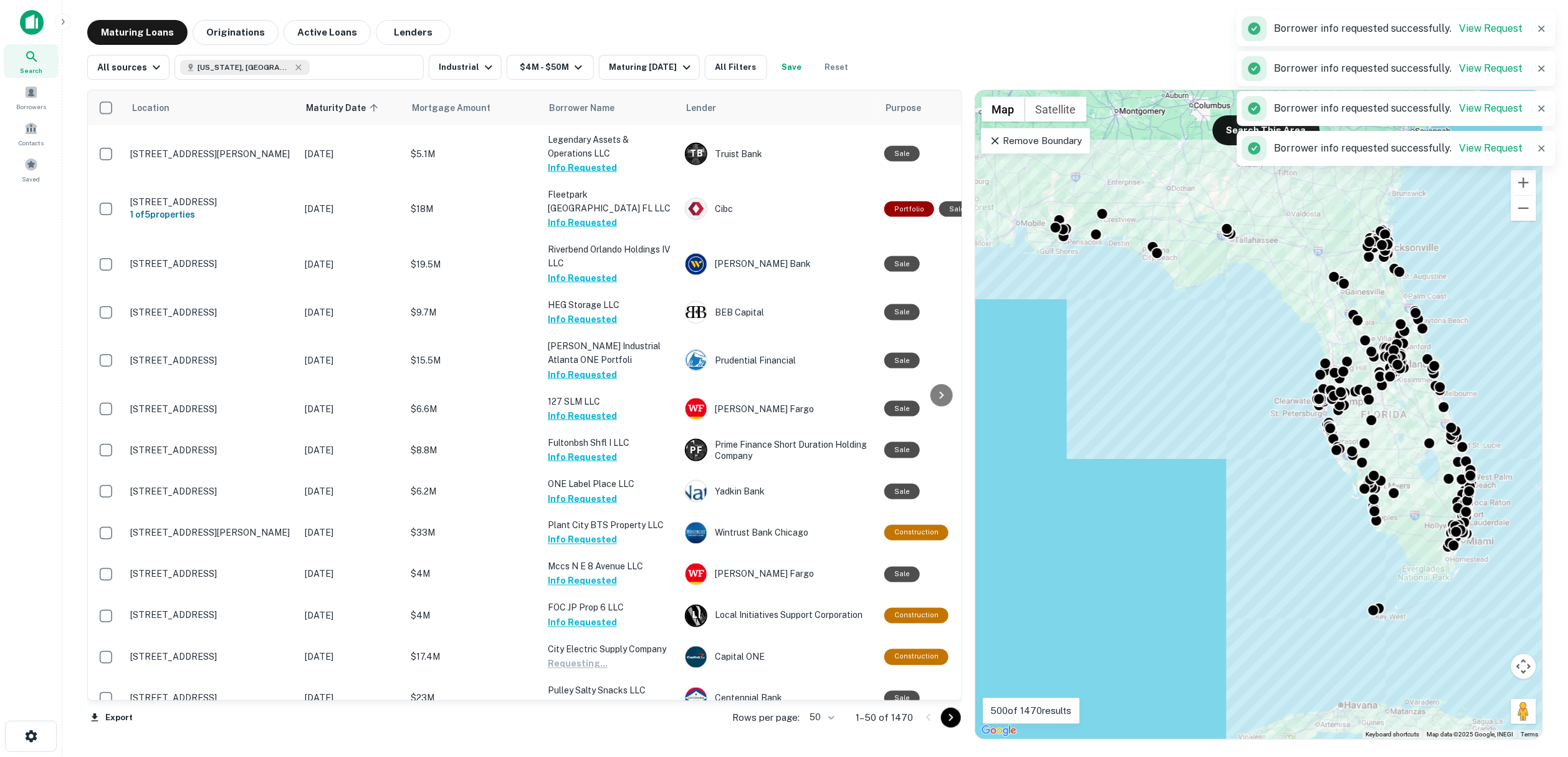
scroll to position [1177, 0]
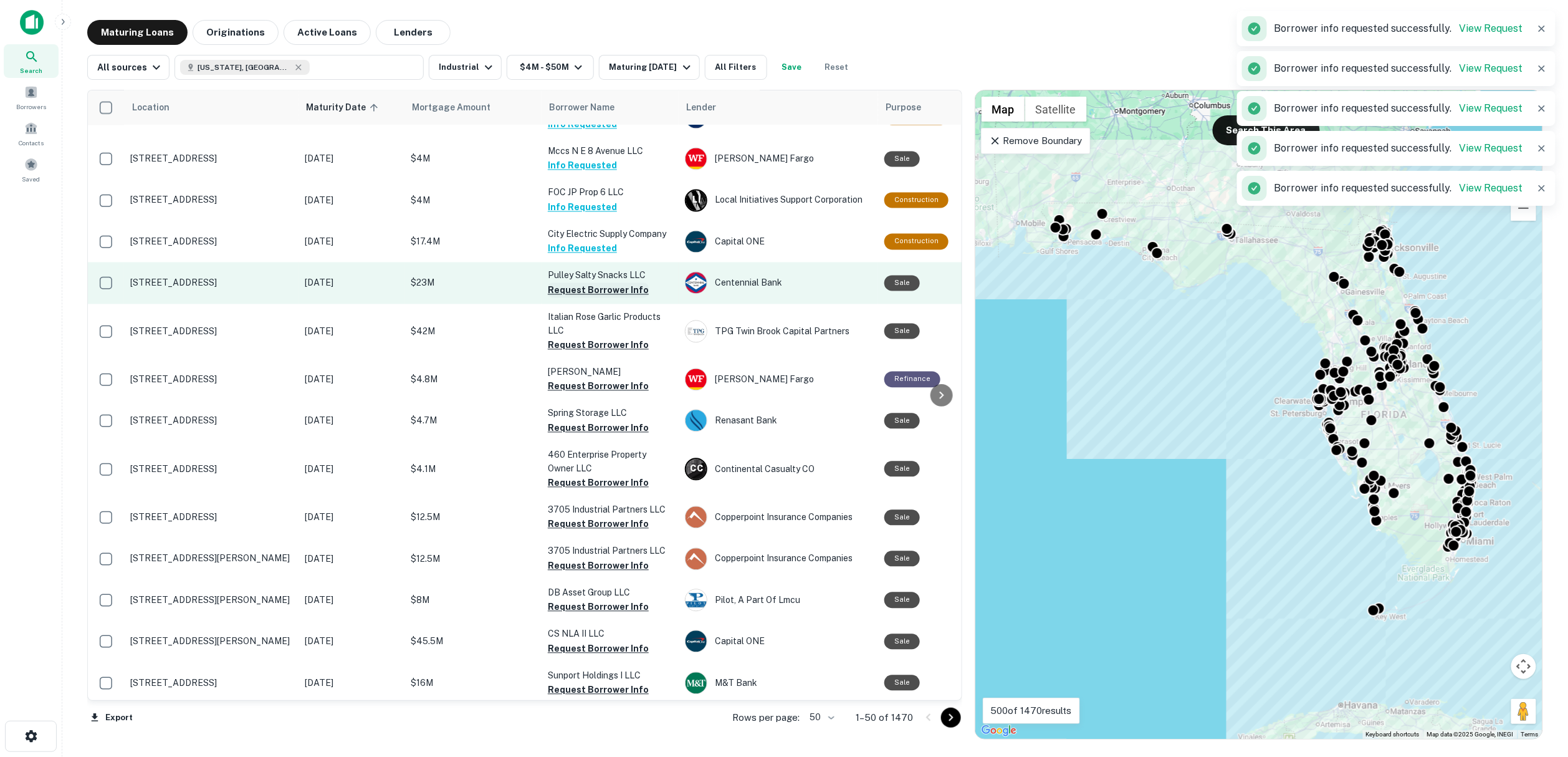
click at [582, 286] on button "Request Borrower Info" at bounding box center [598, 290] width 101 height 15
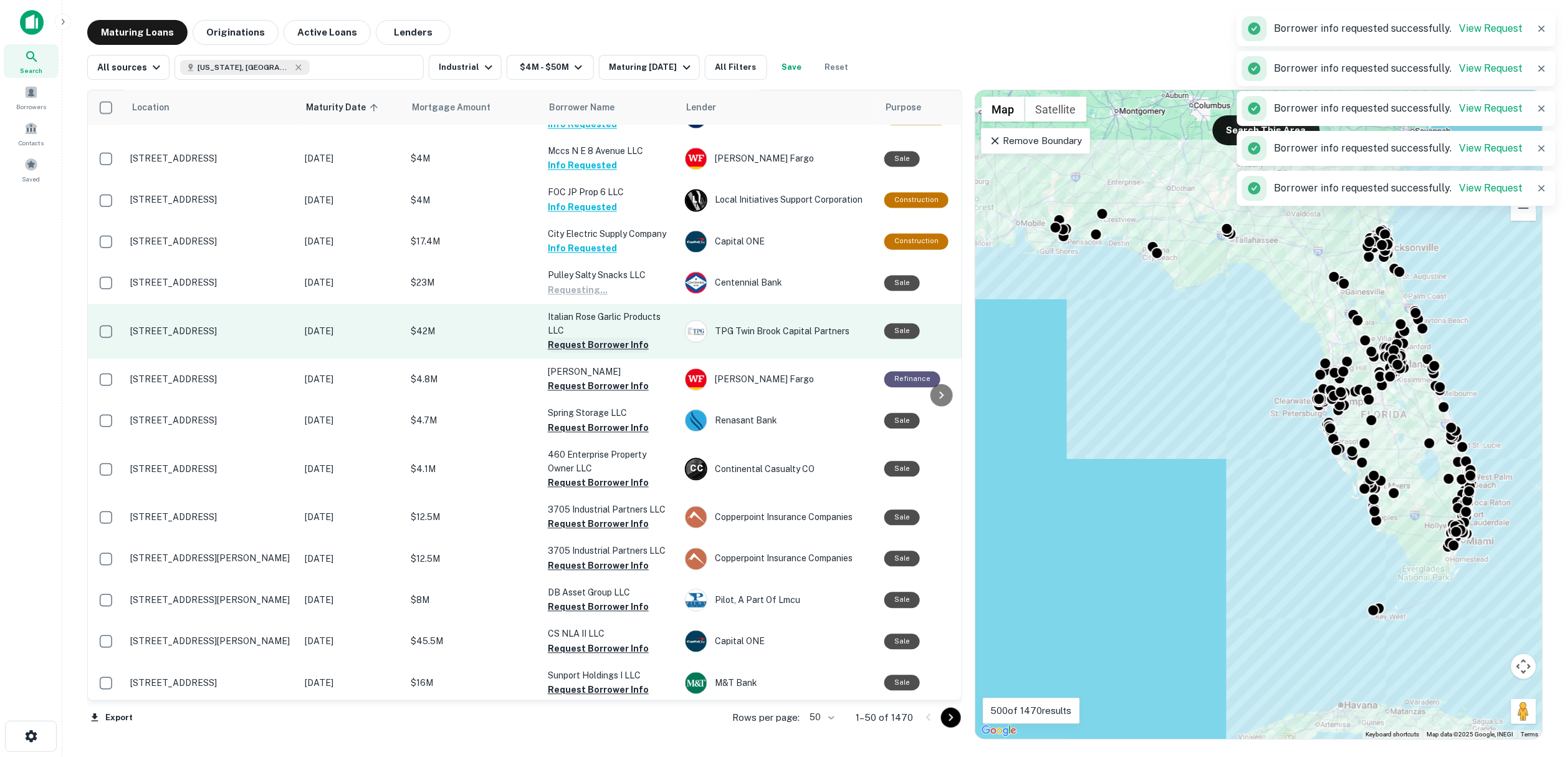
click at [589, 348] on button "Request Borrower Info" at bounding box center [598, 345] width 101 height 15
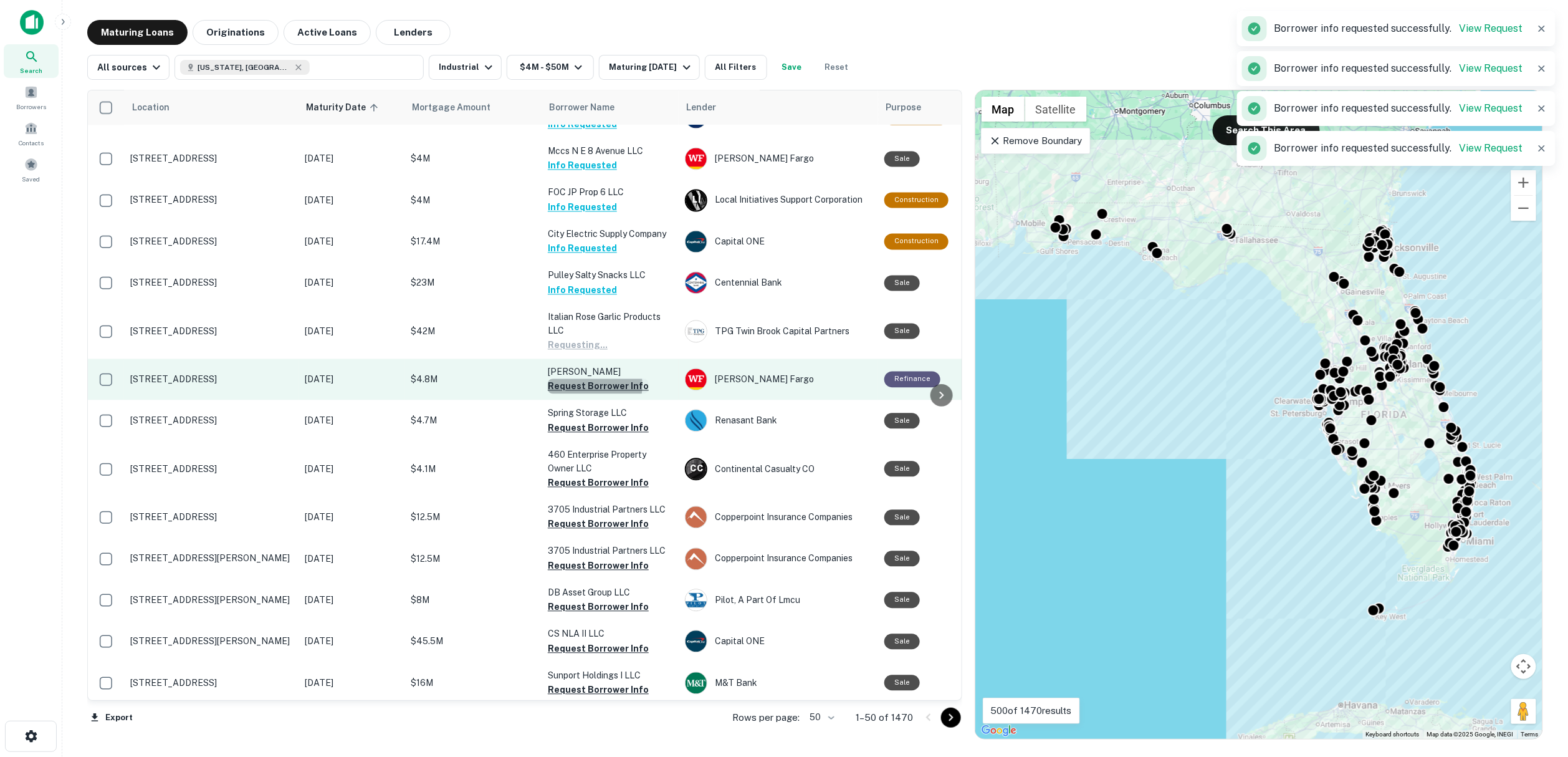
click at [592, 389] on button "Request Borrower Info" at bounding box center [598, 386] width 101 height 15
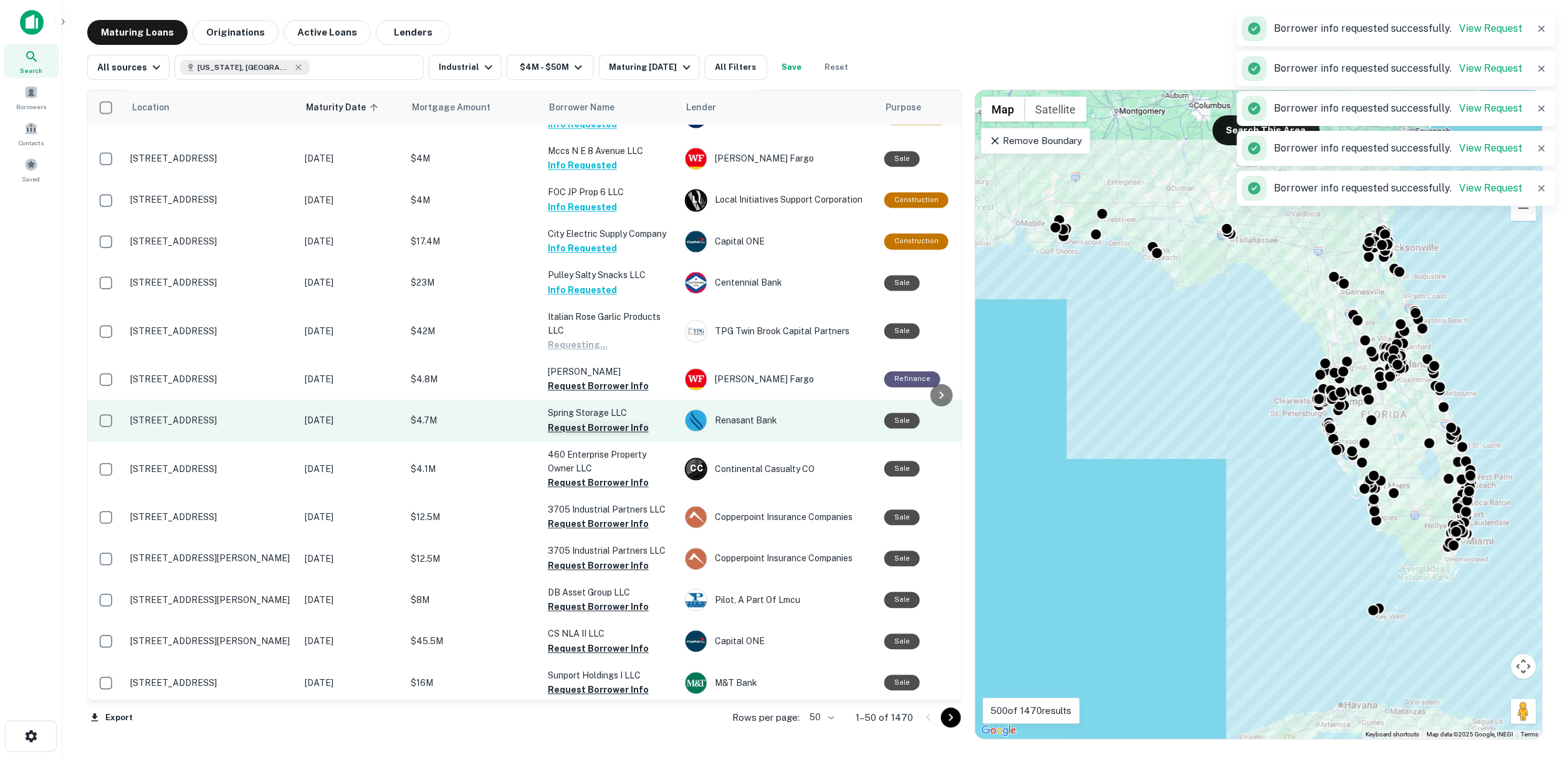
click at [593, 431] on button "Request Borrower Info" at bounding box center [598, 428] width 101 height 15
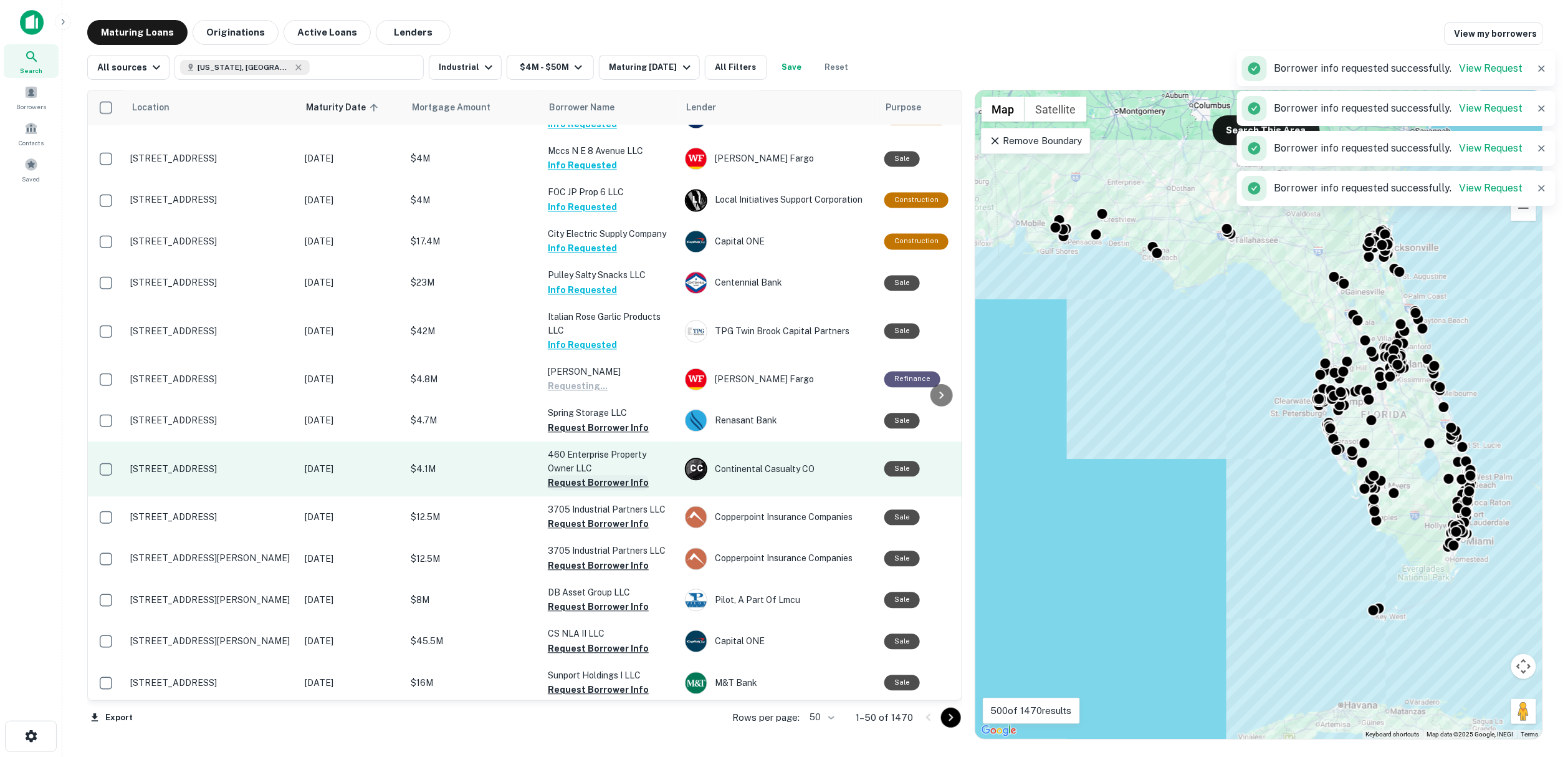
click at [591, 484] on button "Request Borrower Info" at bounding box center [598, 483] width 101 height 15
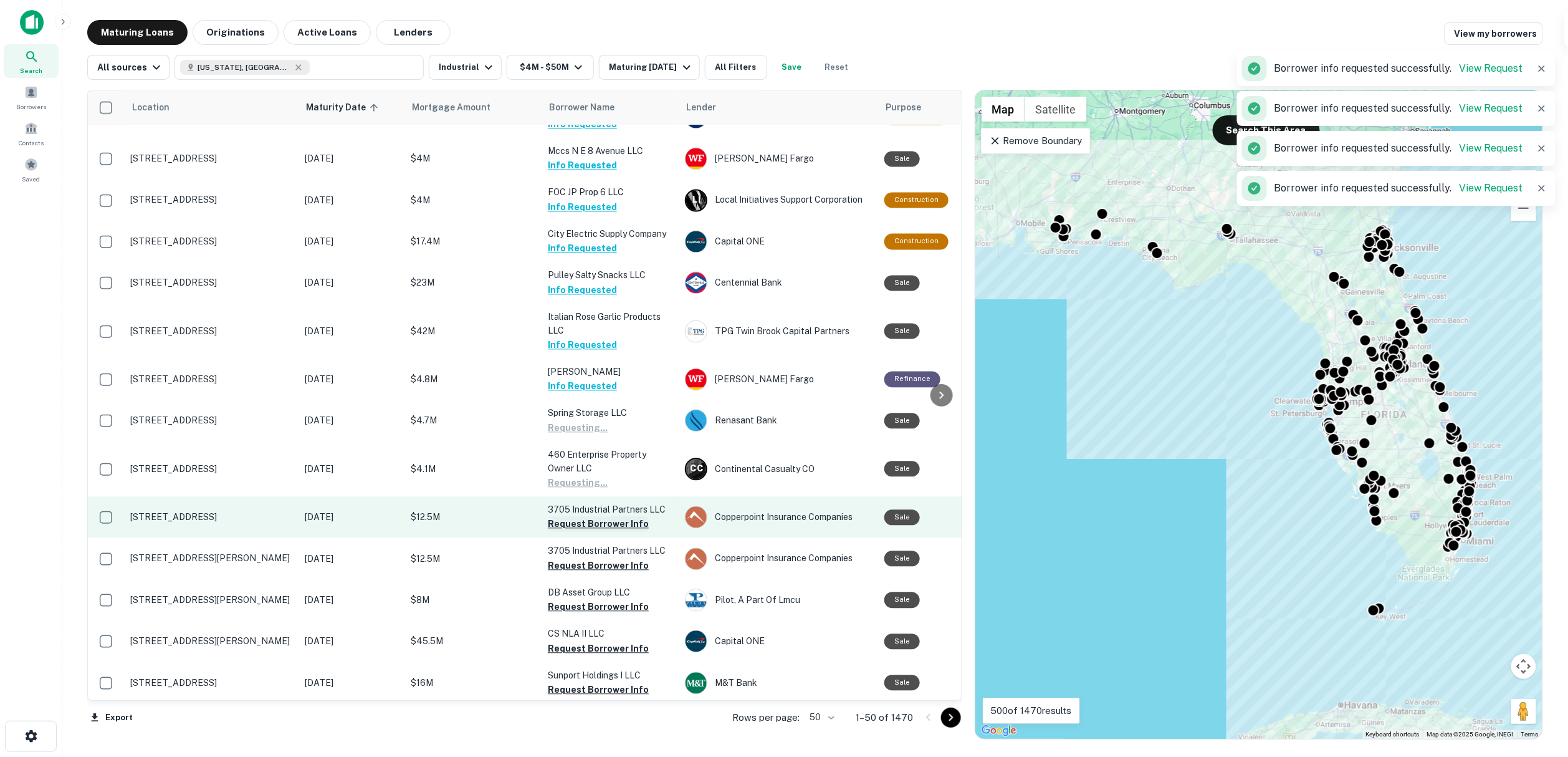
click at [592, 528] on button "Request Borrower Info" at bounding box center [598, 524] width 101 height 15
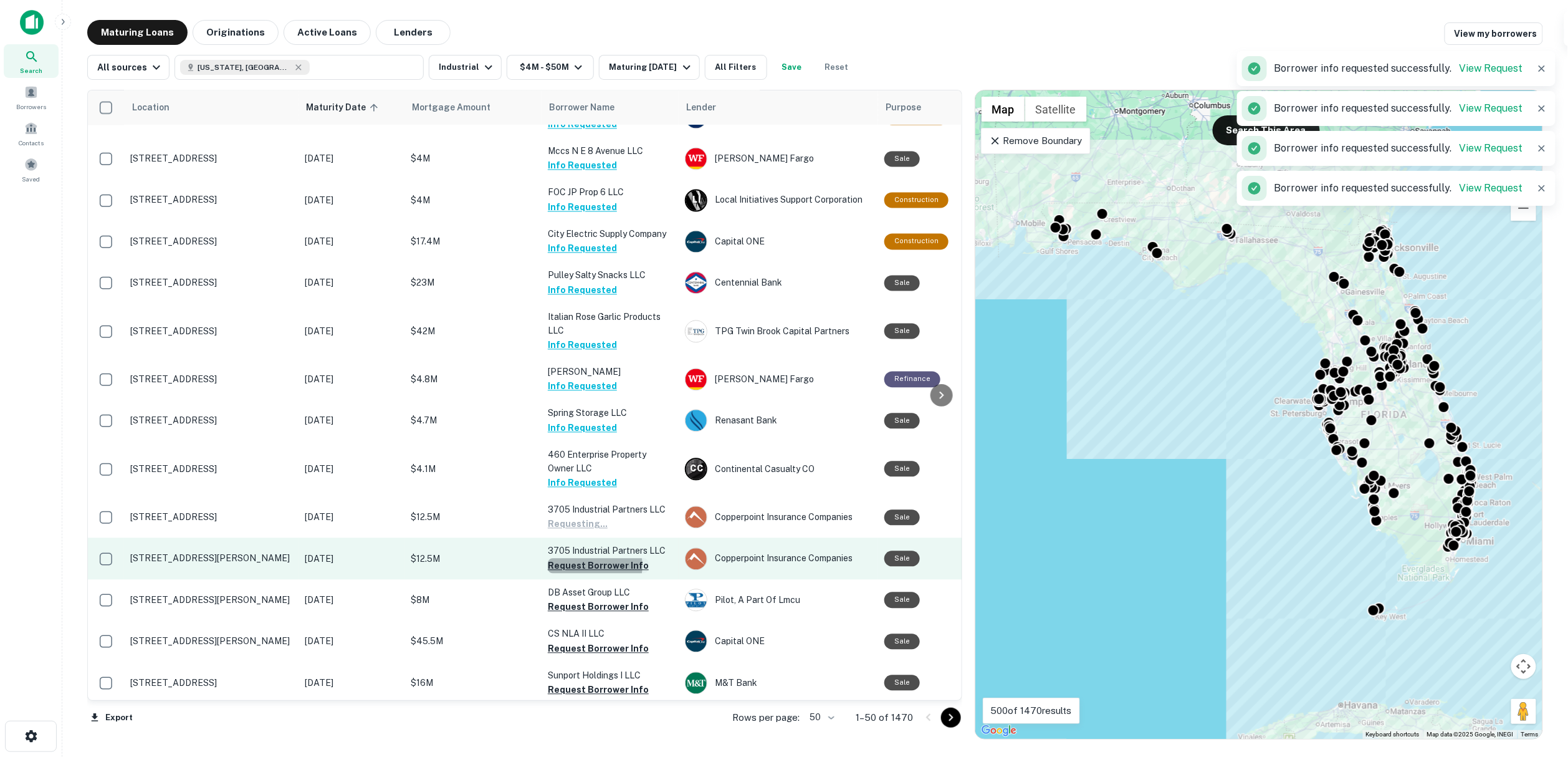
click at [589, 568] on button "Request Borrower Info" at bounding box center [598, 565] width 101 height 15
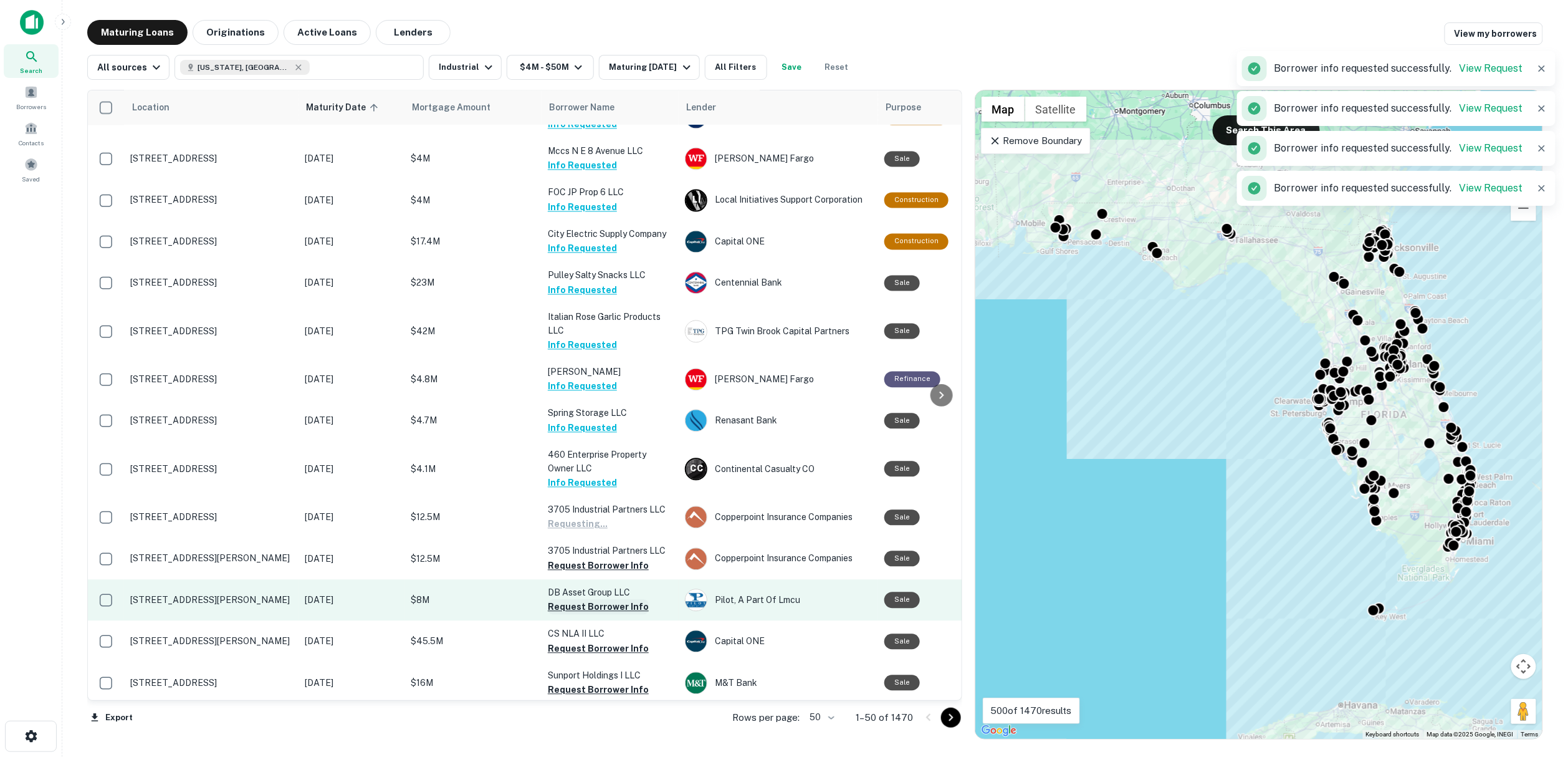
click at [589, 609] on button "Request Borrower Info" at bounding box center [598, 607] width 101 height 15
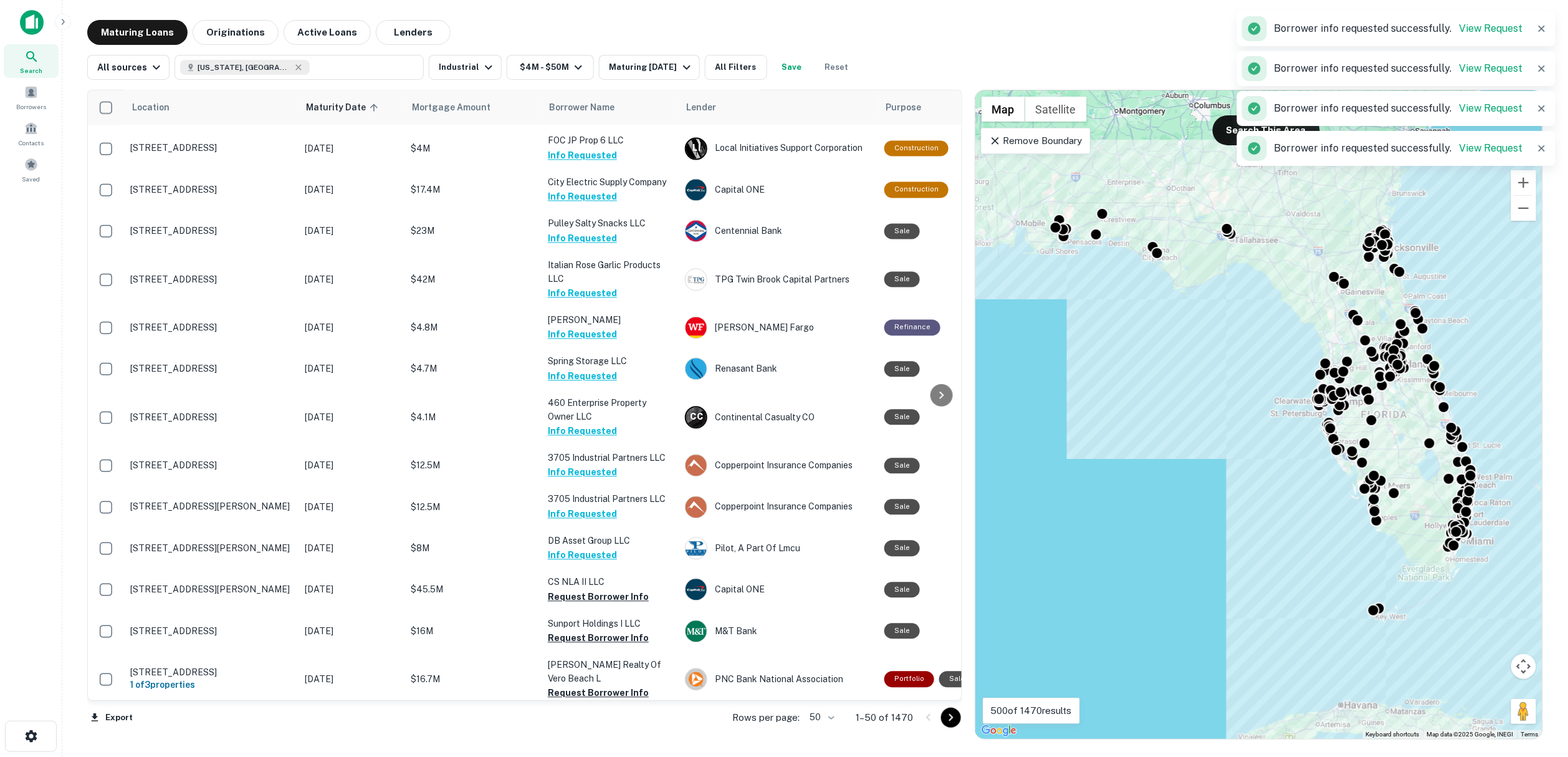
scroll to position [1385, 0]
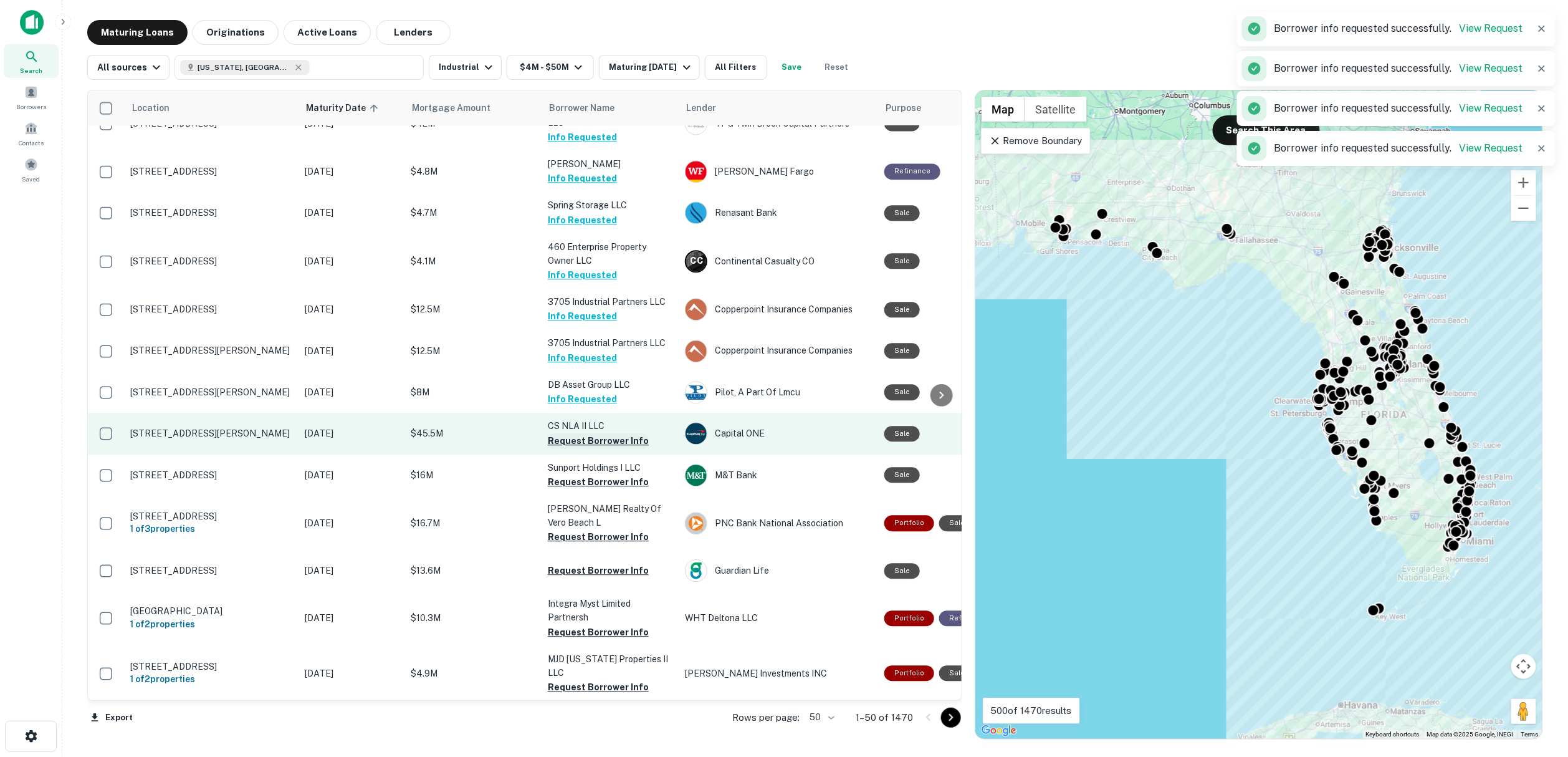
click at [596, 441] on button "Request Borrower Info" at bounding box center [598, 441] width 101 height 15
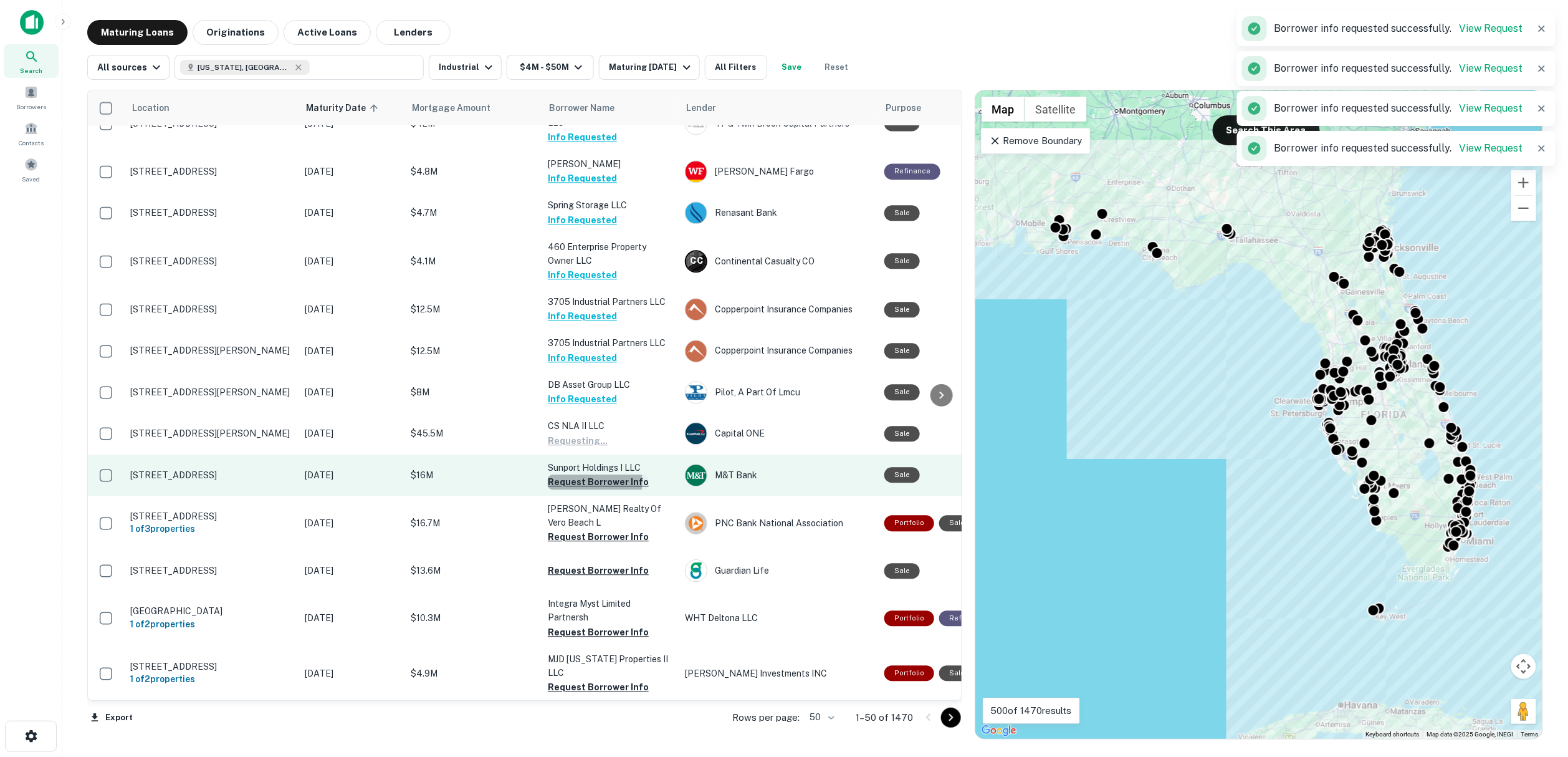
click at [594, 483] on button "Request Borrower Info" at bounding box center [598, 481] width 101 height 15
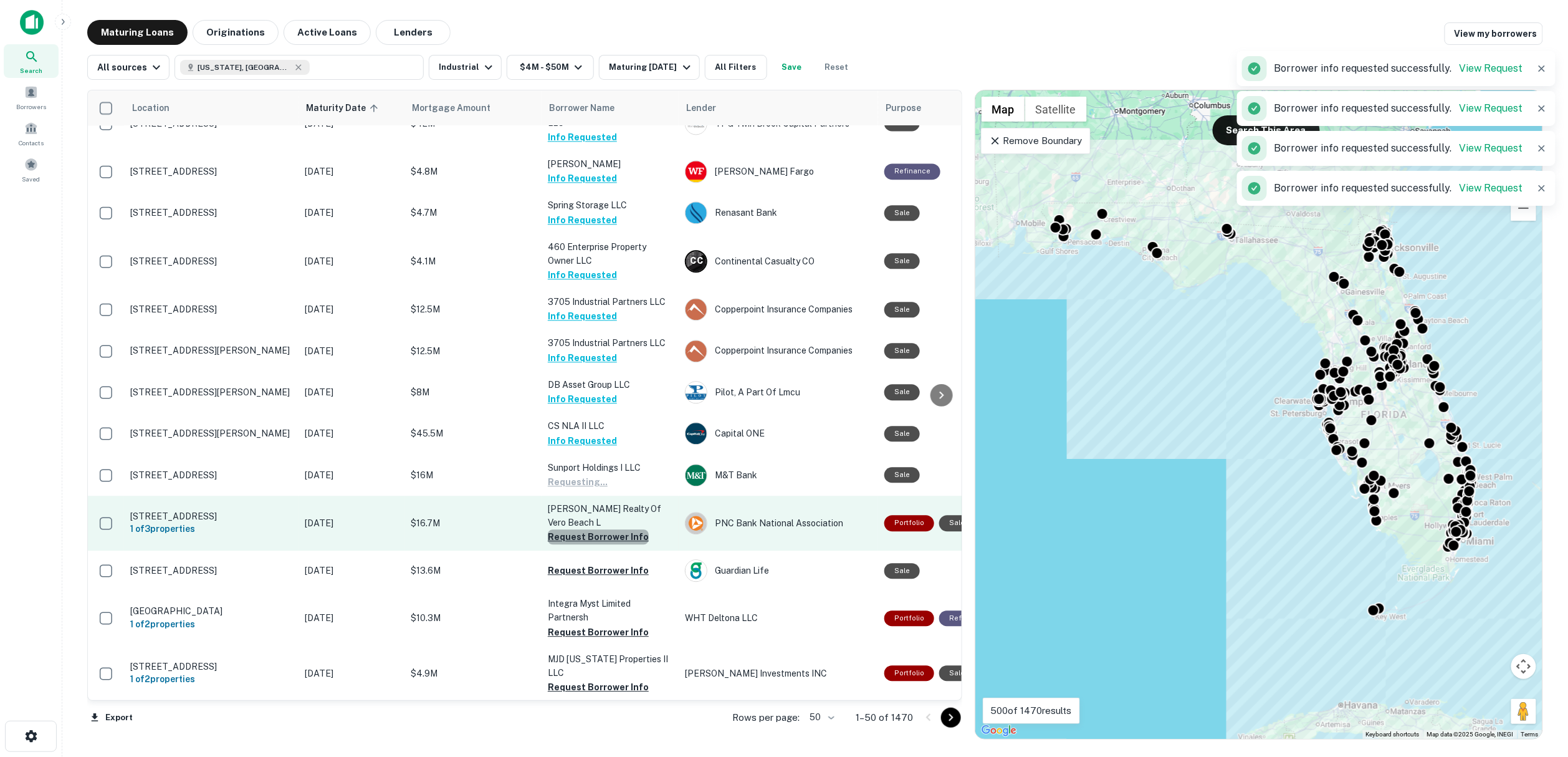
click at [598, 529] on button "Request Borrower Info" at bounding box center [598, 536] width 101 height 15
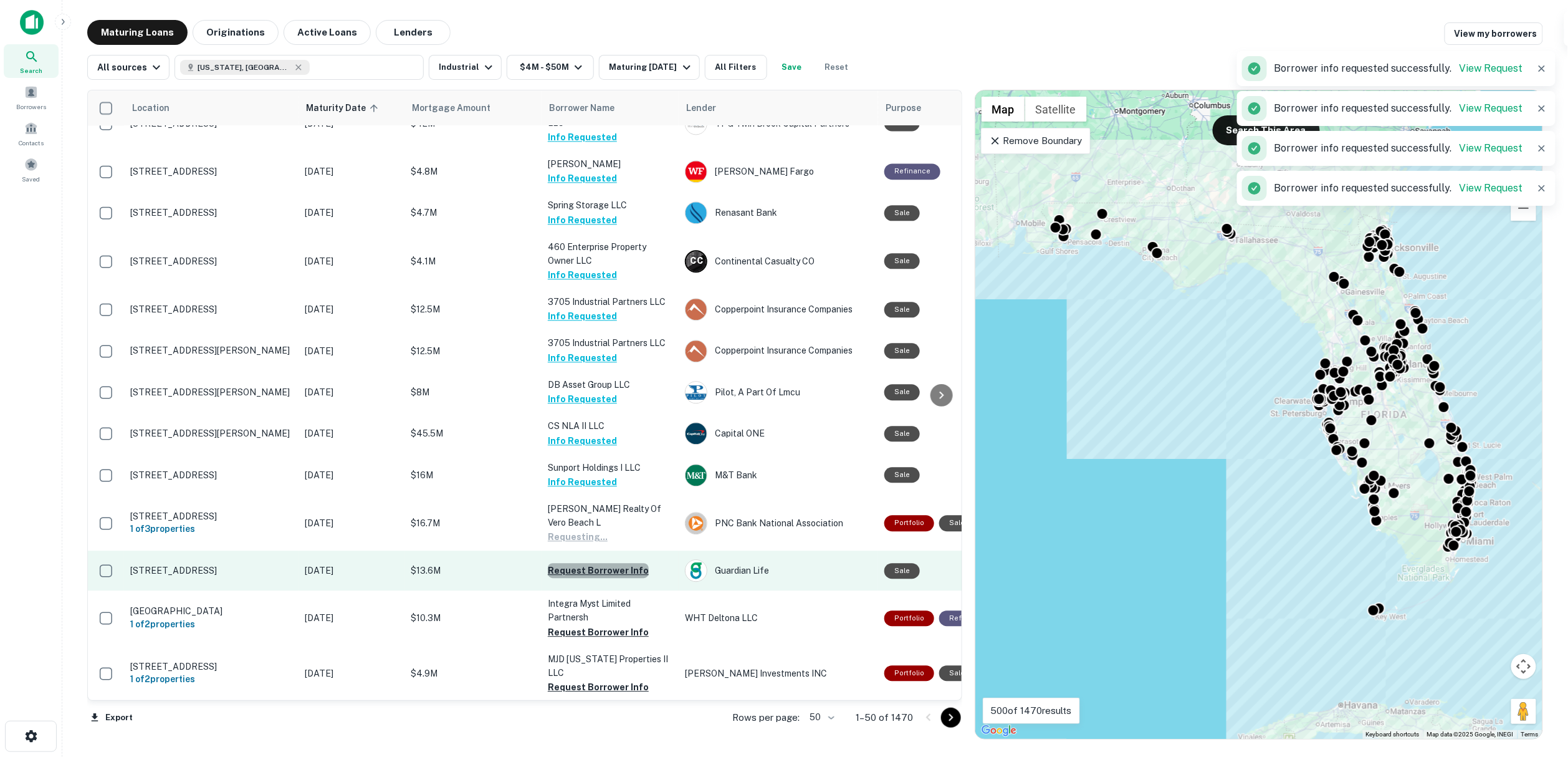
click at [600, 563] on button "Request Borrower Info" at bounding box center [598, 570] width 101 height 15
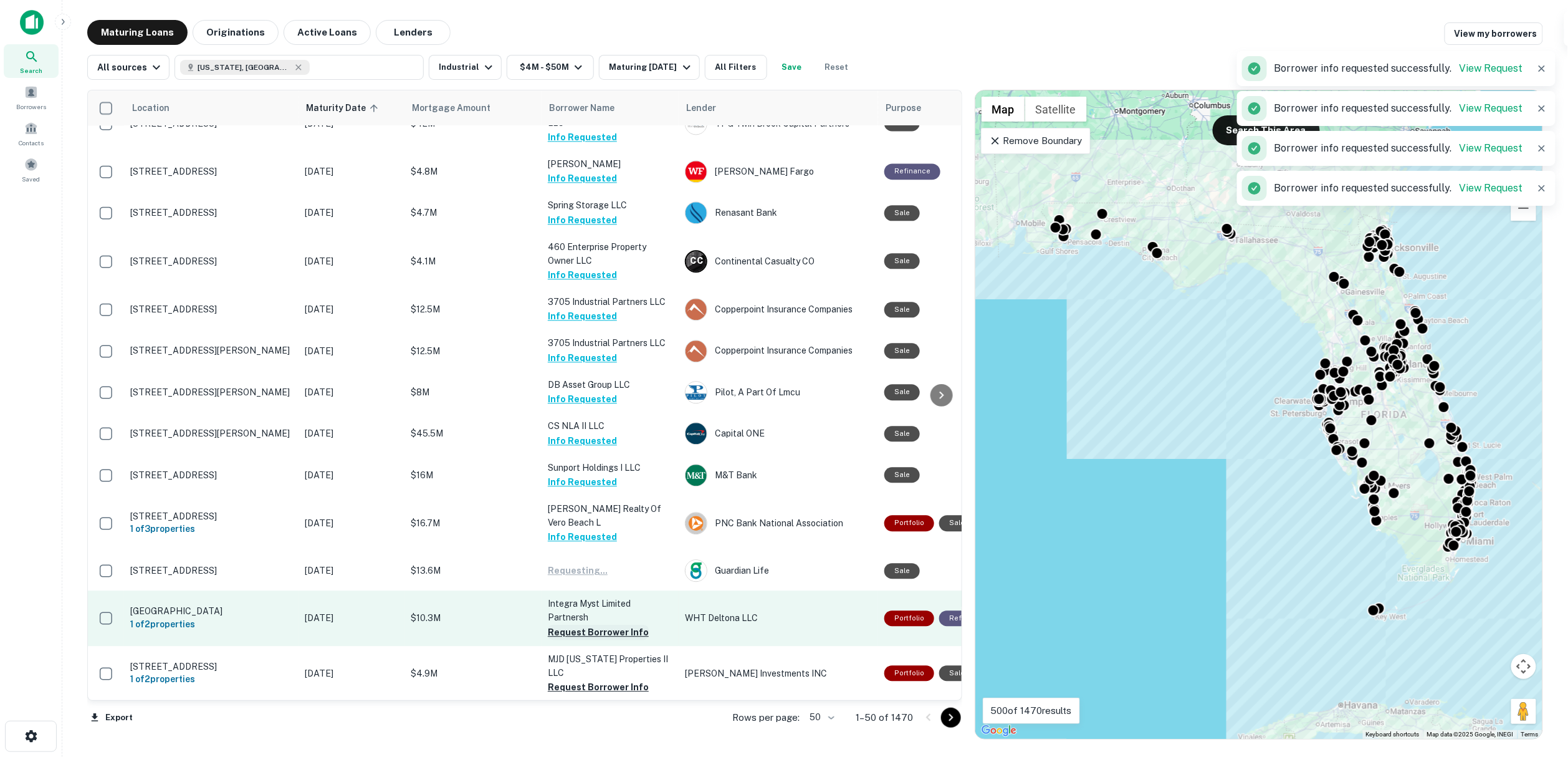
click at [599, 625] on button "Request Borrower Info" at bounding box center [598, 632] width 101 height 15
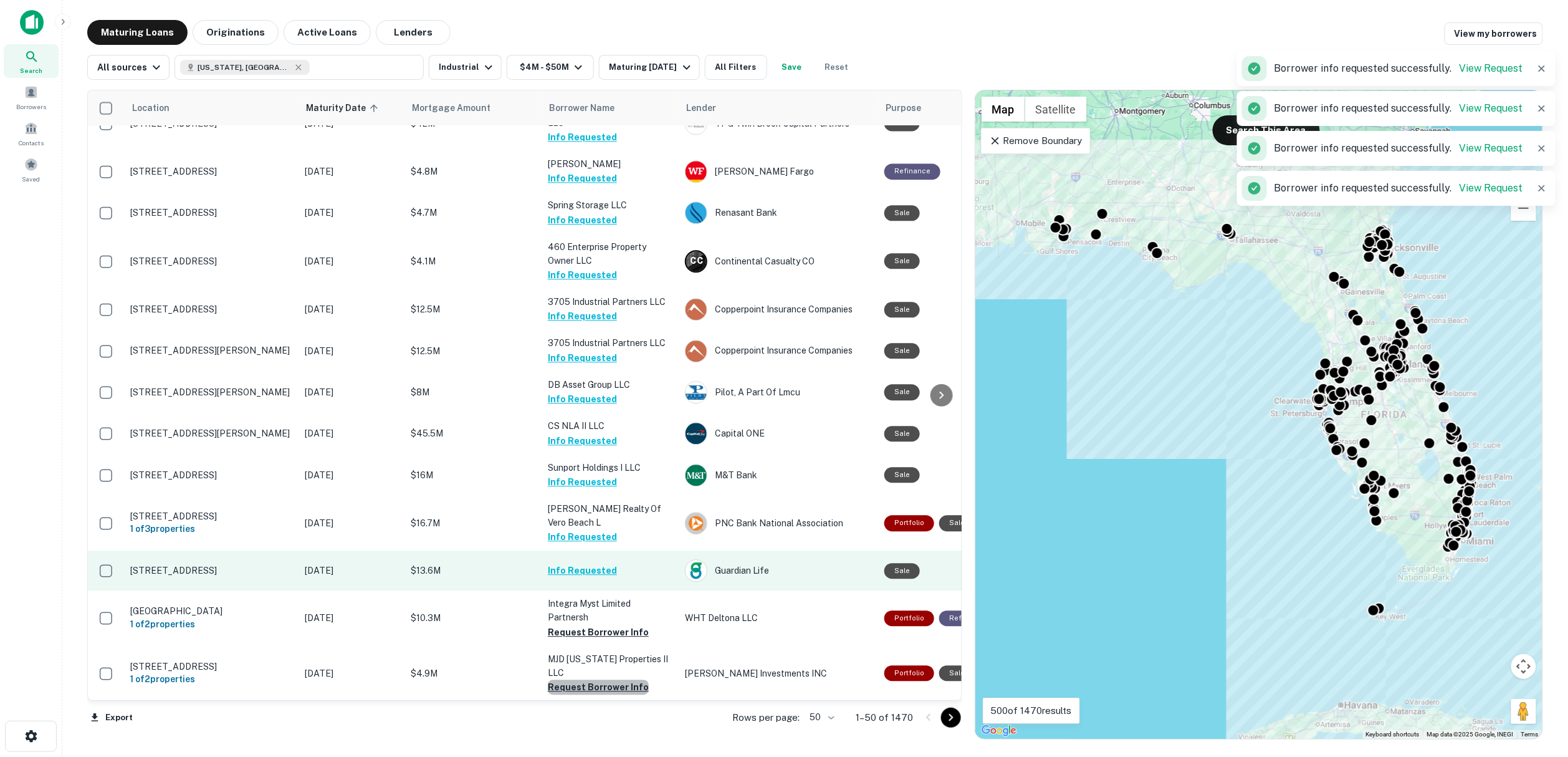
drag, startPoint x: 600, startPoint y: 662, endPoint x: 500, endPoint y: 565, distance: 139.3
click at [601, 679] on button "Request Borrower Info" at bounding box center [598, 686] width 101 height 15
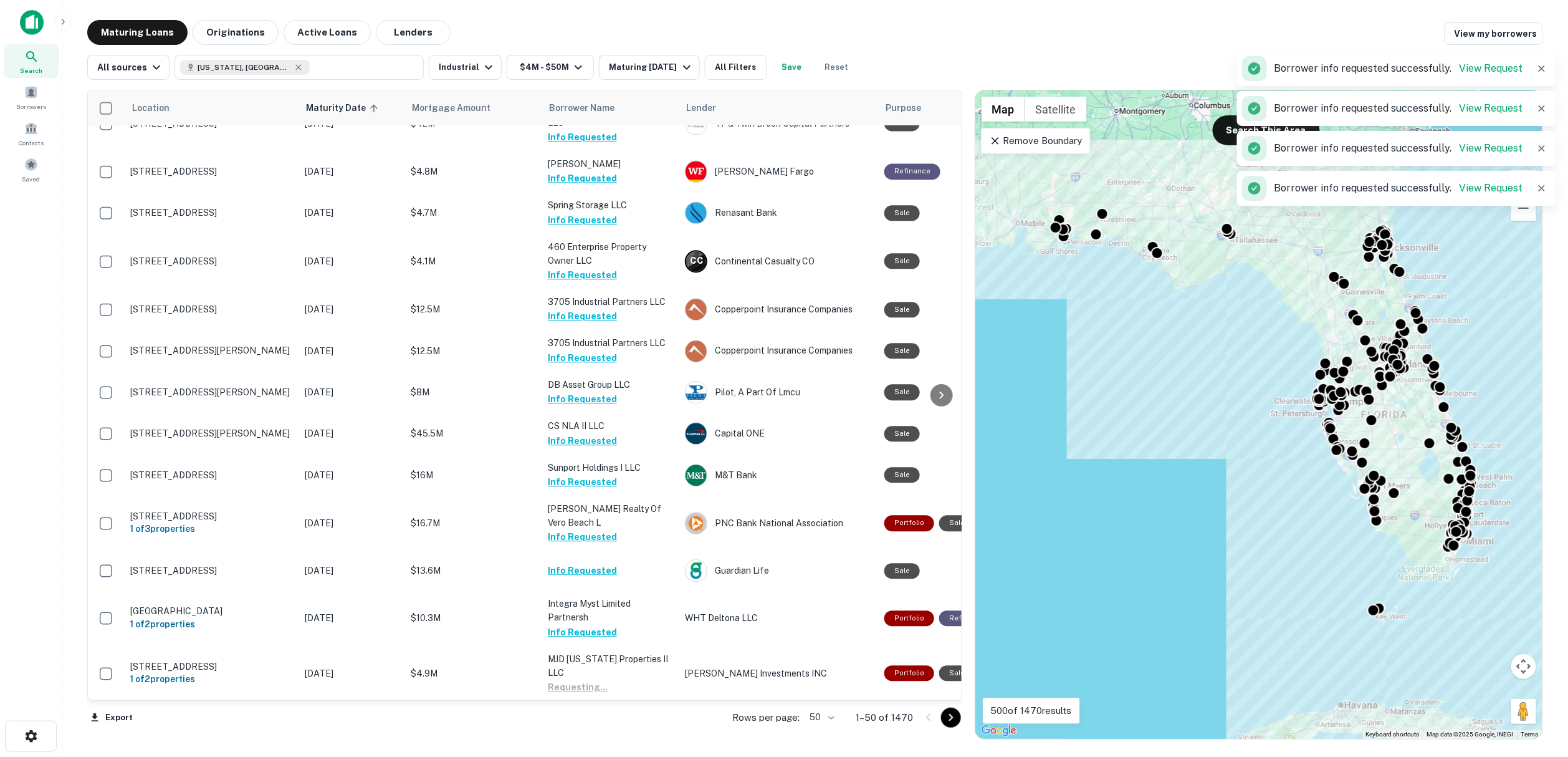
scroll to position [1691, 0]
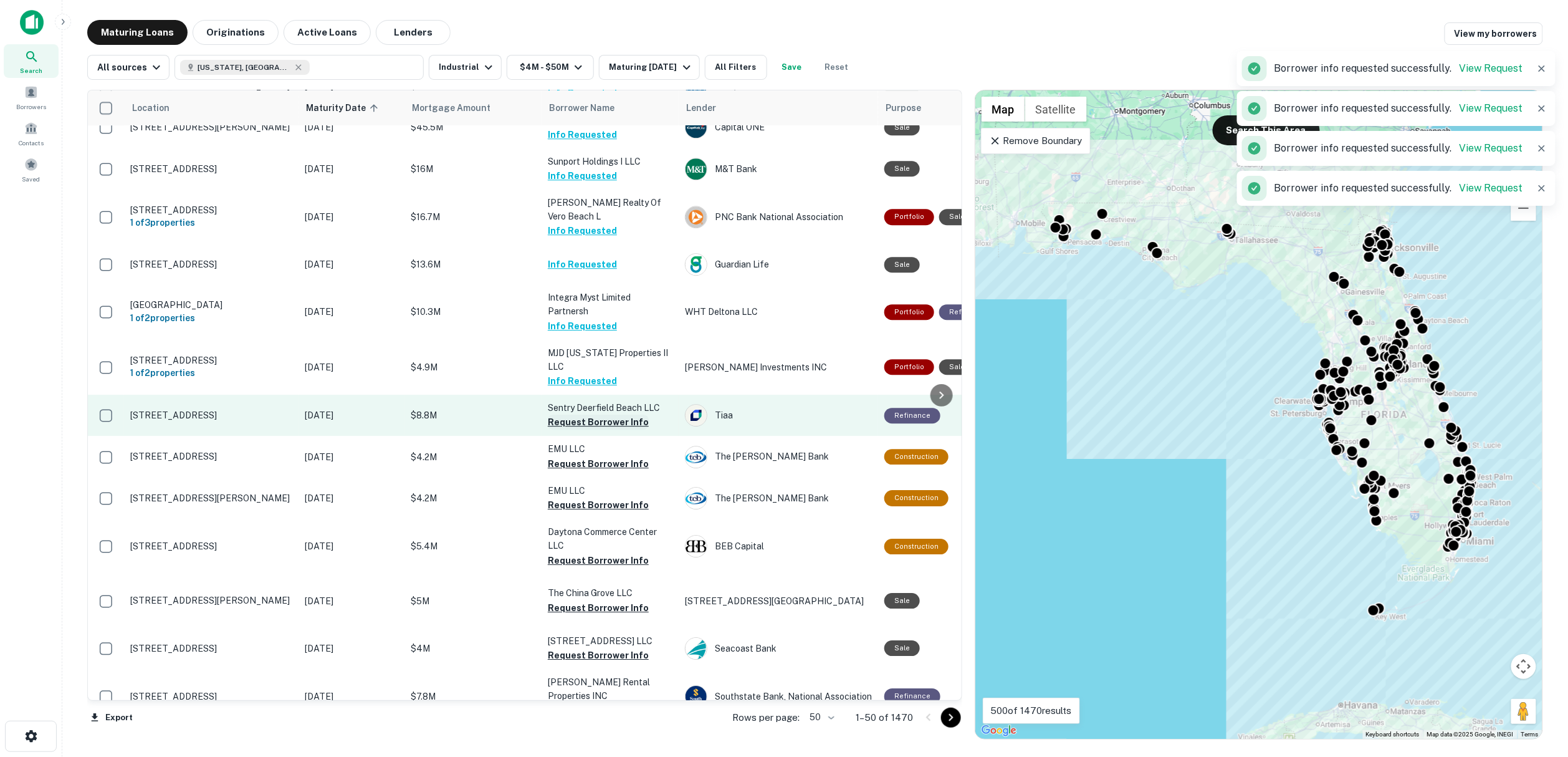
click at [579, 415] on button "Request Borrower Info" at bounding box center [598, 422] width 101 height 15
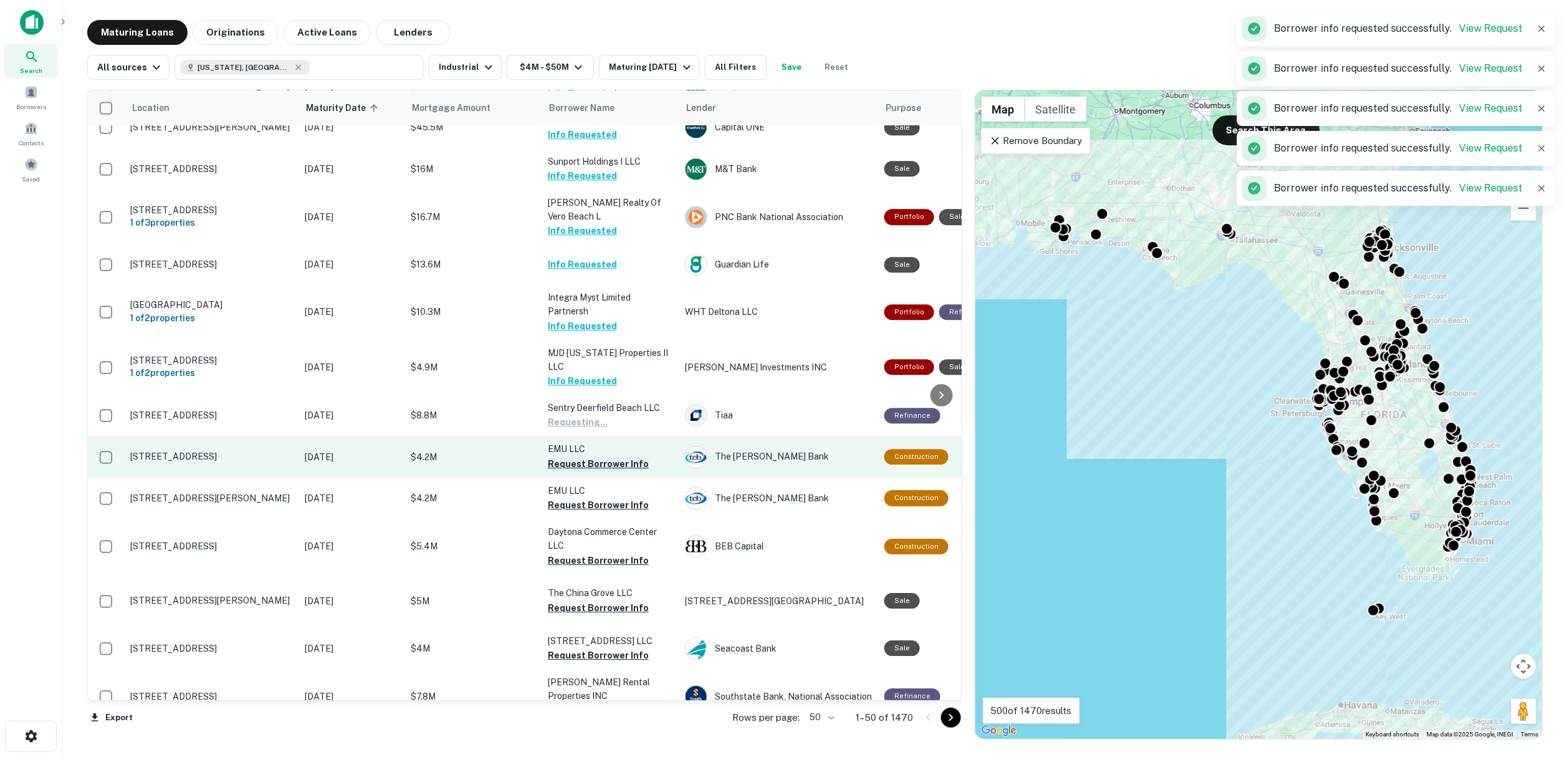
click at [585, 456] on button "Request Borrower Info" at bounding box center [598, 463] width 101 height 15
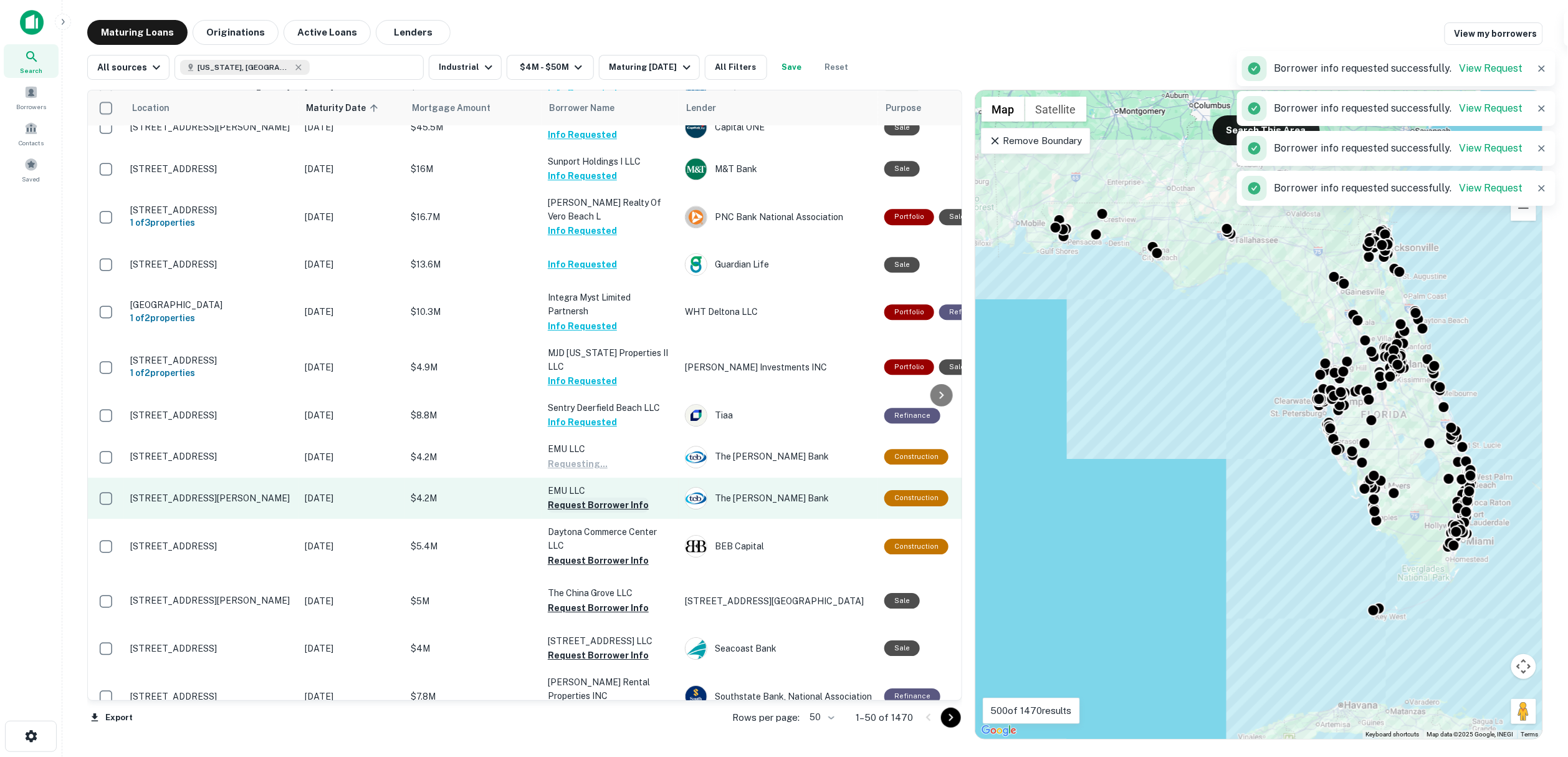
click at [585, 498] on button "Request Borrower Info" at bounding box center [598, 505] width 101 height 15
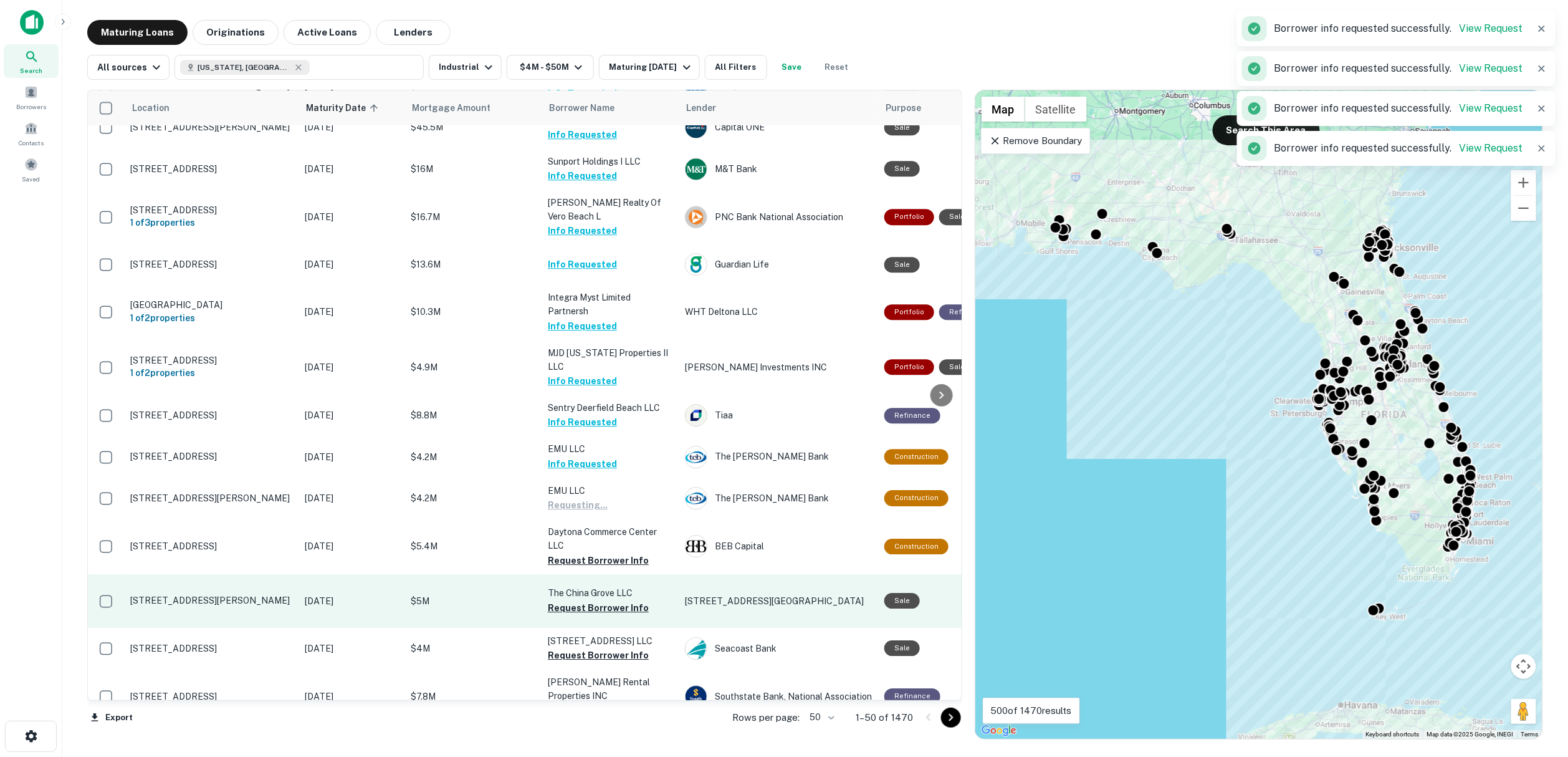
drag, startPoint x: 586, startPoint y: 539, endPoint x: 590, endPoint y: 576, distance: 37.2
click at [586, 553] on button "Request Borrower Info" at bounding box center [598, 560] width 101 height 15
click at [593, 601] on button "Request Borrower Info" at bounding box center [598, 608] width 101 height 15
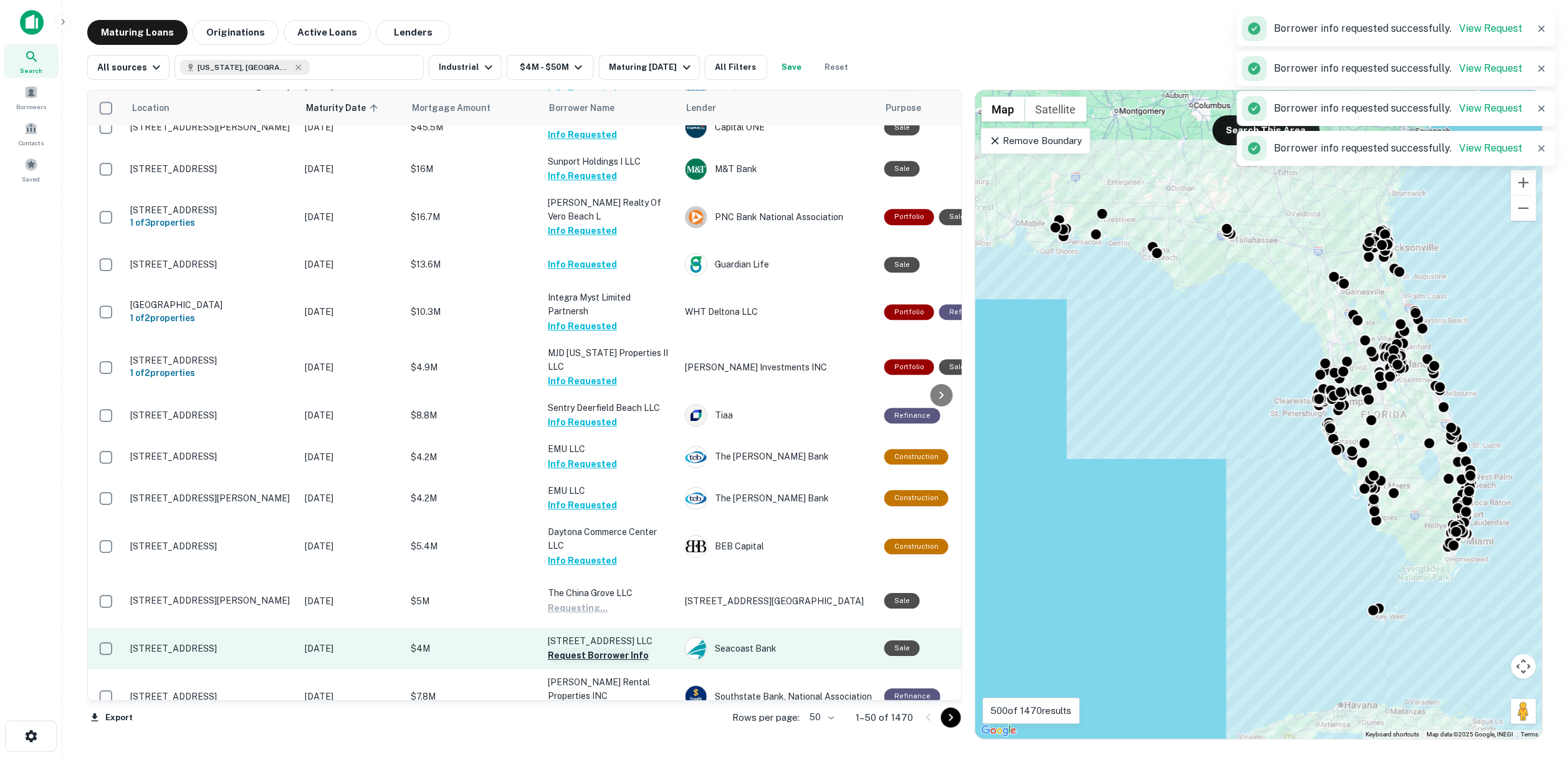
click at [612, 648] on button "Request Borrower Info" at bounding box center [598, 655] width 101 height 15
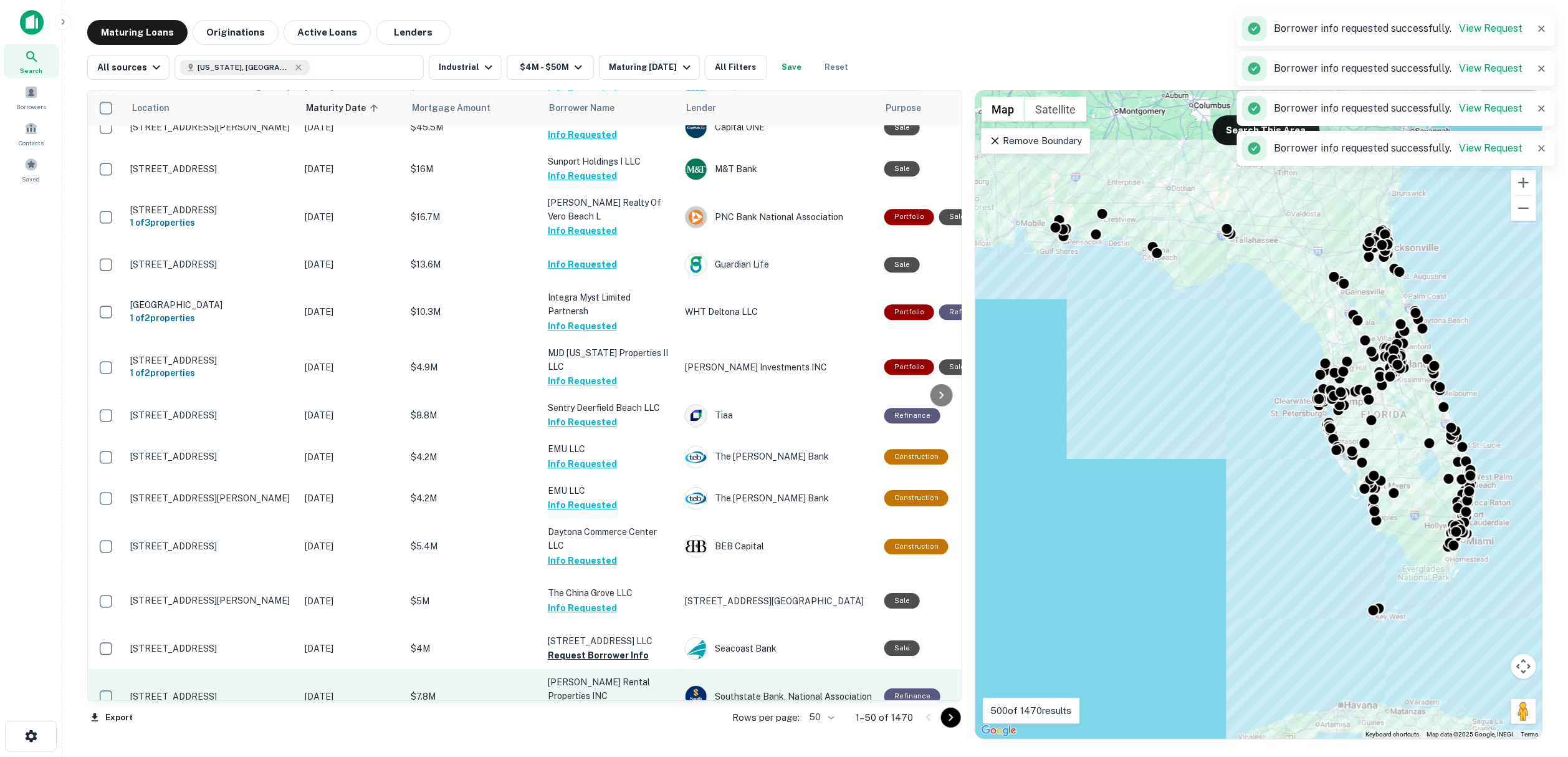
click at [611, 703] on button "Request Borrower Info" at bounding box center [598, 710] width 101 height 15
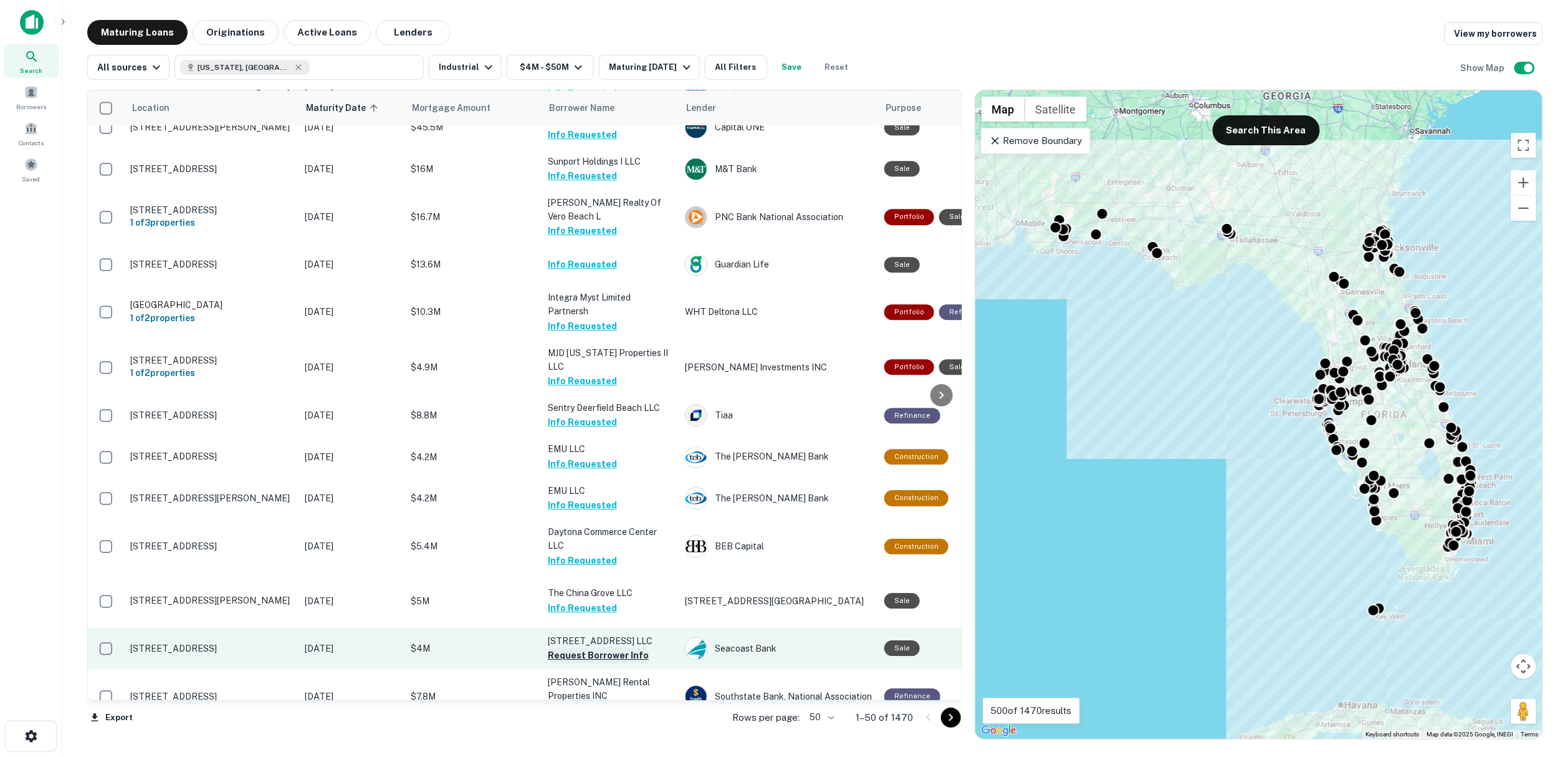
click at [567, 648] on button "Request Borrower Info" at bounding box center [598, 655] width 101 height 15
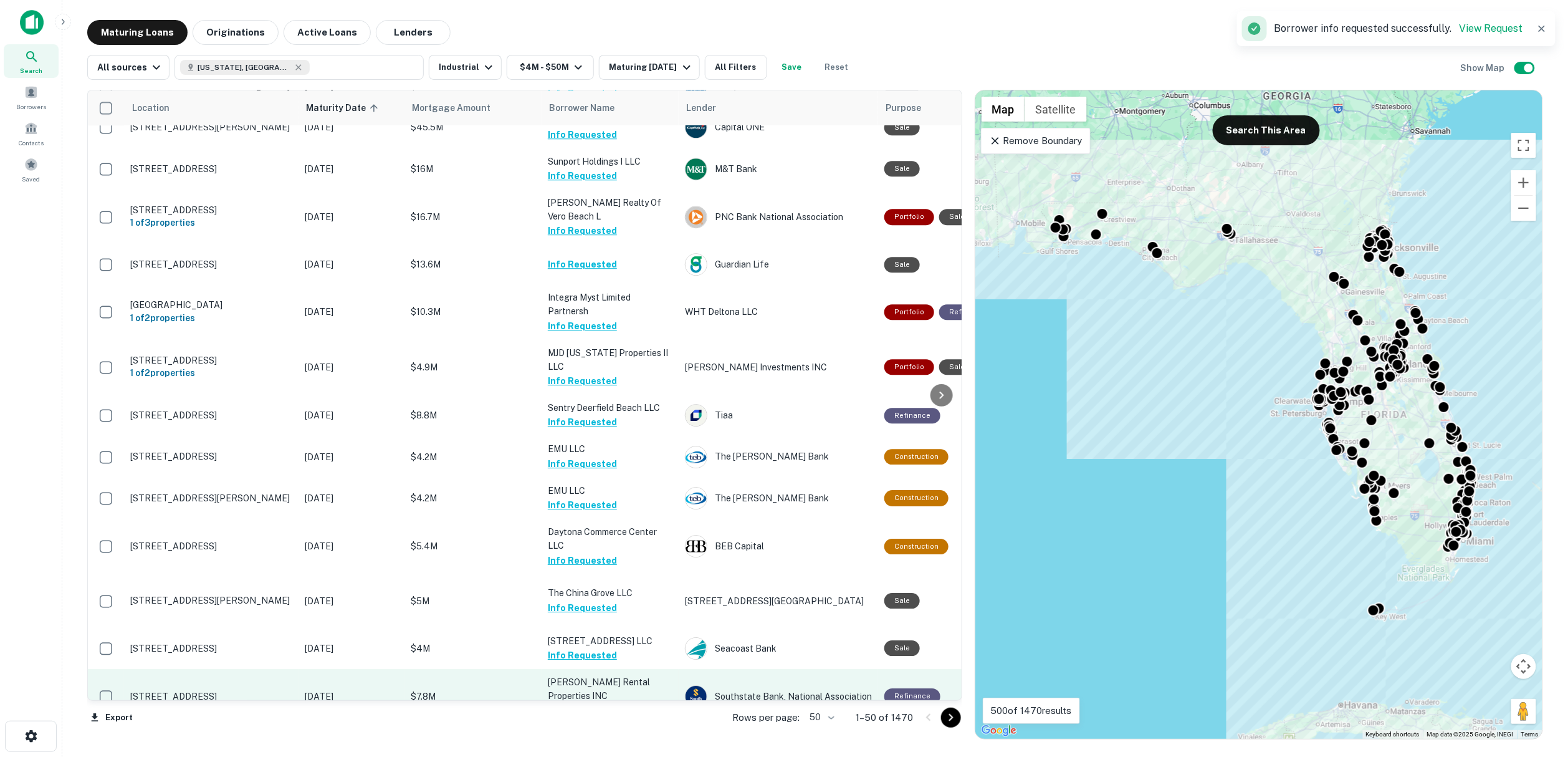
click at [590, 703] on button "Request Borrower Info" at bounding box center [598, 710] width 101 height 15
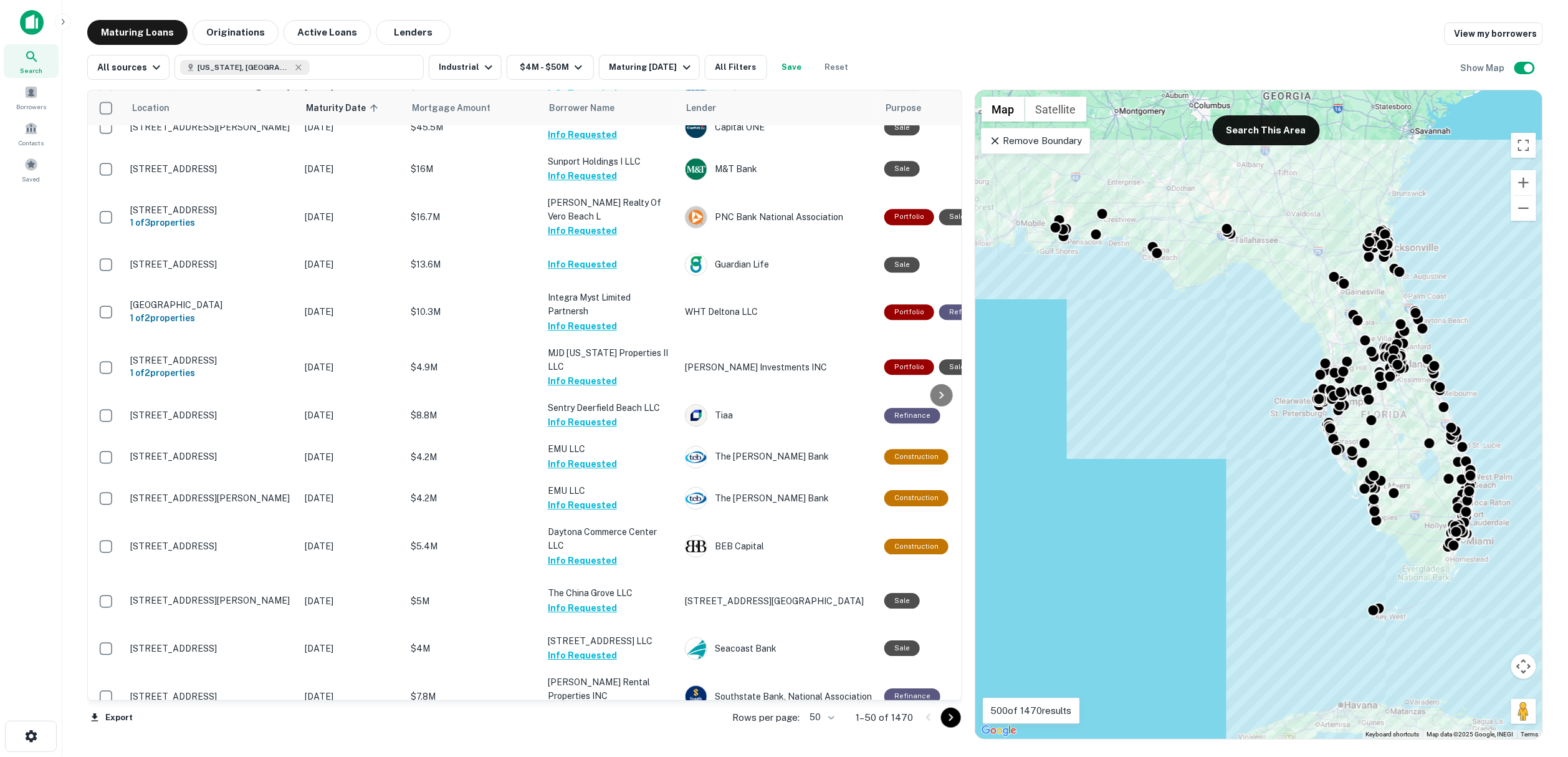
click at [954, 719] on icon "Go to next page" at bounding box center [950, 717] width 15 height 15
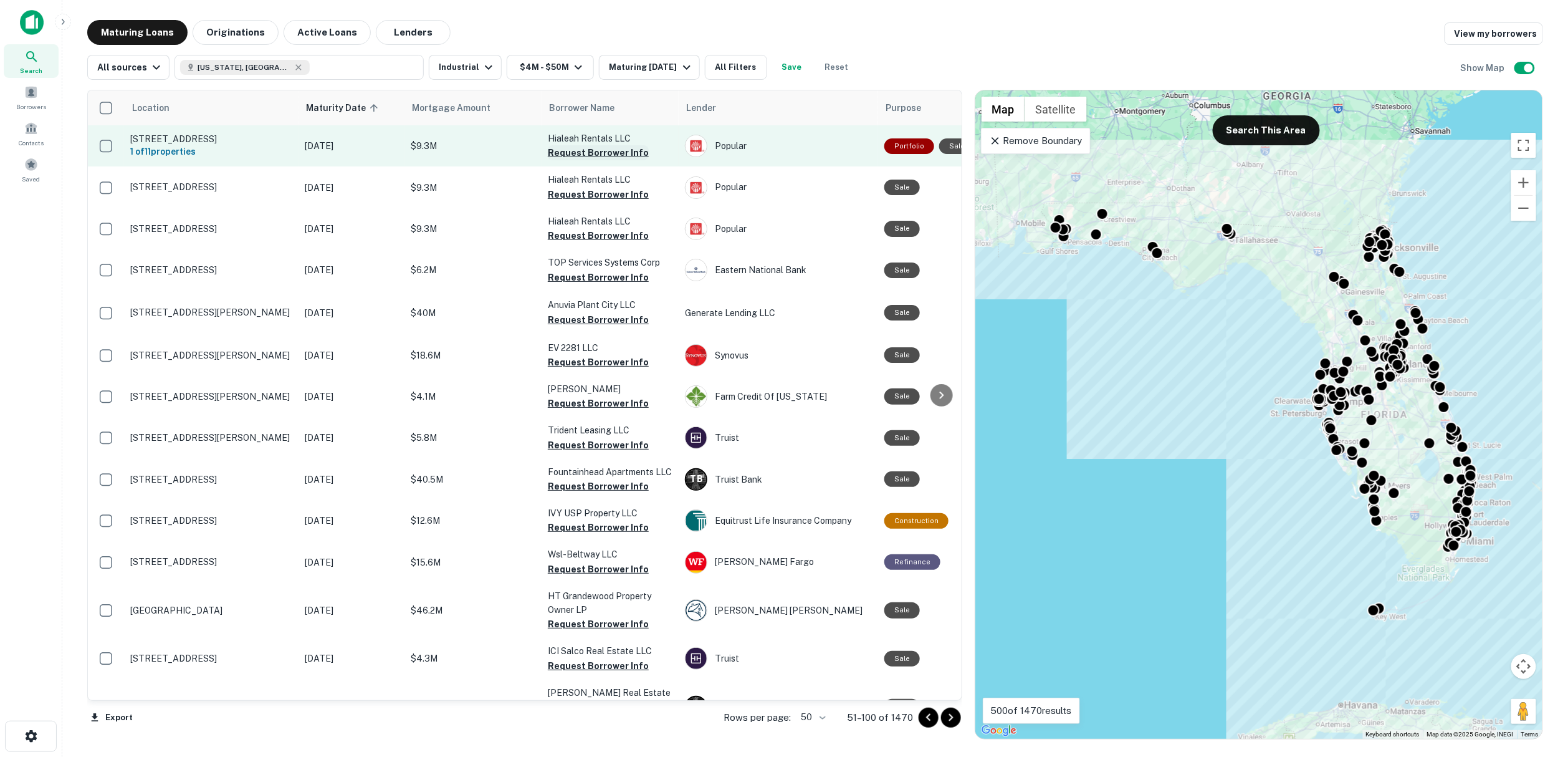
click at [589, 153] on button "Request Borrower Info" at bounding box center [598, 152] width 101 height 15
